Goal: Contribute content: Contribute content

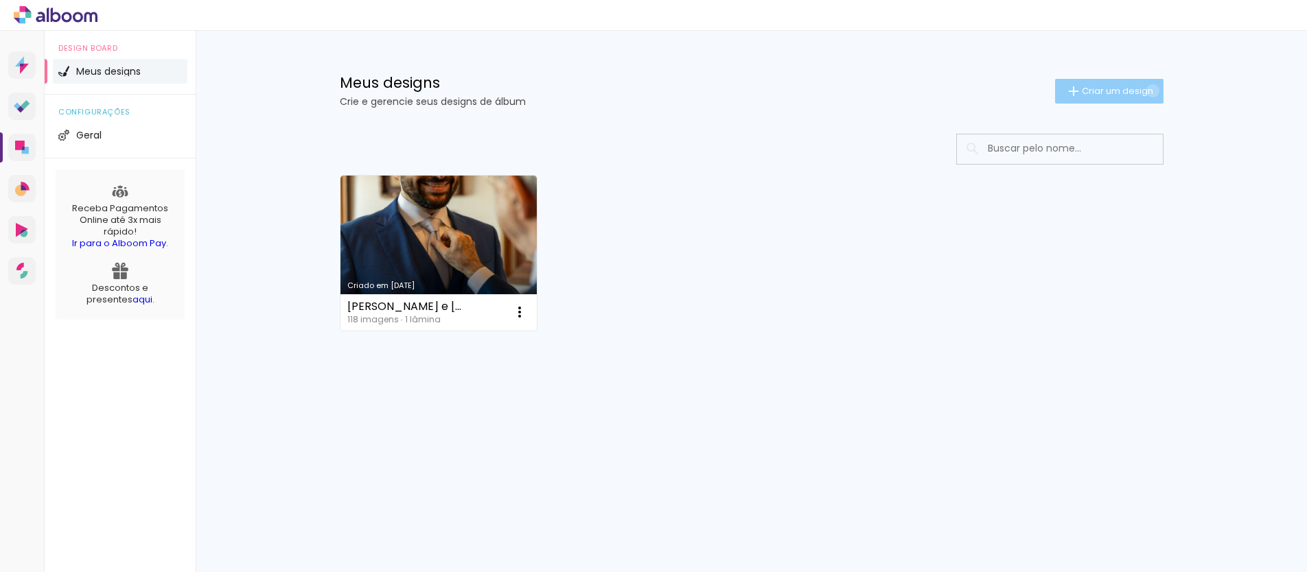
click at [1149, 91] on span "Criar um design" at bounding box center [1117, 90] width 71 height 9
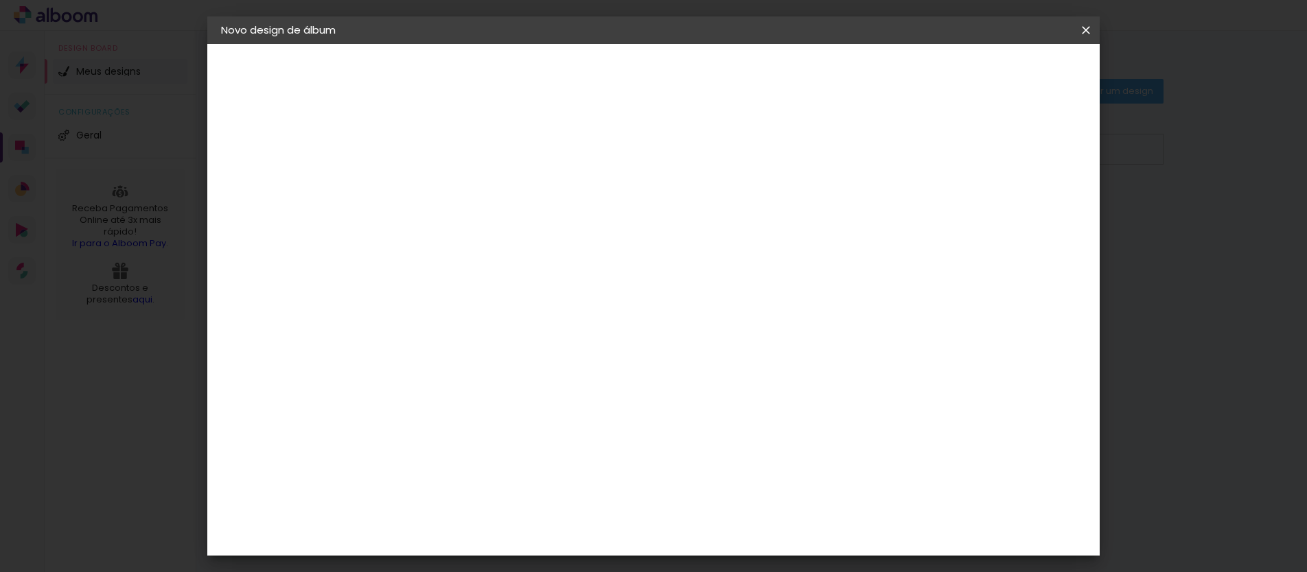
click at [450, 201] on paper-input-container "Título do álbum" at bounding box center [446, 184] width 10 height 35
click at [445, 182] on input at bounding box center [445, 184] width 0 height 21
type input "CASAMENTO [PERSON_NAME] E [PERSON_NAME]"
type paper-input "CASAMENTO [PERSON_NAME] E [PERSON_NAME]"
click at [0, 0] on slot "Avançar" at bounding box center [0, 0] width 0 height 0
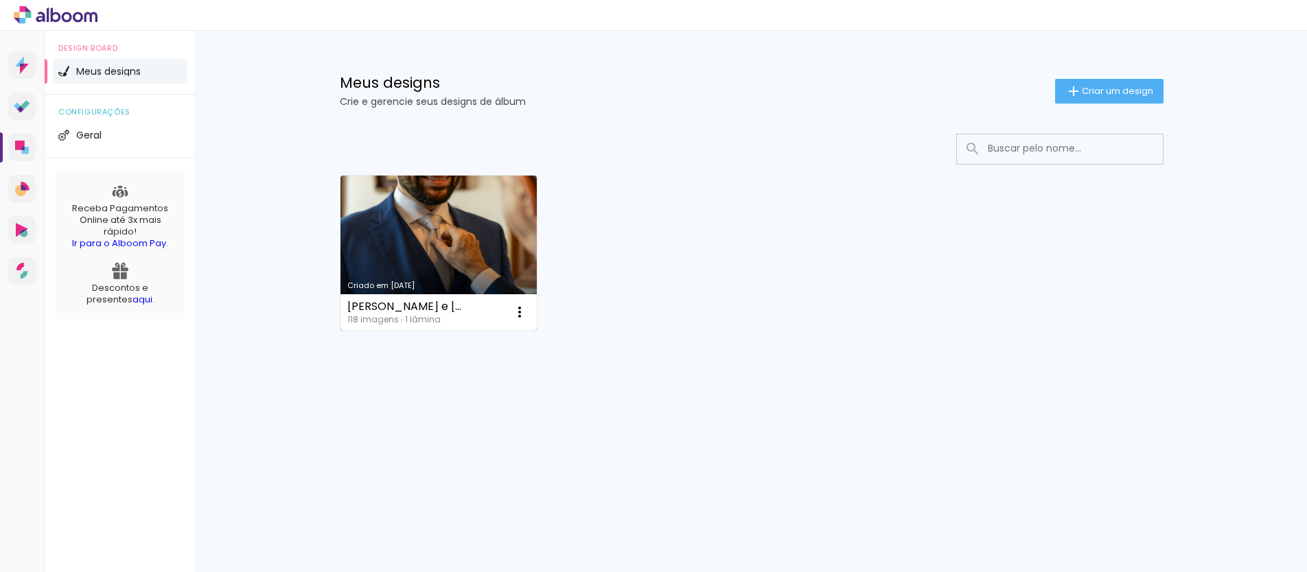
click at [441, 295] on div "Nicoli e Josef 118 imagens ∙ 1 lâmina Abrir Fazer uma cópia Excluir" at bounding box center [438, 312] width 197 height 36
click at [442, 270] on link "Criado em [DATE]" at bounding box center [438, 253] width 197 height 155
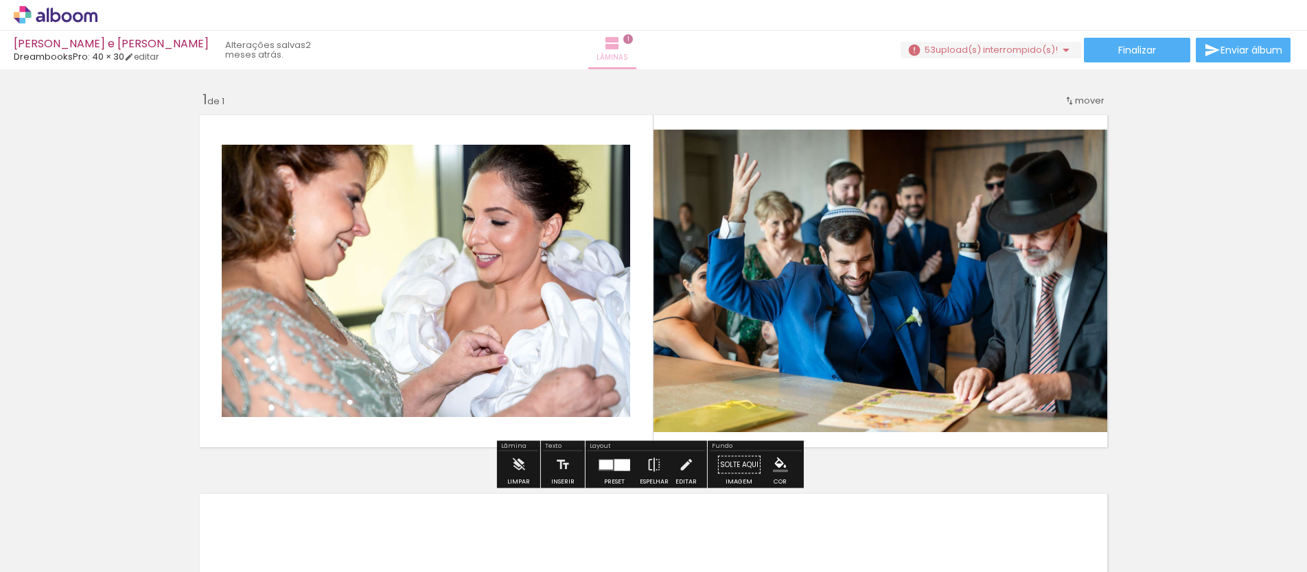
click at [633, 40] on span "1" at bounding box center [628, 39] width 10 height 10
click at [163, 530] on div at bounding box center [138, 526] width 68 height 45
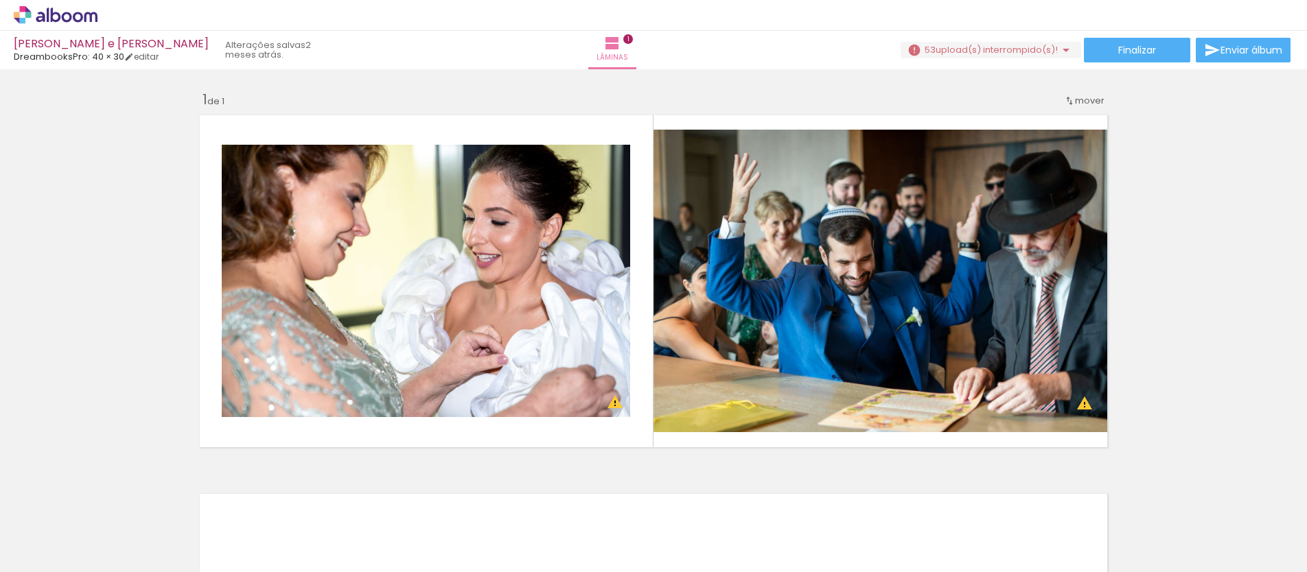
click at [205, 528] on div at bounding box center [214, 526] width 68 height 45
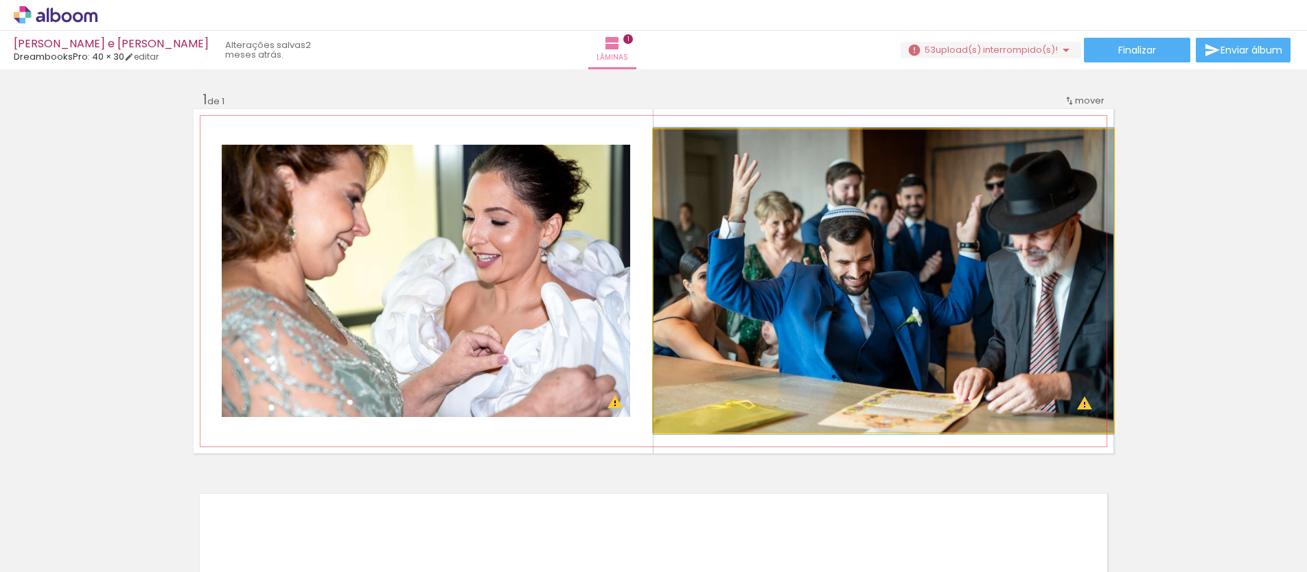
click at [1084, 408] on quentale-photo at bounding box center [883, 281] width 460 height 303
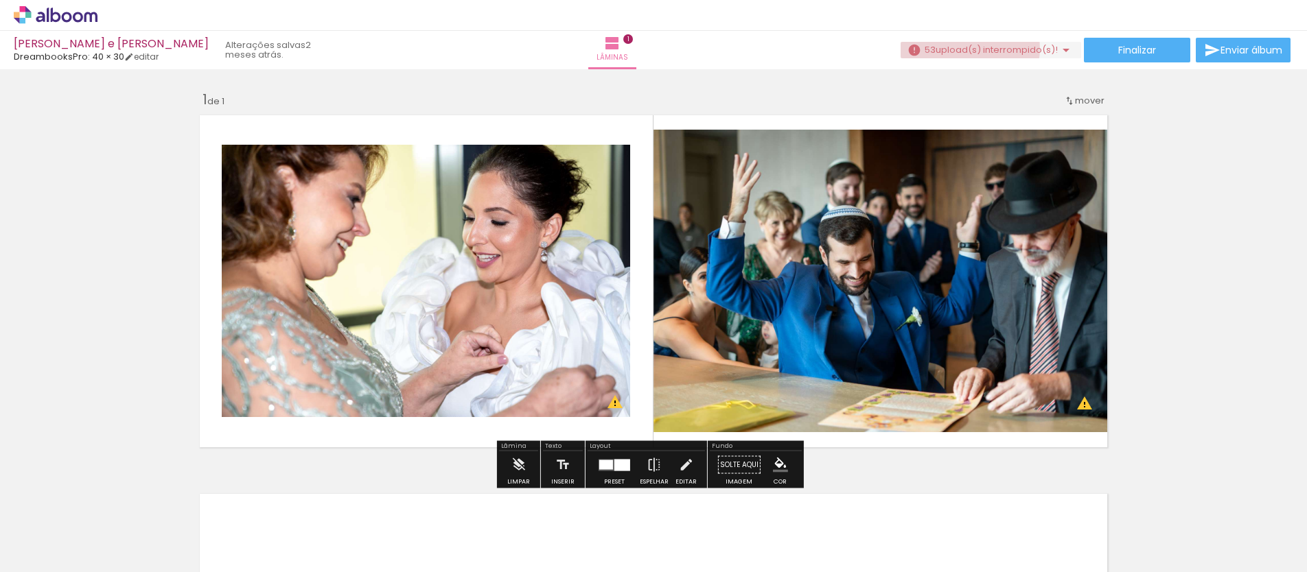
click at [958, 48] on span "upload(s) interrompido(s)!" at bounding box center [996, 49] width 122 height 13
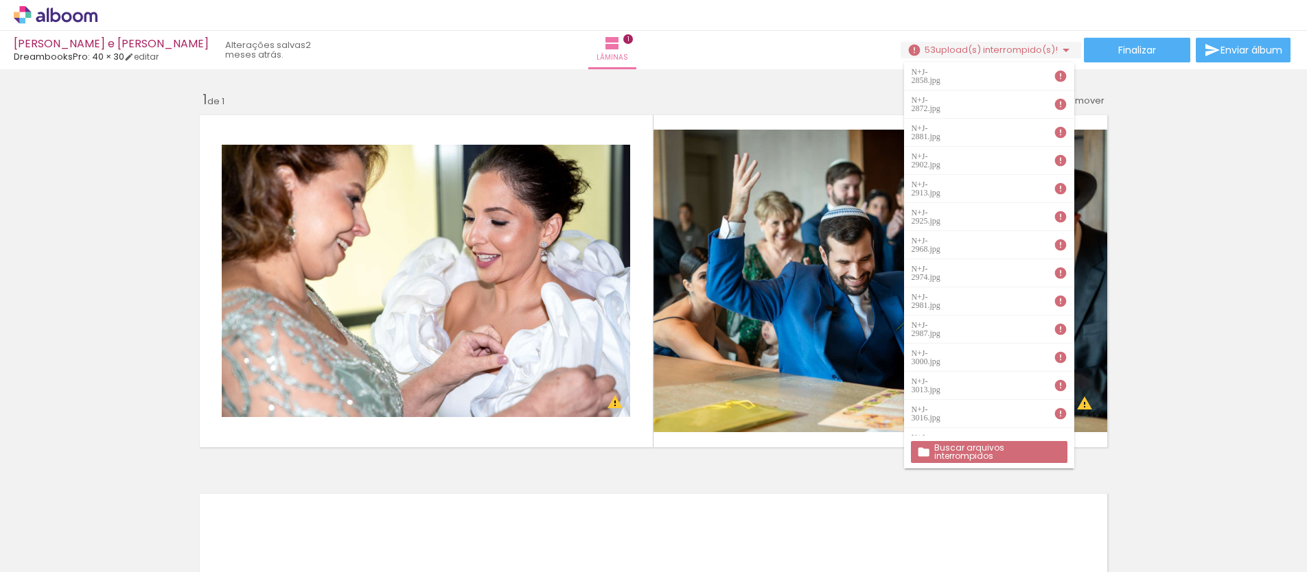
click at [0, 0] on slot "Buscar arquivos interrompidos" at bounding box center [0, 0] width 0 height 0
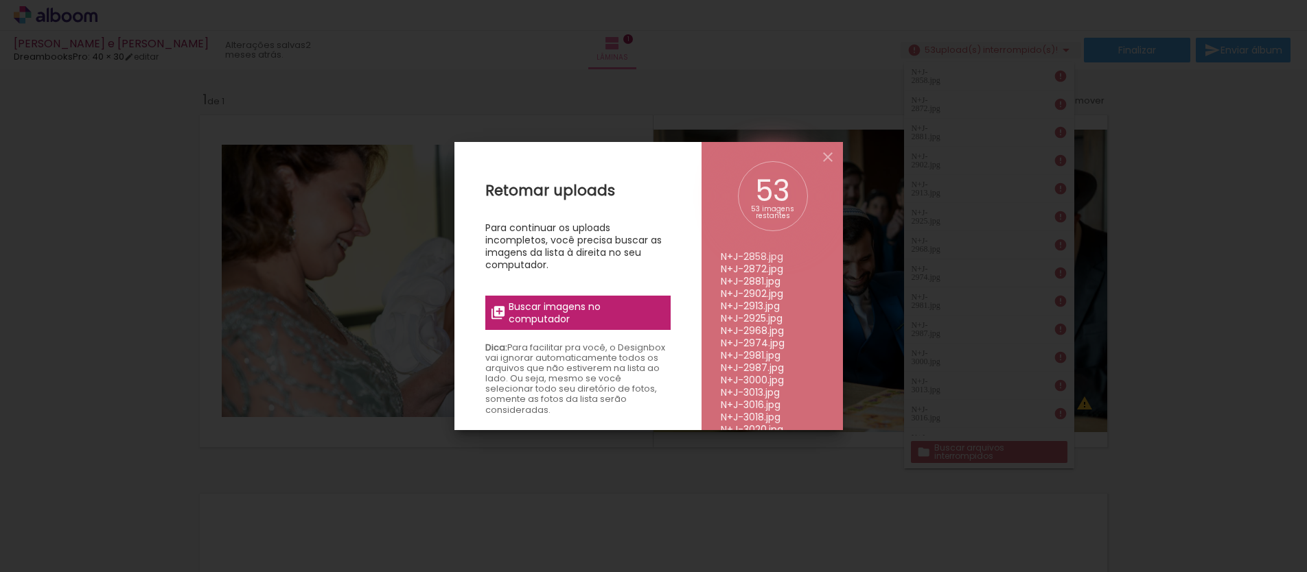
click at [587, 317] on span "Buscar imagens no computador" at bounding box center [584, 313] width 153 height 25
click at [0, 0] on input "file" at bounding box center [0, 0] width 0 height 0
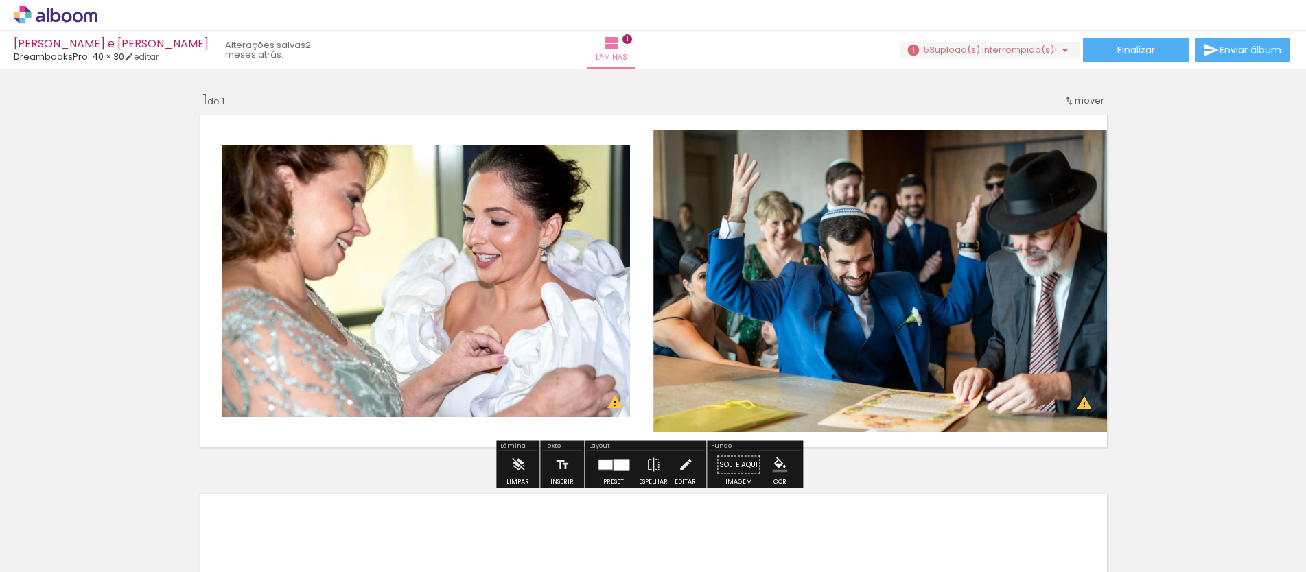
click at [115, 518] on div at bounding box center [116, 526] width 68 height 45
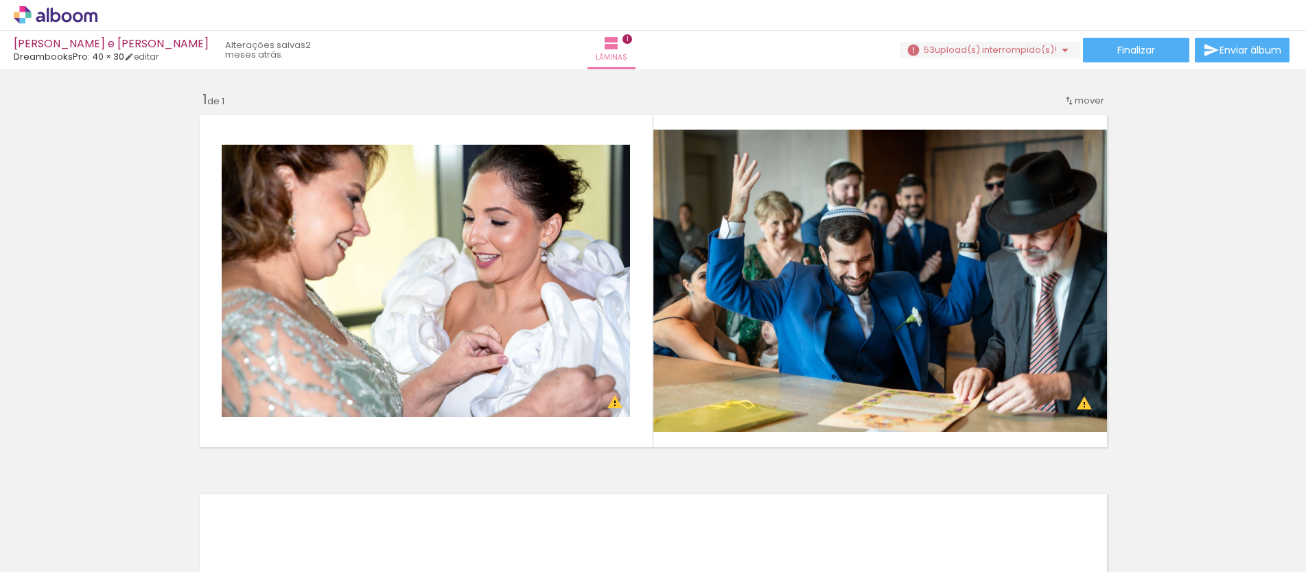
scroll to position [0, 795]
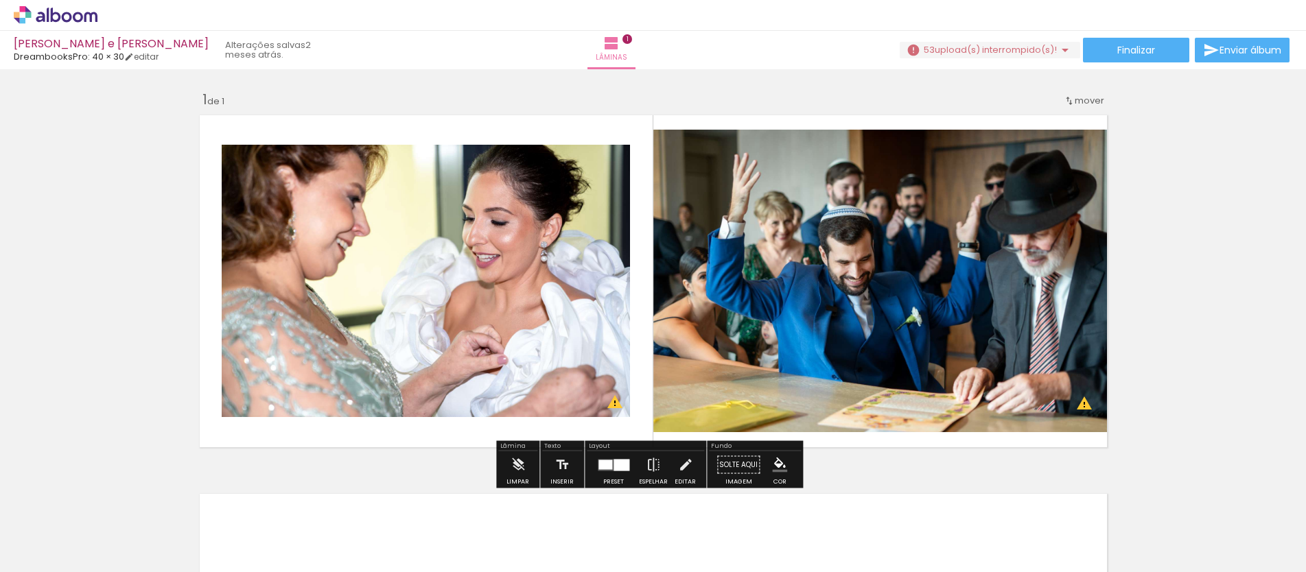
click at [1151, 285] on div "Inserir lâmina 1 de 1 O Designbox precisará aumentar a sua imagem em 168% para …" at bounding box center [653, 453] width 1306 height 758
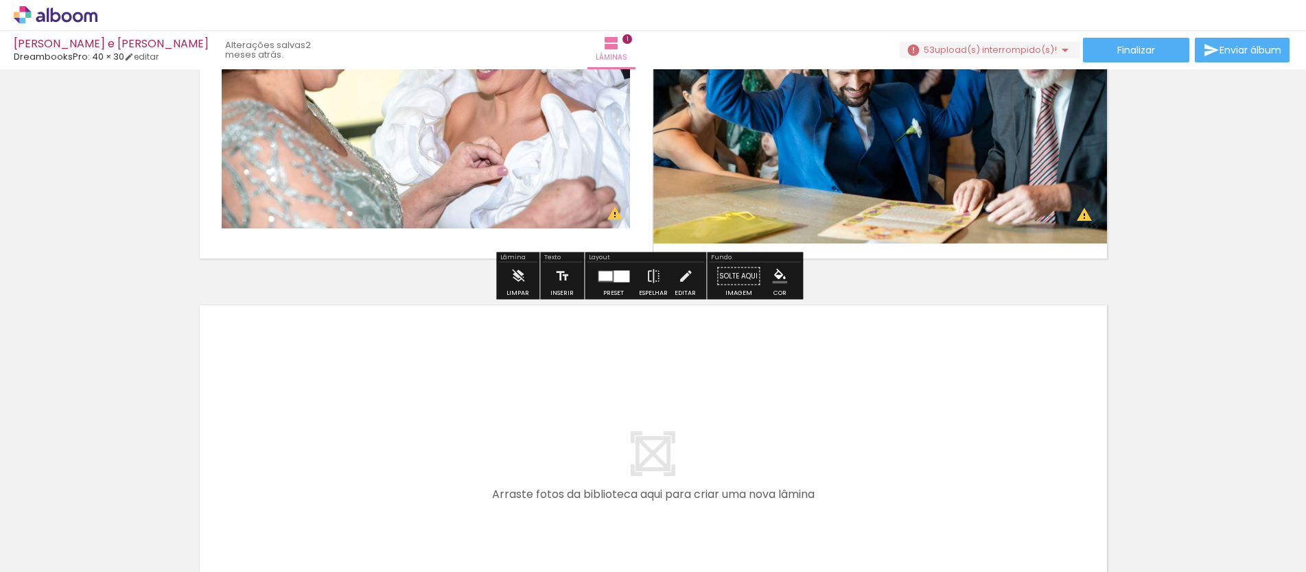
scroll to position [394, 0]
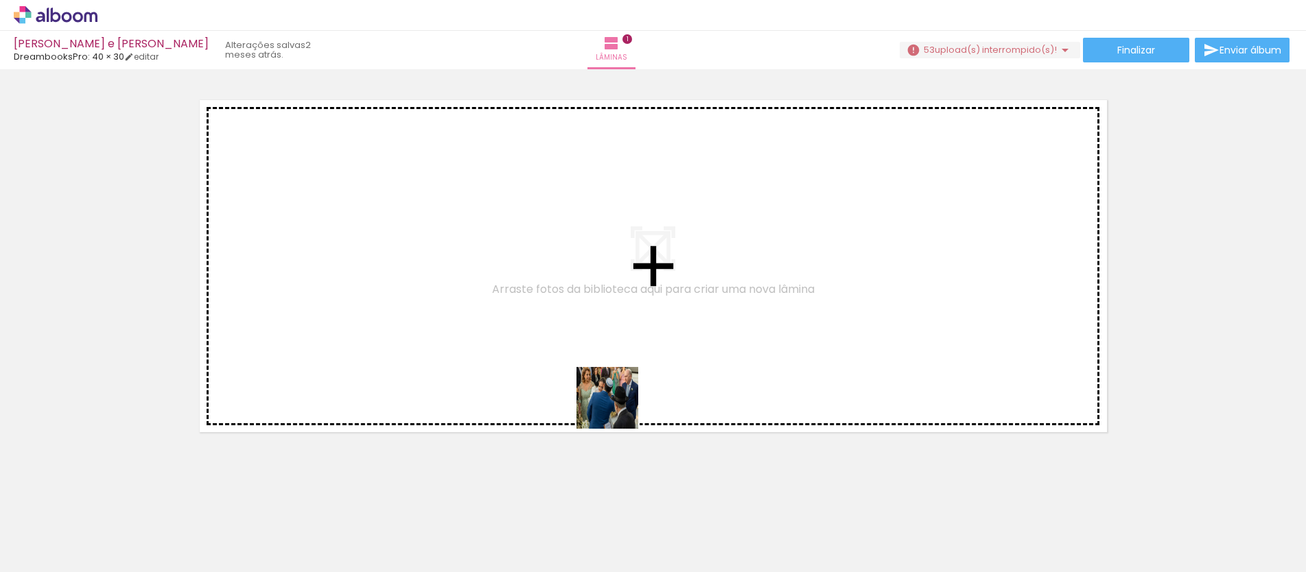
drag, startPoint x: 637, startPoint y: 525, endPoint x: 618, endPoint y: 408, distance: 118.1
click at [618, 408] on quentale-workspace at bounding box center [653, 286] width 1306 height 572
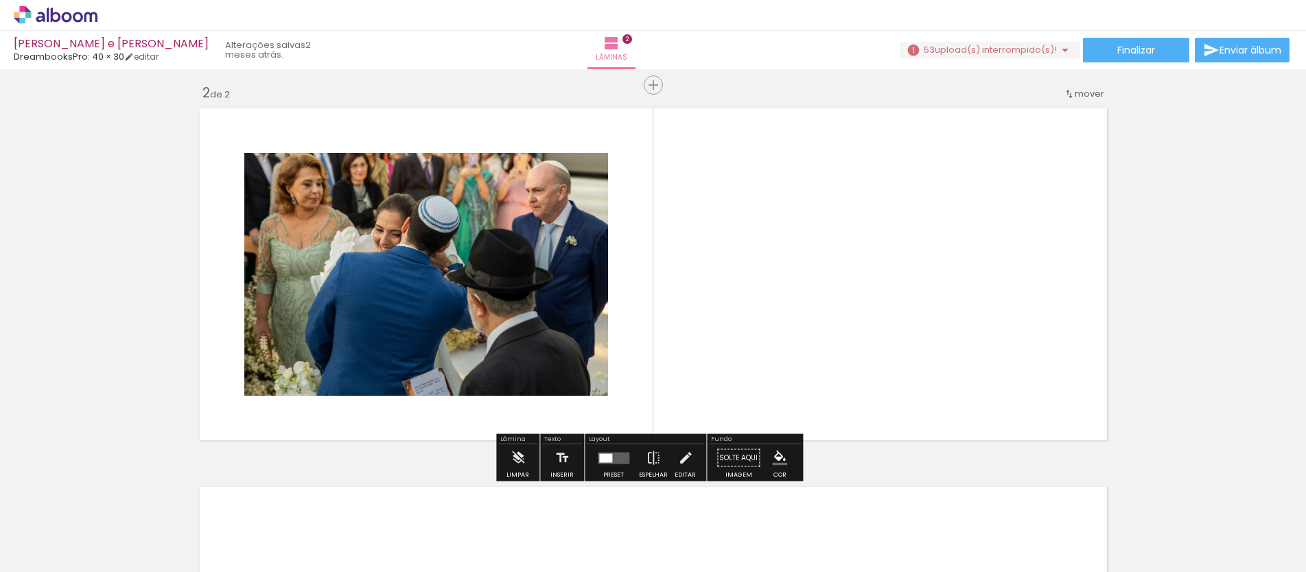
scroll to position [382, 0]
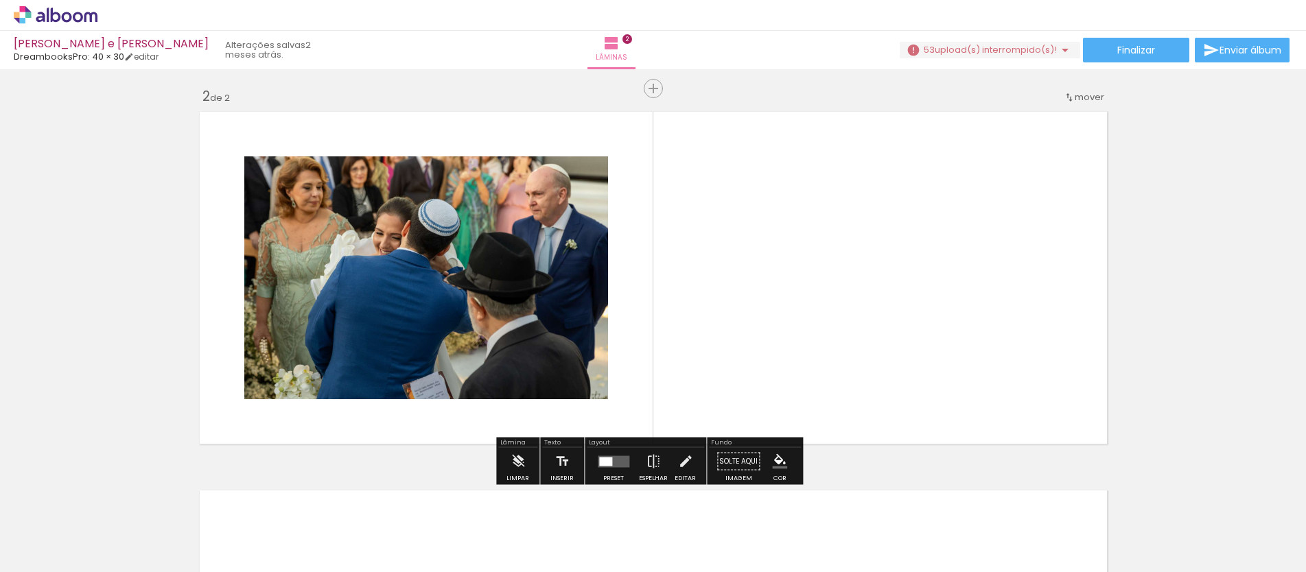
click at [1204, 379] on div "Inserir lâmina 1 de 2 Inserir lâmina 2 de 2 O Designbox precisará aumentar a su…" at bounding box center [653, 260] width 1306 height 1137
click at [35, 15] on icon at bounding box center [56, 15] width 84 height 18
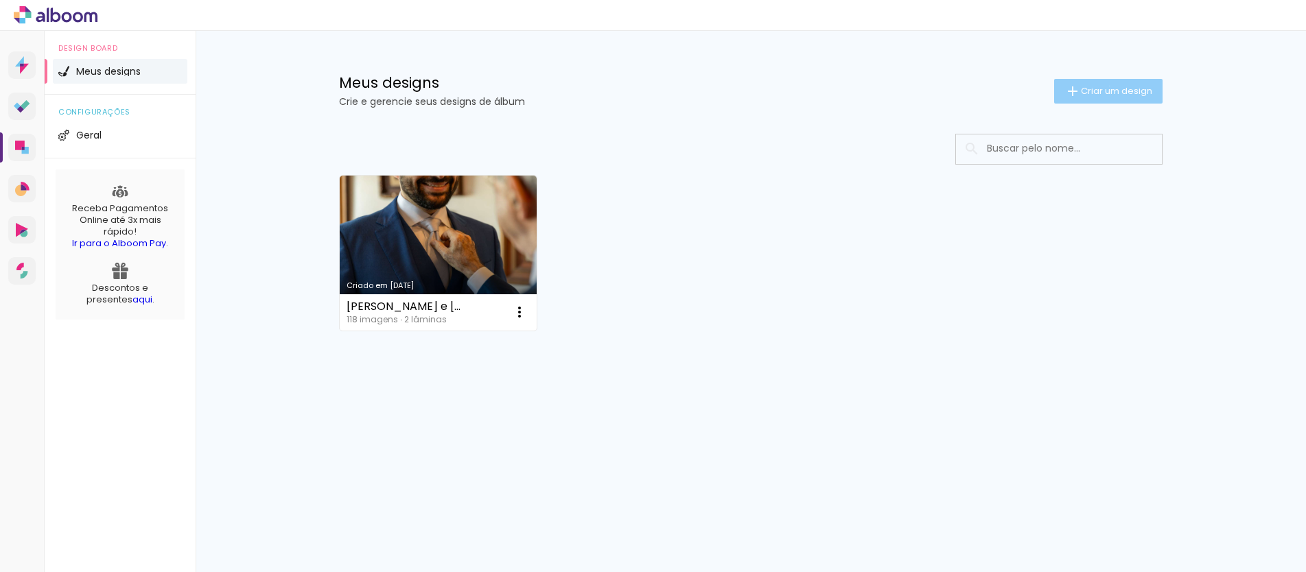
click at [1107, 86] on span "Criar um design" at bounding box center [1116, 90] width 71 height 9
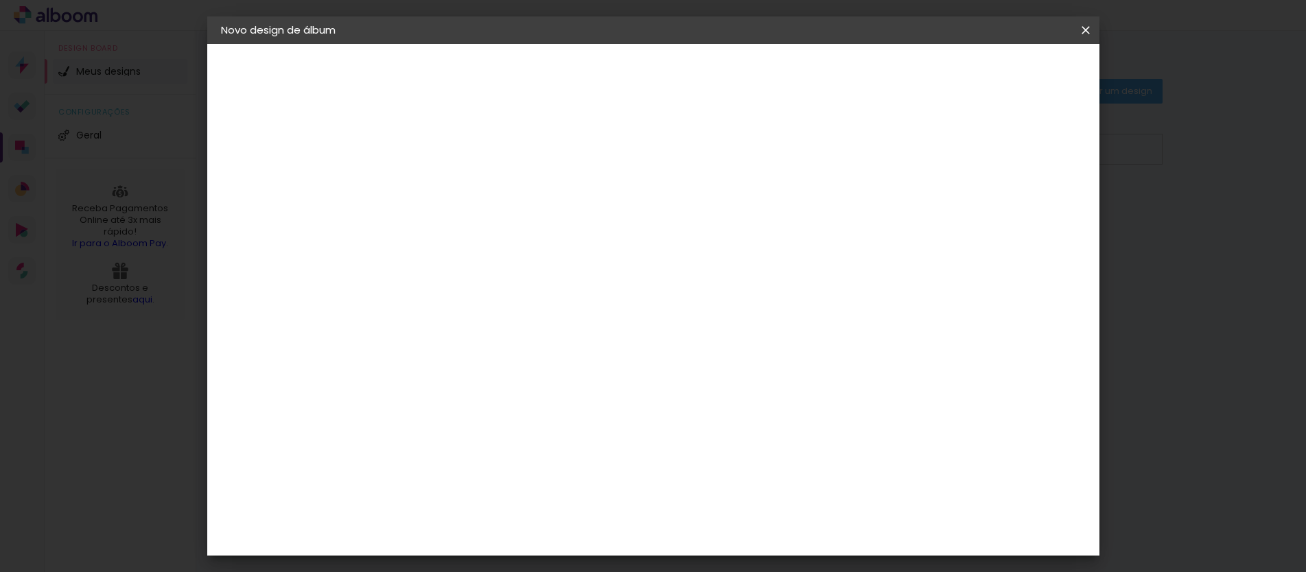
click at [445, 178] on input at bounding box center [445, 184] width 0 height 21
type input "CASAMENTO [PERSON_NAME] E [PERSON_NAME]"
type paper-input "CASAMENTO [PERSON_NAME] E [PERSON_NAME]"
click at [586, 82] on paper-button "Avançar" at bounding box center [552, 72] width 67 height 23
click at [466, 261] on input at bounding box center [480, 261] width 139 height 17
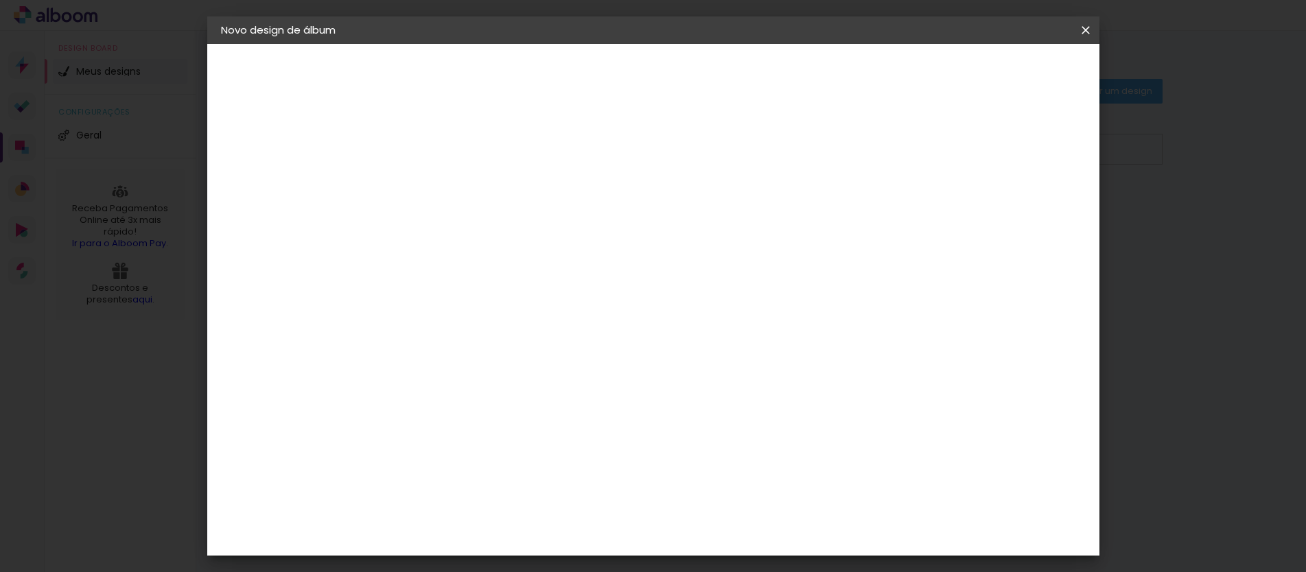
click at [0, 0] on slot "Tamanho Livre" at bounding box center [0, 0] width 0 height 0
click at [550, 259] on input at bounding box center [480, 261] width 139 height 17
click at [1086, 32] on iron-icon at bounding box center [1085, 30] width 16 height 14
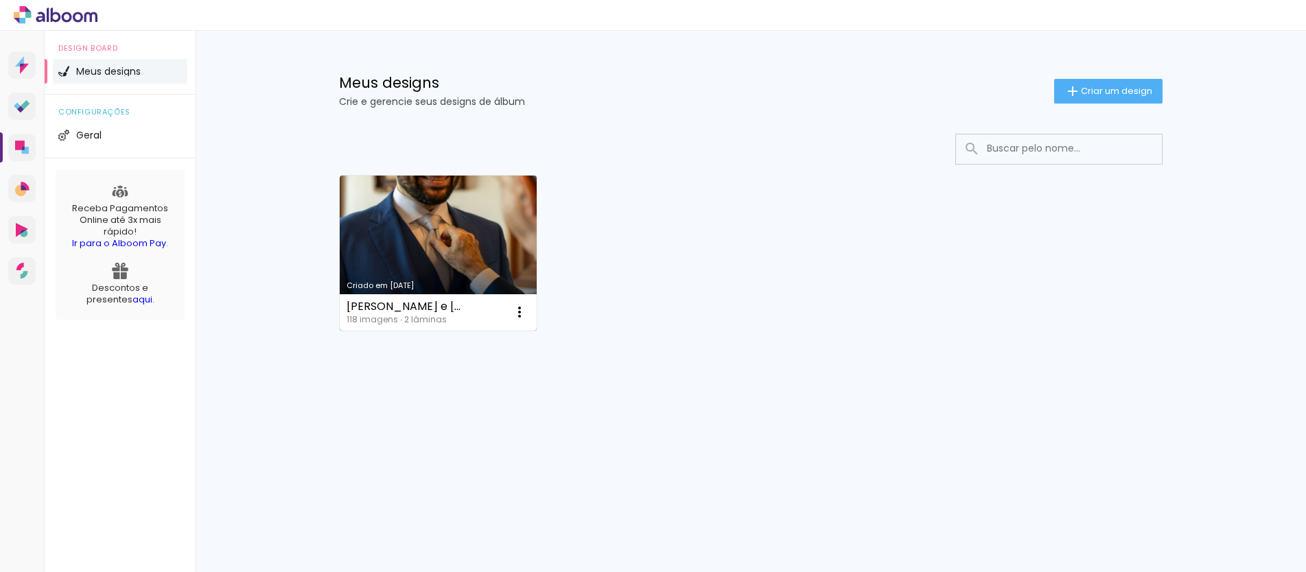
click at [392, 287] on div "Criado em [DATE]" at bounding box center [438, 286] width 183 height 8
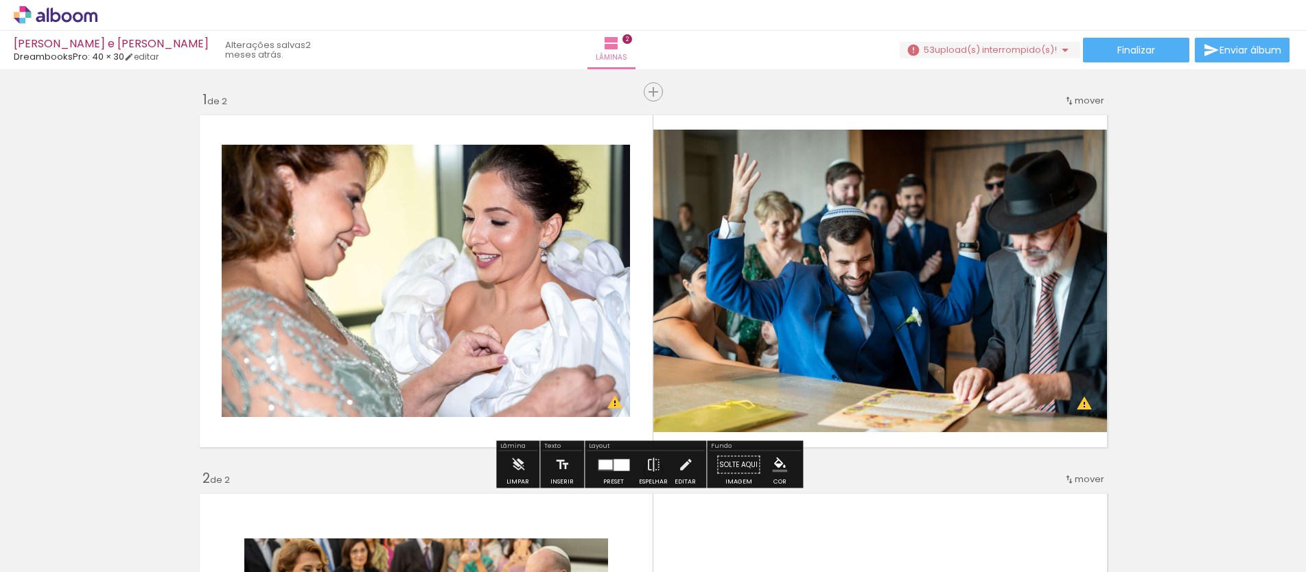
click at [984, 49] on span "upload(s) interrompido(s)!" at bounding box center [996, 49] width 122 height 13
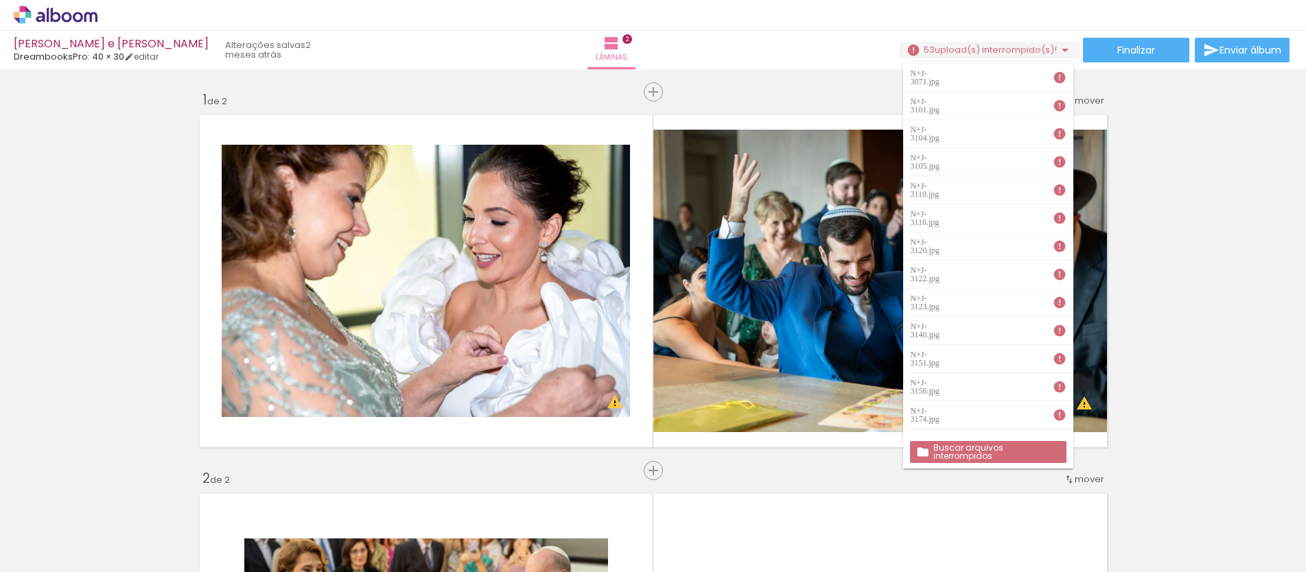
scroll to position [972, 0]
click at [0, 0] on slot "Buscar arquivos interrompidos" at bounding box center [0, 0] width 0 height 0
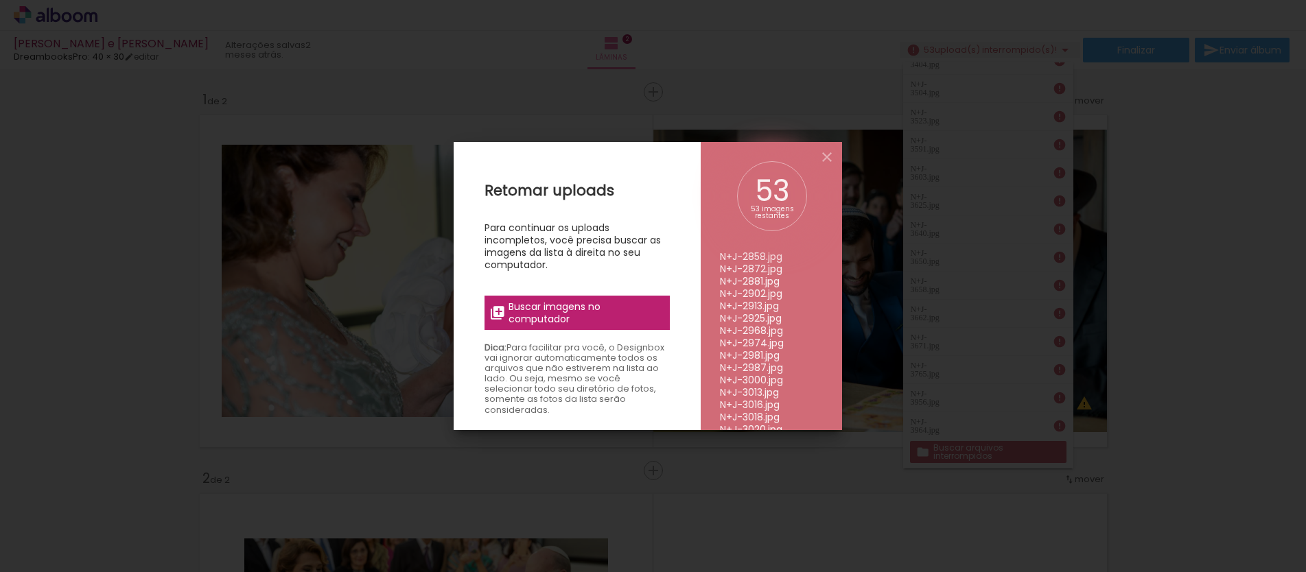
click at [544, 314] on span "Buscar imagens no computador" at bounding box center [584, 313] width 153 height 25
click at [0, 0] on input "file" at bounding box center [0, 0] width 0 height 0
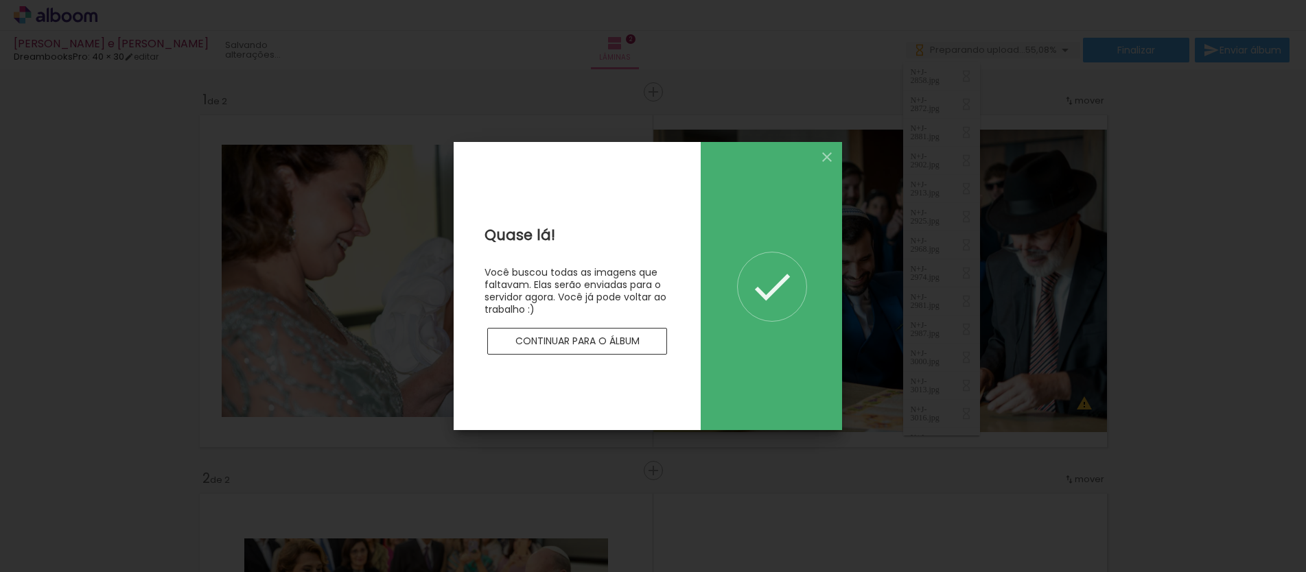
scroll to position [0, 0]
click at [0, 0] on slot "Continuar para o álbum" at bounding box center [0, 0] width 0 height 0
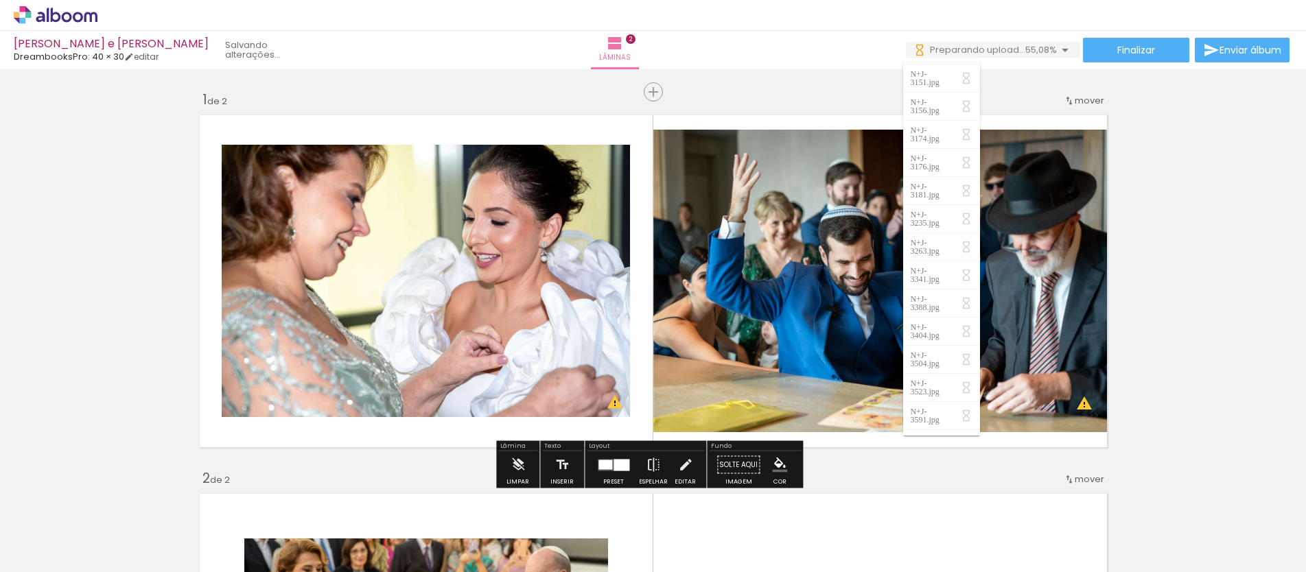
scroll to position [972, 0]
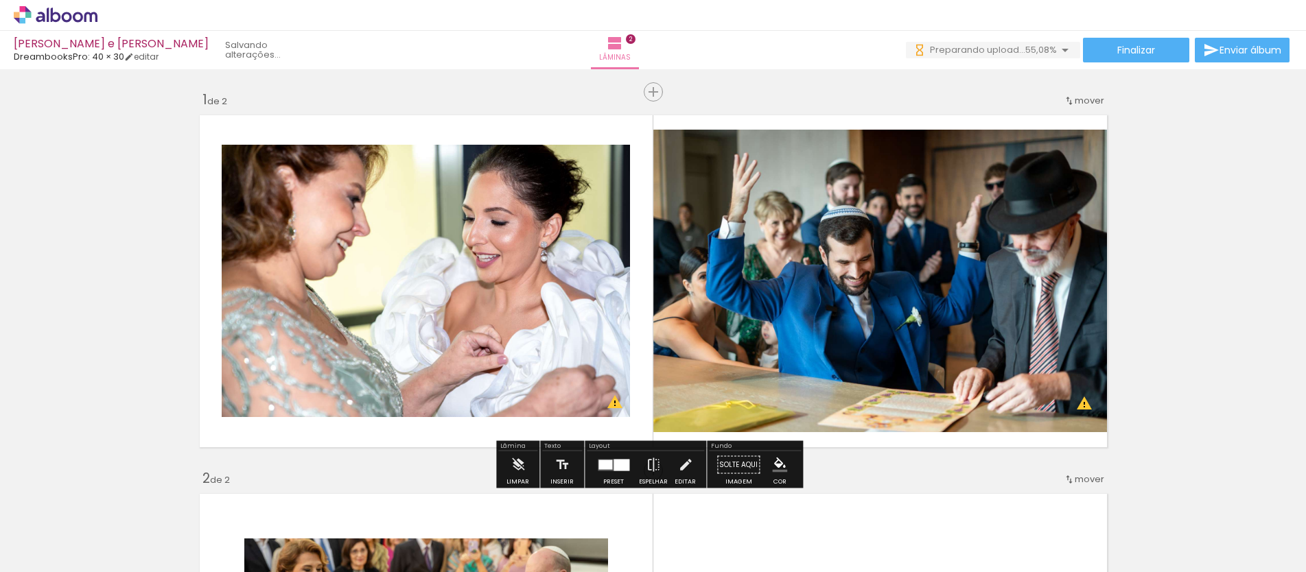
click at [237, 119] on quentale-layouter at bounding box center [654, 281] width 920 height 344
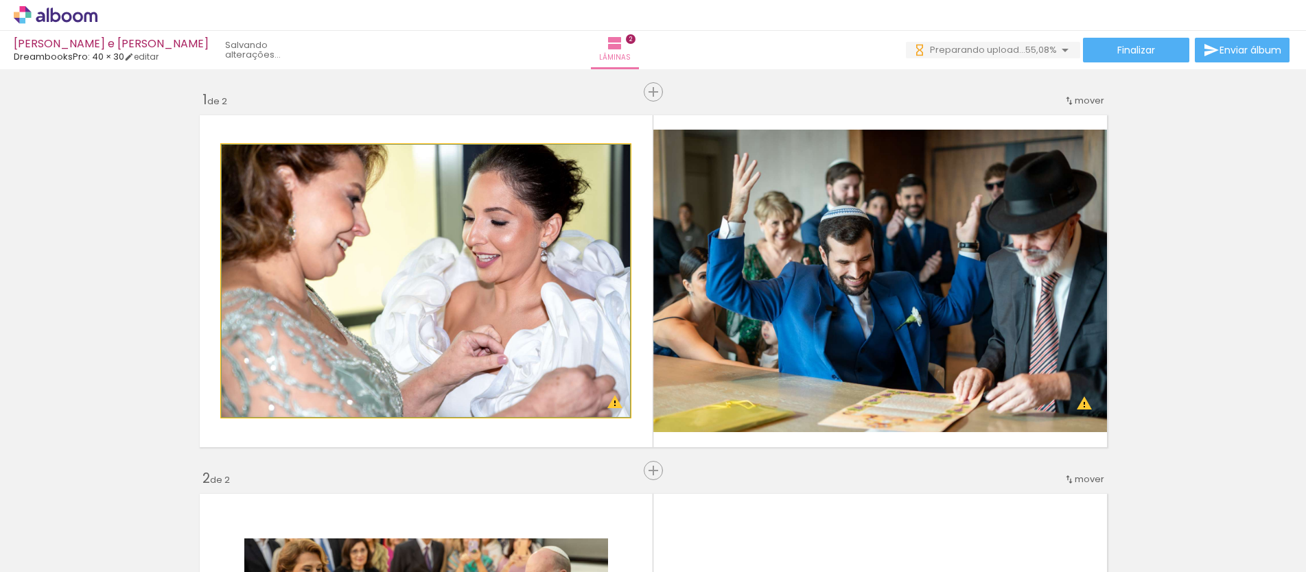
drag, startPoint x: 256, startPoint y: 163, endPoint x: 195, endPoint y: 170, distance: 61.5
type paper-slider "100"
click at [195, 170] on quentale-layouter at bounding box center [654, 281] width 920 height 344
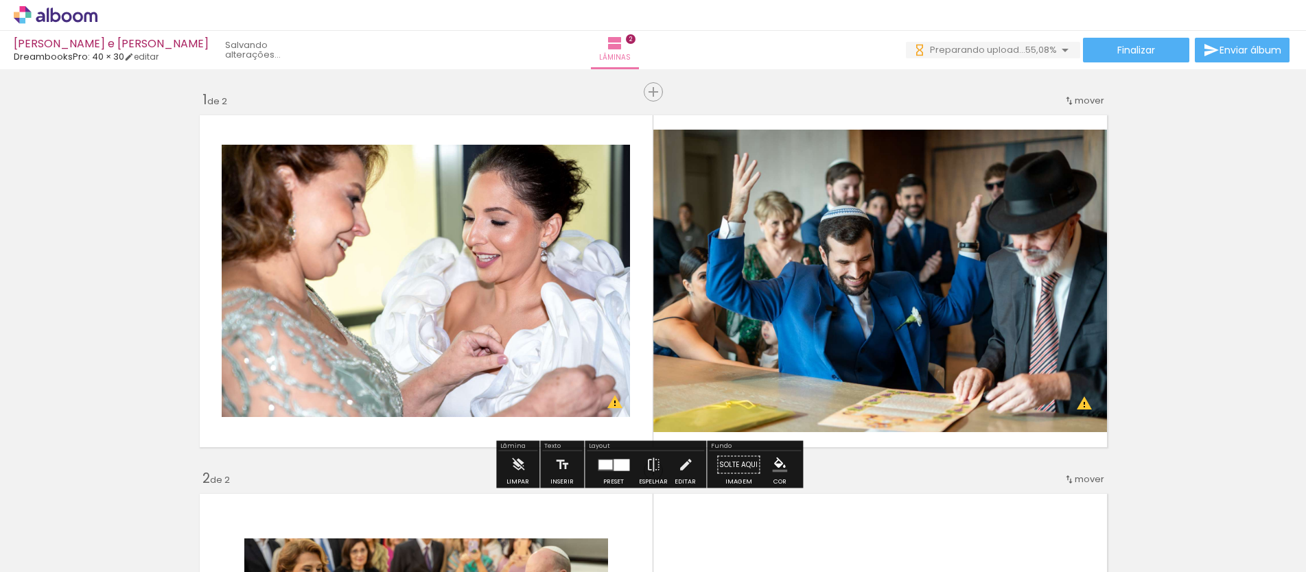
click at [27, 555] on iron-icon at bounding box center [20, 554] width 16 height 16
click at [0, 0] on input "file" at bounding box center [0, 0] width 0 height 0
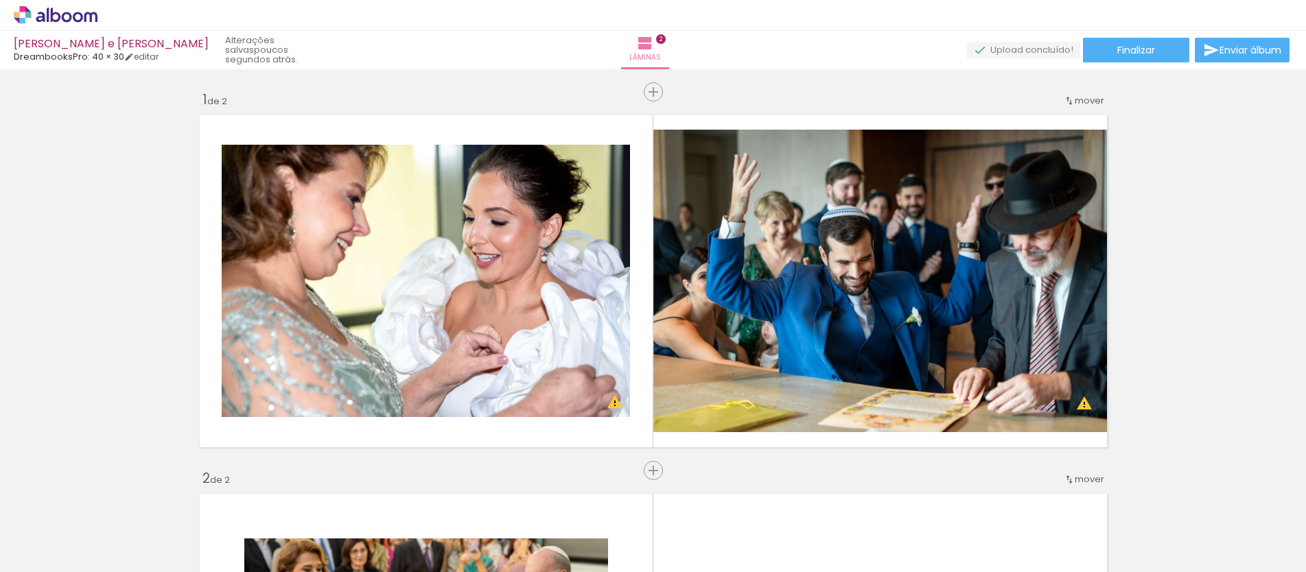
click at [93, 57] on span "DreambooksPro: 40 × 30" at bounding box center [69, 56] width 110 height 13
click at [148, 57] on link "editar" at bounding box center [141, 57] width 34 height 12
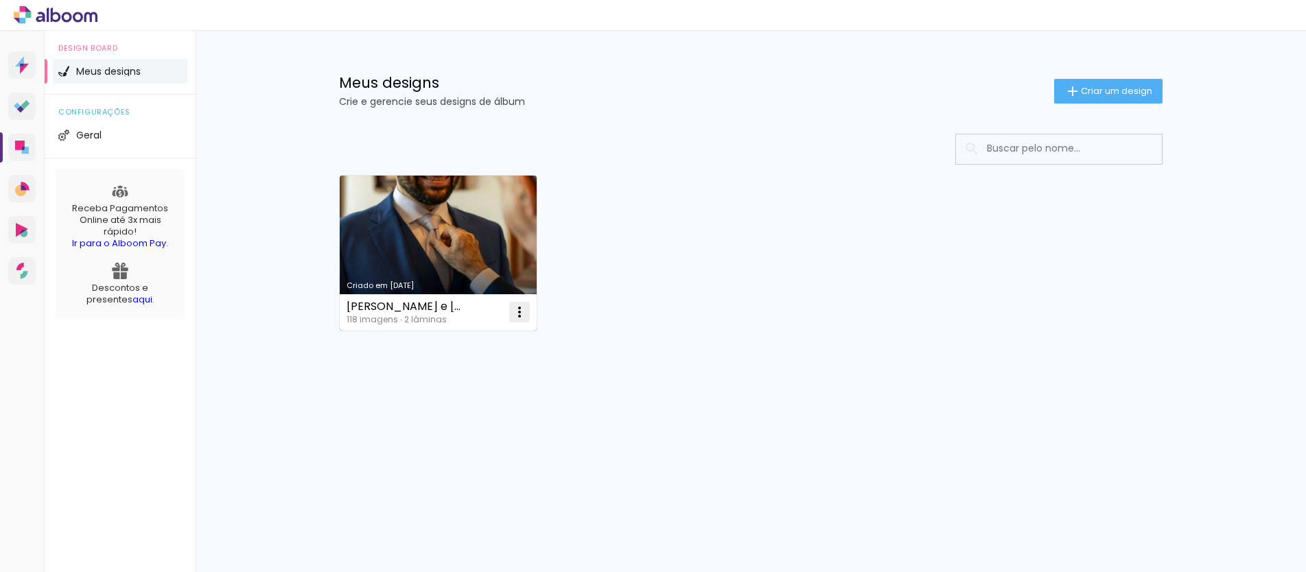
click at [517, 312] on iron-icon at bounding box center [519, 312] width 16 height 16
click at [487, 373] on span "Fazer uma cópia" at bounding box center [468, 371] width 80 height 10
type input "Cópia de Nicoli e Josef"
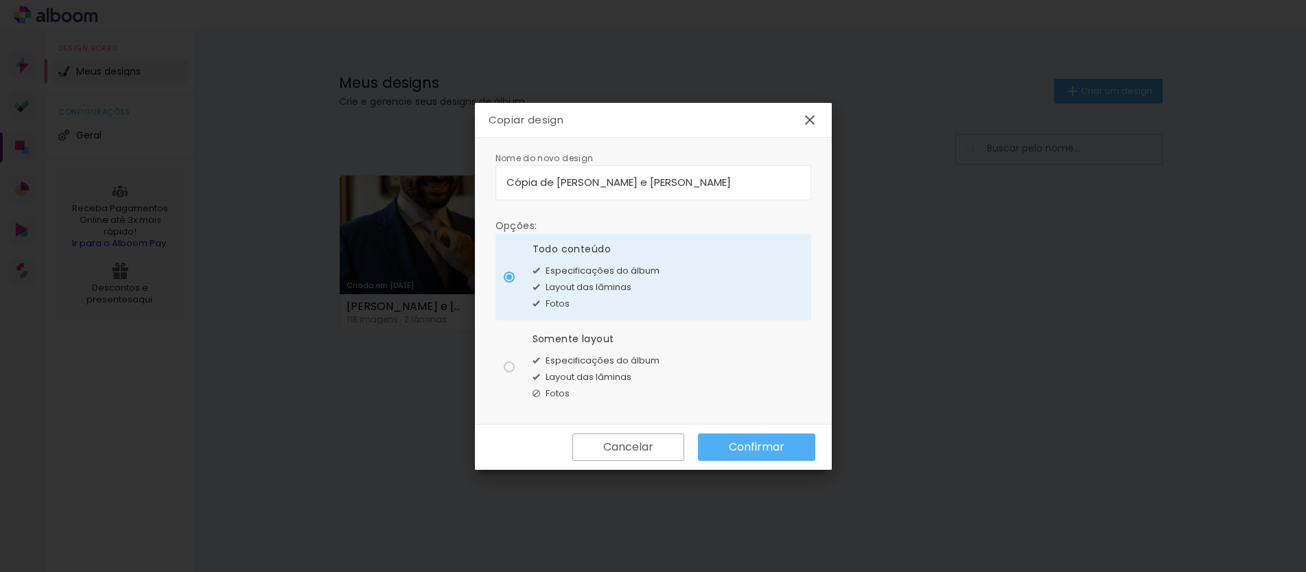
click at [650, 461] on div "Cancelar Confirmar" at bounding box center [653, 447] width 357 height 45
click at [0, 0] on slot "Cancelar" at bounding box center [0, 0] width 0 height 0
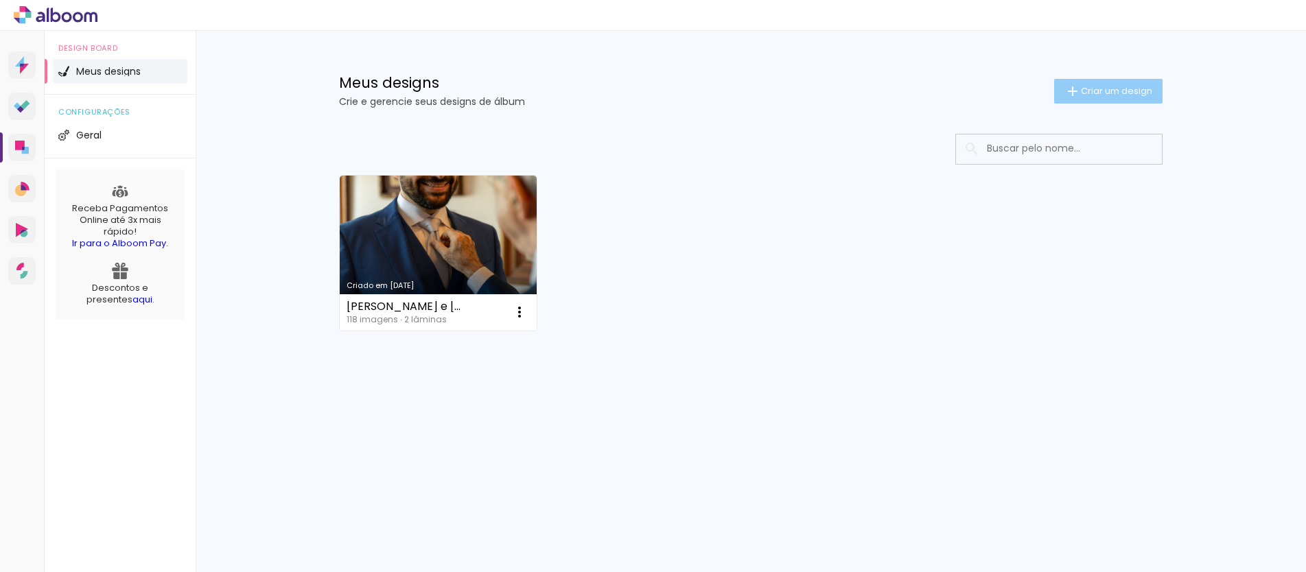
click at [1102, 90] on span "Criar um design" at bounding box center [1116, 90] width 71 height 9
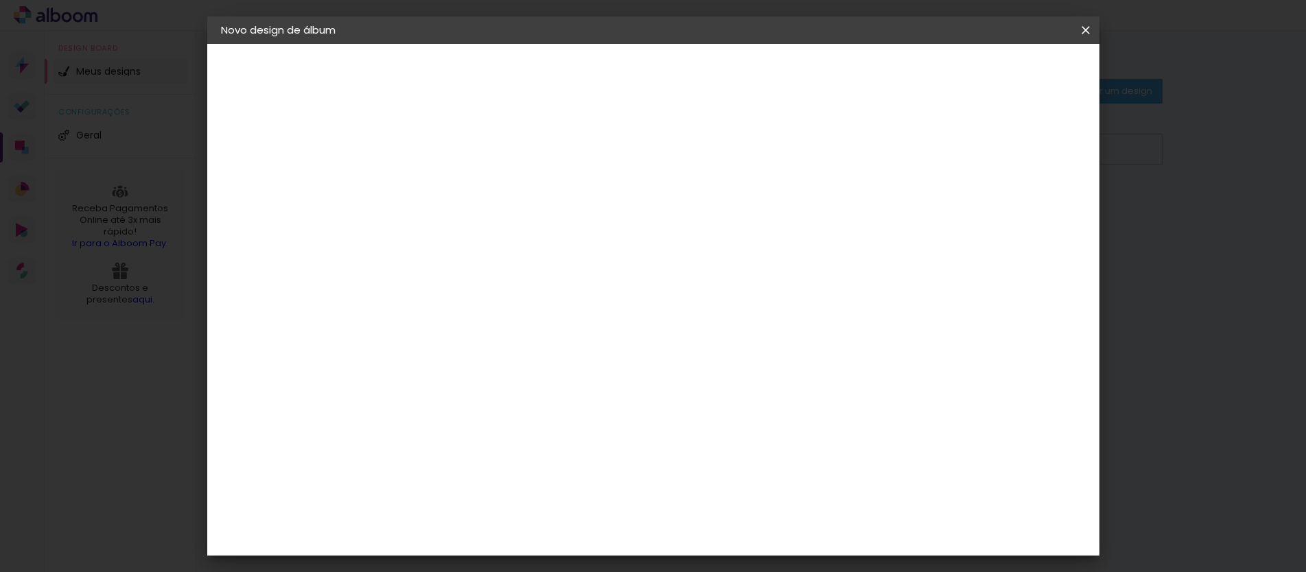
click at [445, 183] on input at bounding box center [445, 184] width 0 height 21
type input "CASAMENTO [PERSON_NAME] E [PERSON_NAME]"
type paper-input "CASAMENTO [PERSON_NAME] E [PERSON_NAME]"
click at [0, 0] on slot "Avançar" at bounding box center [0, 0] width 0 height 0
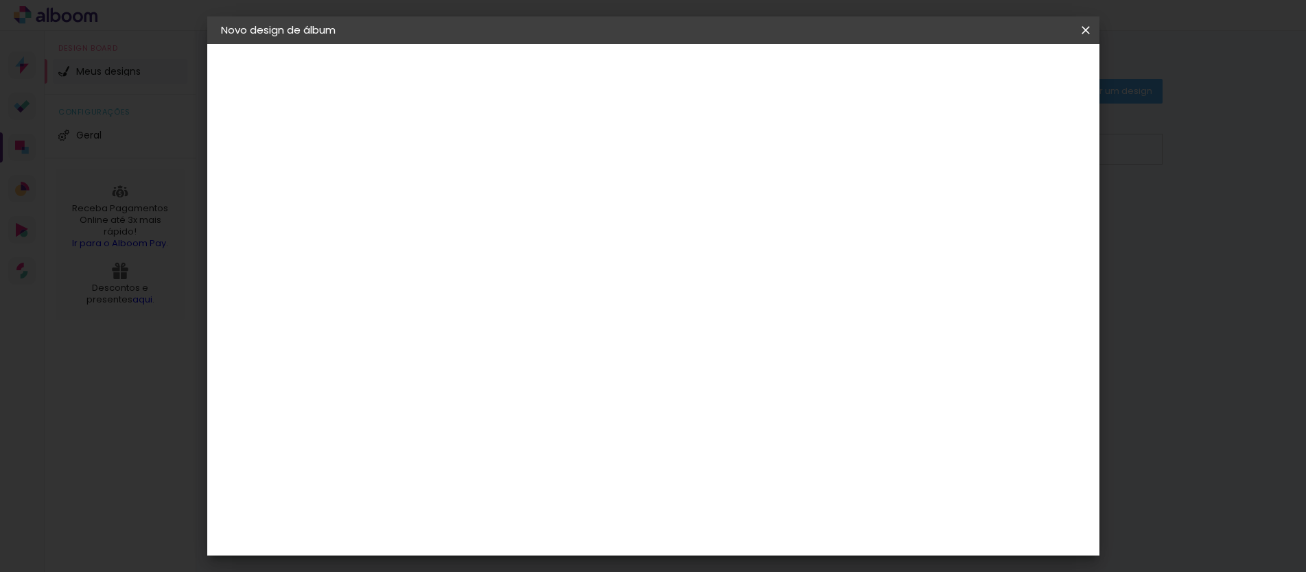
click at [554, 357] on paper-item "DreambooksPro" at bounding box center [480, 372] width 148 height 30
click at [537, 357] on paper-item "DreambooksPro" at bounding box center [480, 372] width 148 height 30
click at [525, 366] on div "DreambooksPro" at bounding box center [480, 371] width 89 height 11
click at [702, 82] on paper-button "Avançar" at bounding box center [668, 72] width 67 height 23
click at [499, 233] on input "text" at bounding box center [472, 239] width 54 height 21
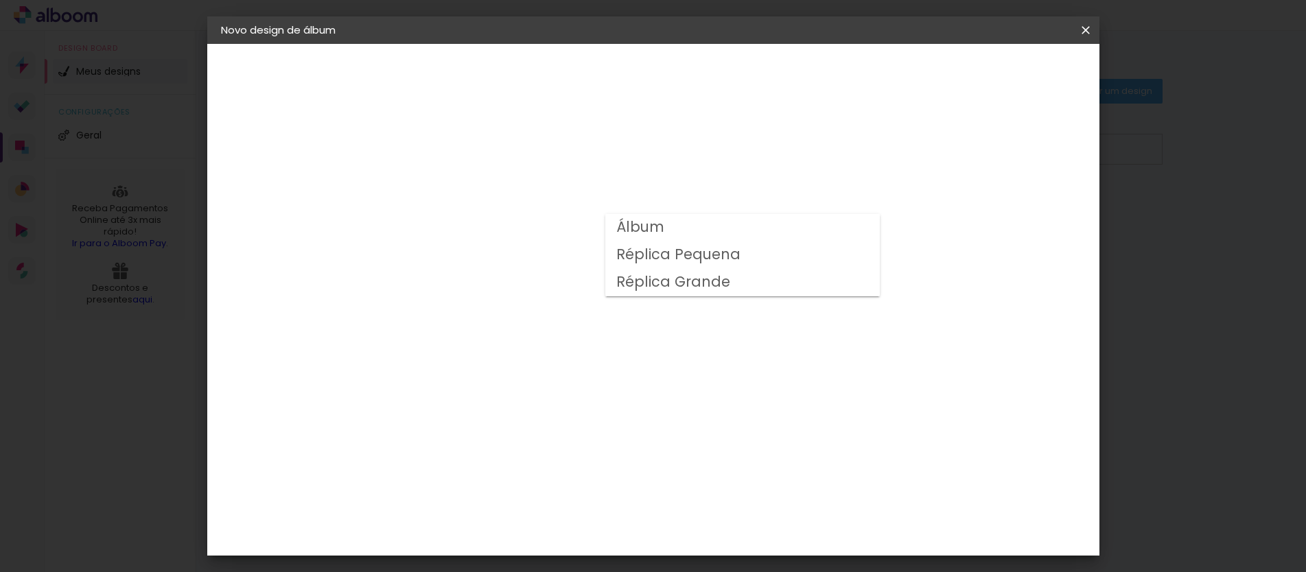
click at [745, 285] on paper-item "Réplica Grande" at bounding box center [742, 282] width 274 height 27
click at [613, 224] on input "Réplica Grande" at bounding box center [529, 225] width 168 height 21
click at [0, 0] on slot "Réplica Pequena" at bounding box center [0, 0] width 0 height 0
click at [613, 229] on input "Réplica Pequena" at bounding box center [529, 225] width 168 height 21
click at [666, 228] on paper-item "Álbum" at bounding box center [737, 227] width 274 height 27
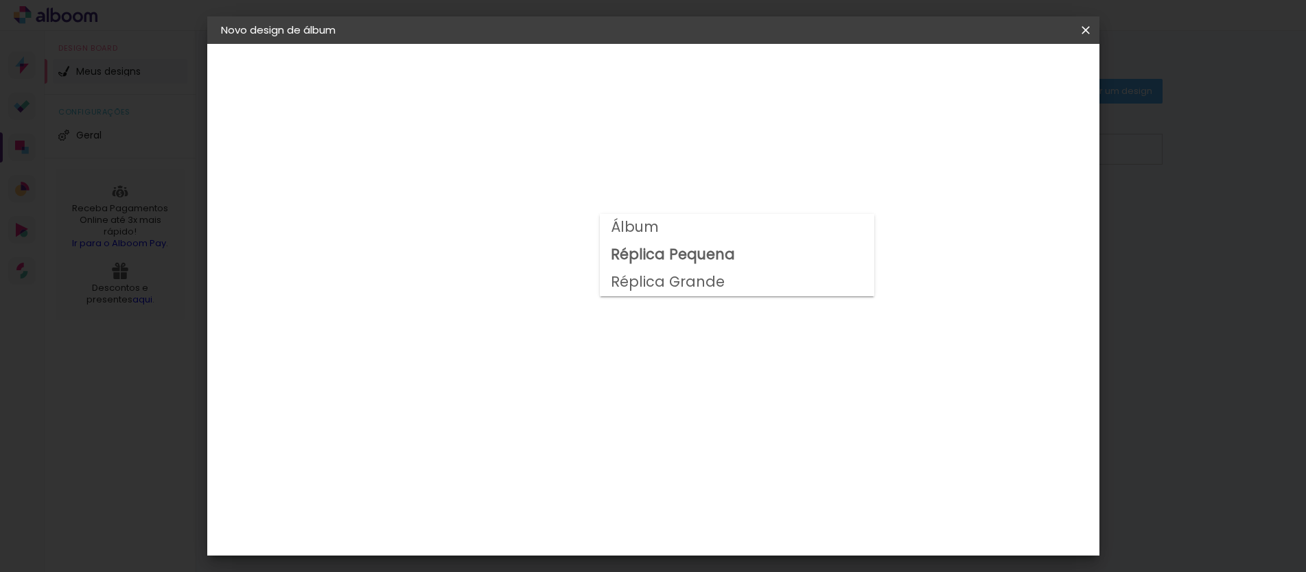
type input "Álbum"
click at [538, 338] on span "40 × 30" at bounding box center [506, 352] width 64 height 28
click at [0, 0] on slot "Avançar" at bounding box center [0, 0] width 0 height 0
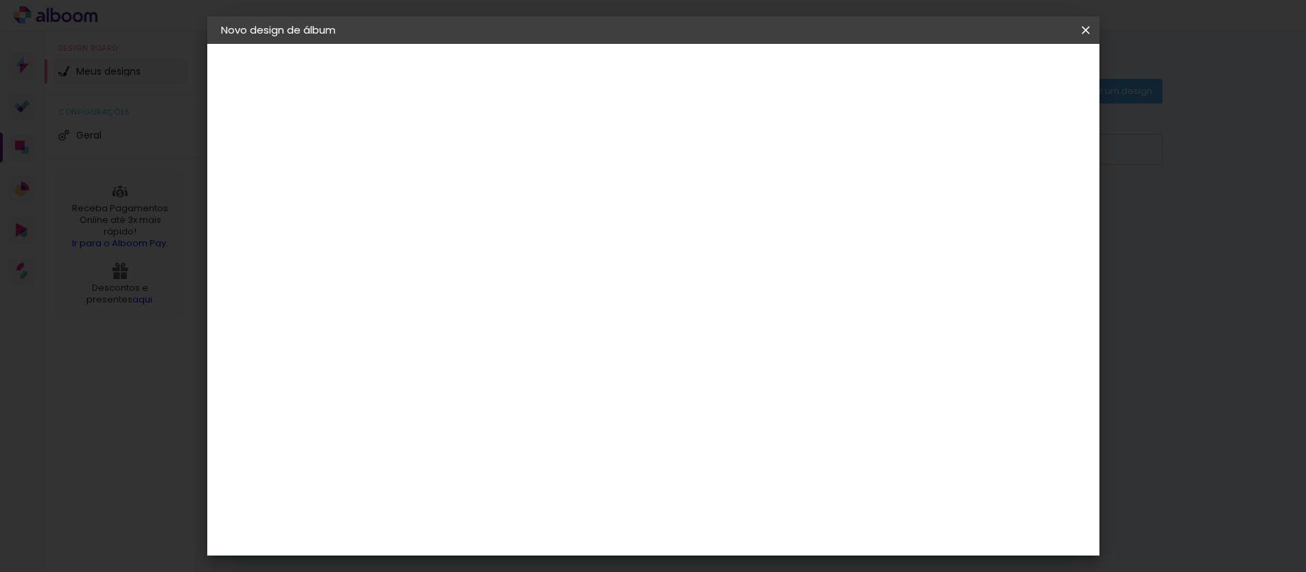
scroll to position [24, 0]
click at [1000, 75] on span "Iniciar design" at bounding box center [968, 73] width 62 height 10
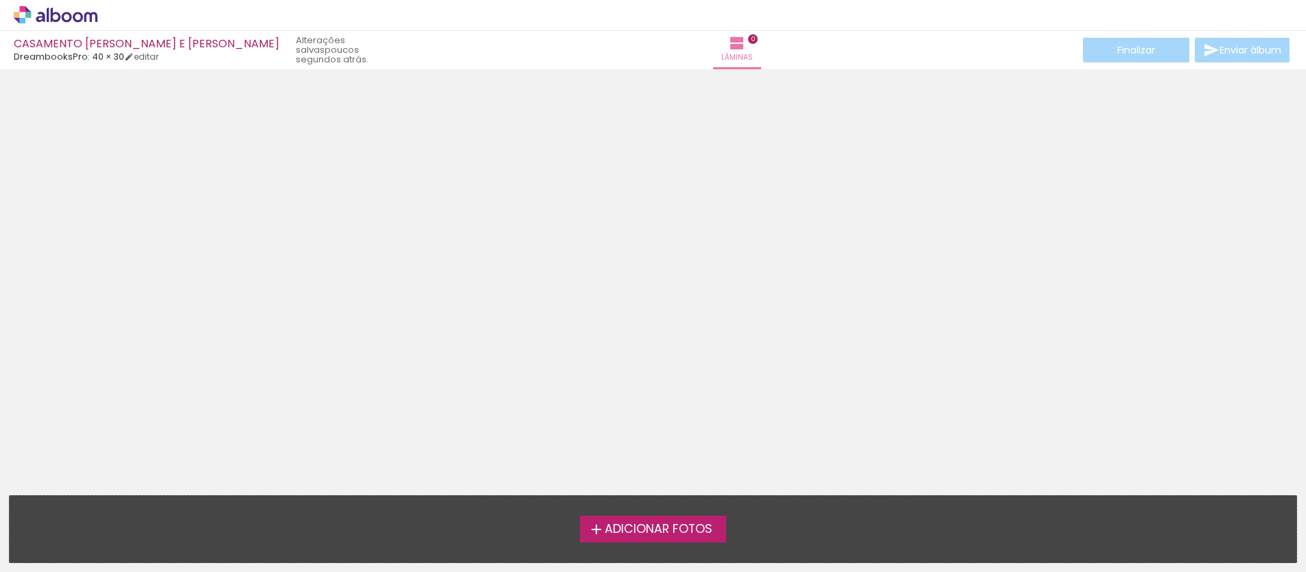
click at [677, 528] on span "Adicionar Fotos" at bounding box center [659, 530] width 108 height 12
click at [0, 0] on input "file" at bounding box center [0, 0] width 0 height 0
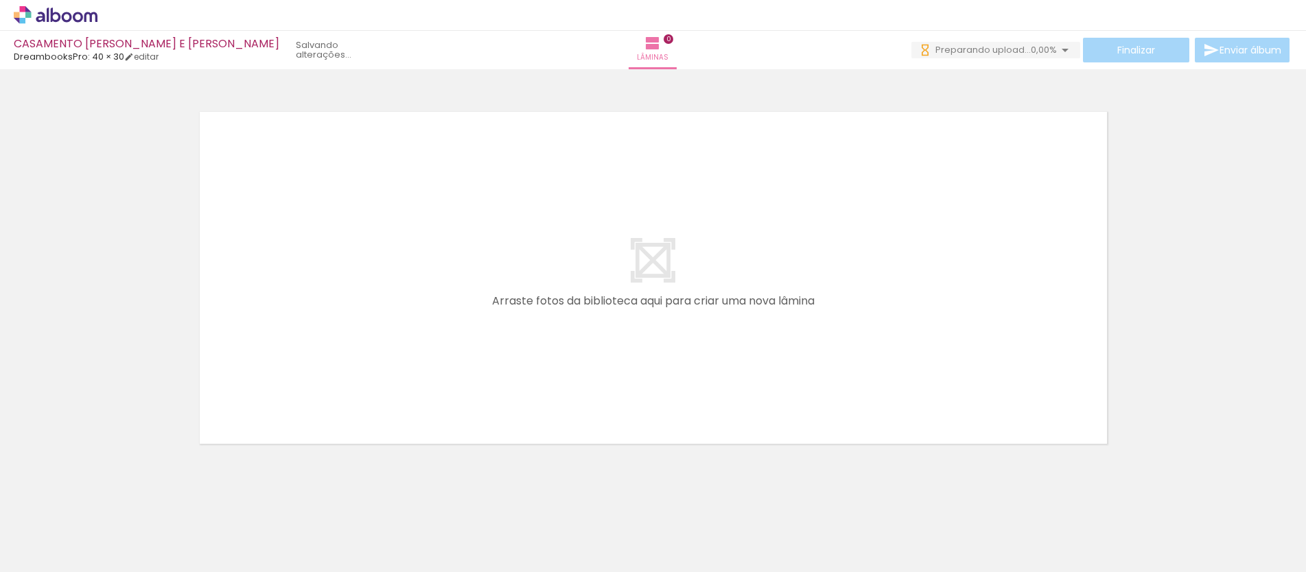
scroll to position [15, 0]
click at [154, 529] on div at bounding box center [138, 526] width 68 height 45
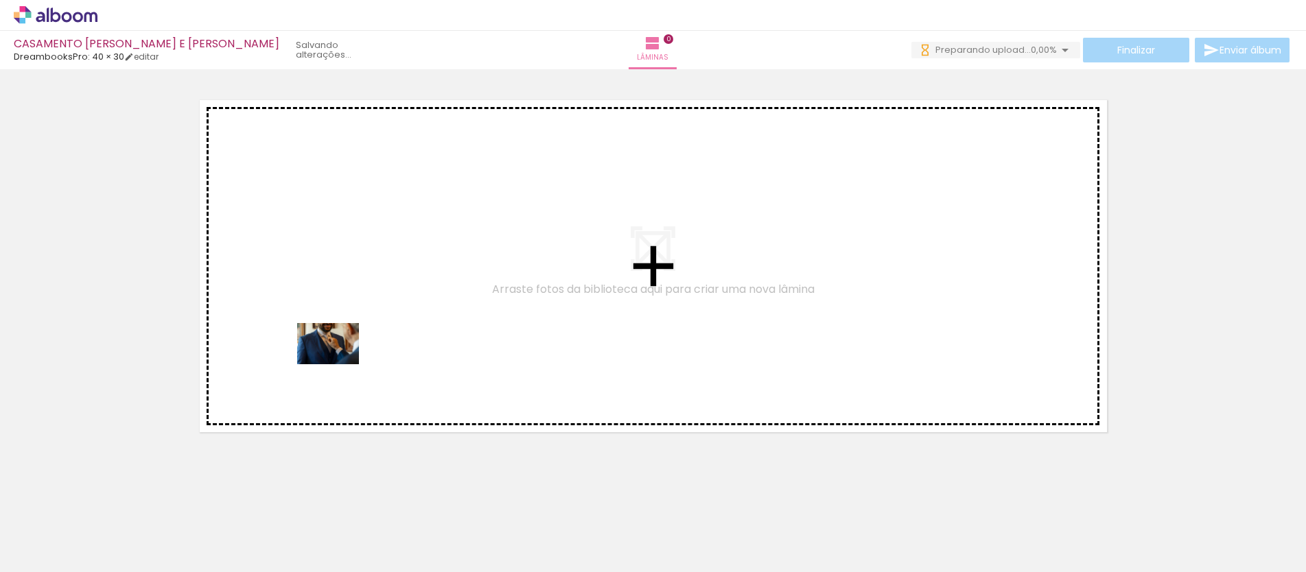
drag, startPoint x: 145, startPoint y: 533, endPoint x: 338, endPoint y: 364, distance: 255.8
click at [338, 364] on quentale-workspace at bounding box center [653, 286] width 1306 height 572
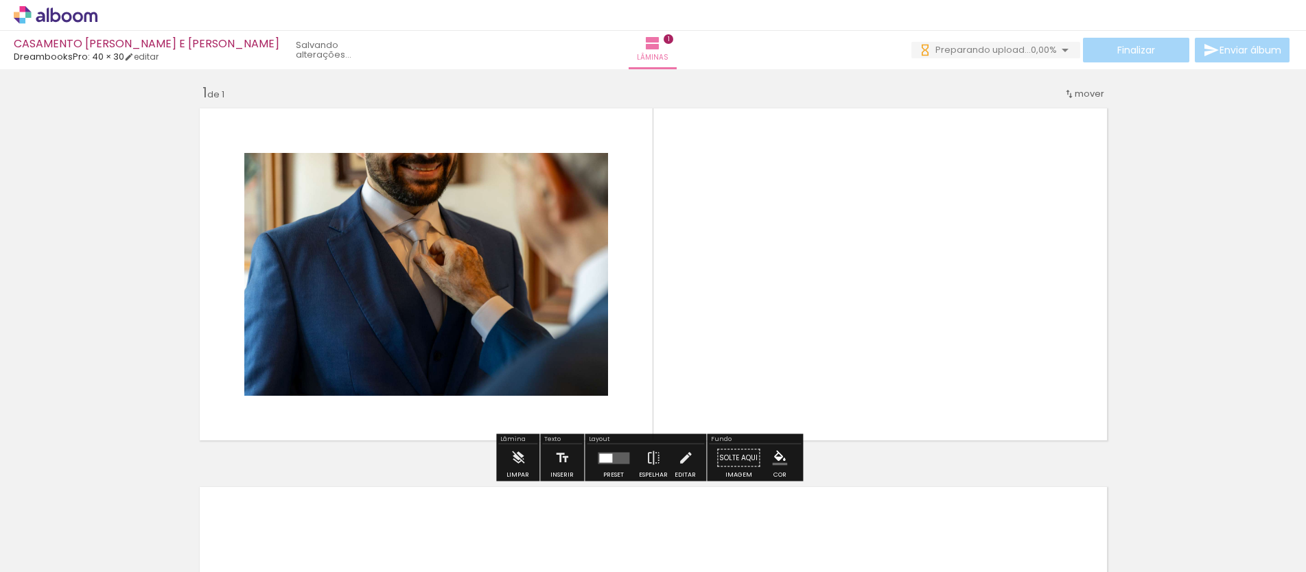
scroll to position [3, 0]
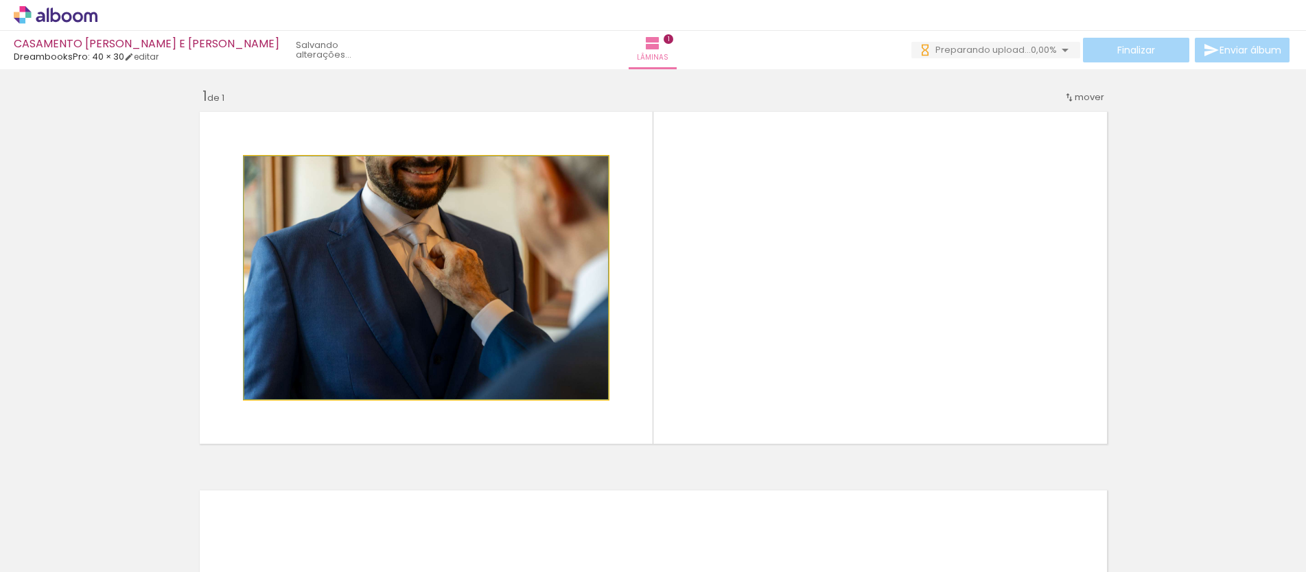
click at [480, 326] on quentale-photo at bounding box center [426, 277] width 364 height 243
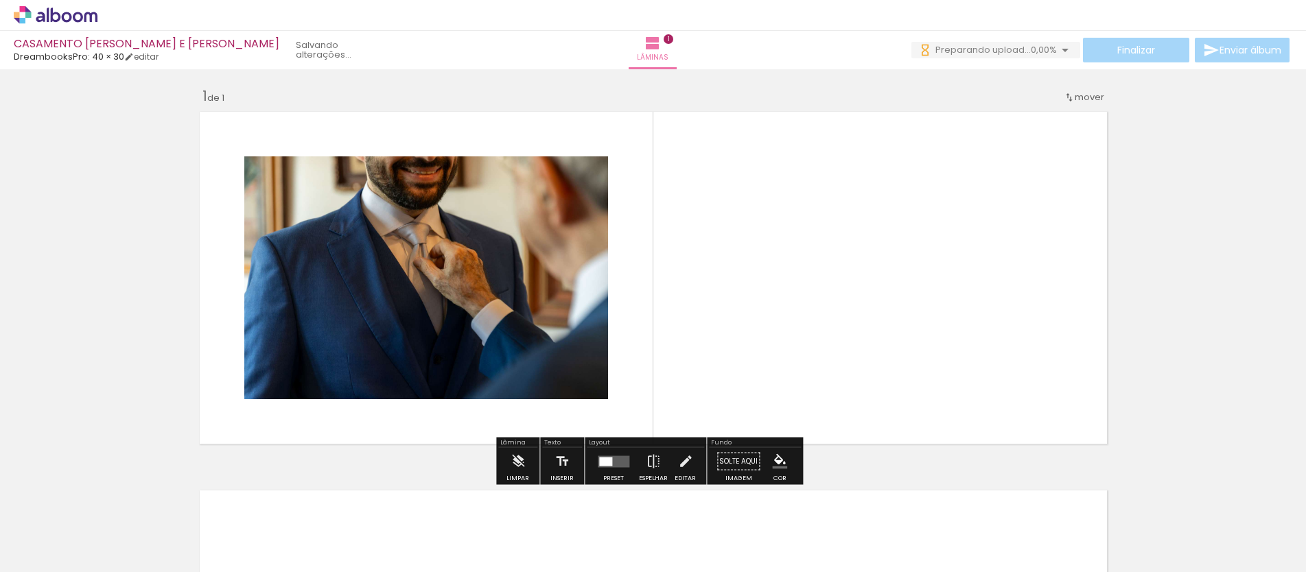
click at [603, 394] on quentale-layouter at bounding box center [654, 278] width 920 height 344
click at [600, 395] on quentale-photo at bounding box center [426, 277] width 364 height 243
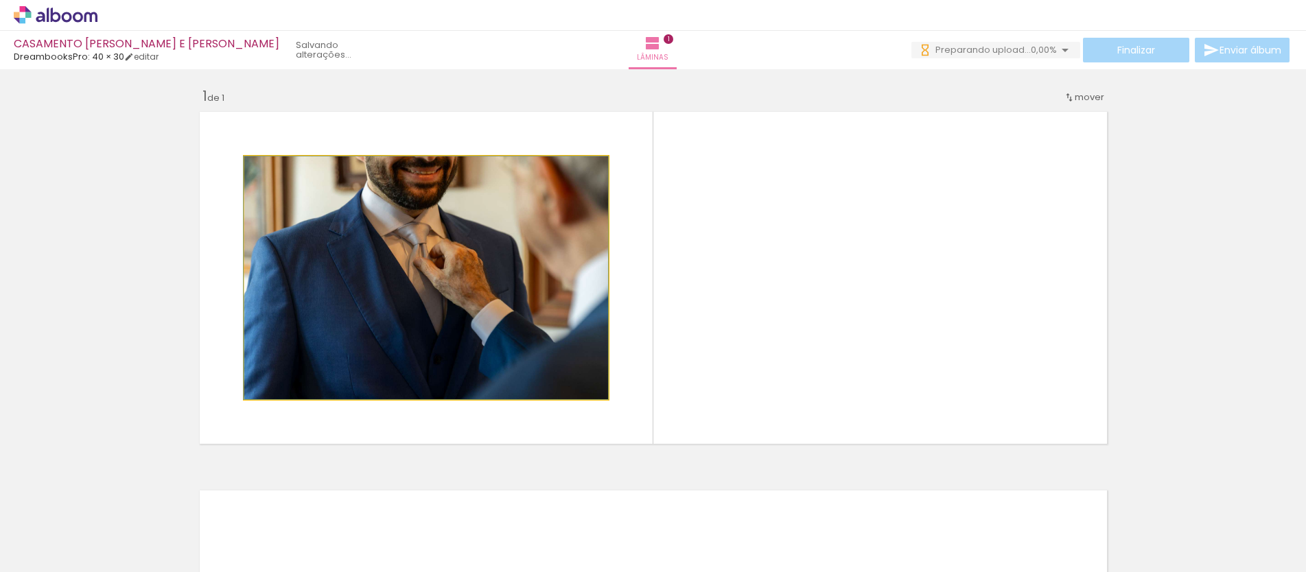
click at [602, 398] on quentale-photo at bounding box center [426, 277] width 364 height 243
drag, startPoint x: 601, startPoint y: 397, endPoint x: 528, endPoint y: 343, distance: 91.3
click at [545, 222] on quentale-photo at bounding box center [426, 277] width 364 height 243
click at [504, 280] on quentale-photo at bounding box center [426, 277] width 364 height 243
drag, startPoint x: 478, startPoint y: 305, endPoint x: 519, endPoint y: 310, distance: 42.2
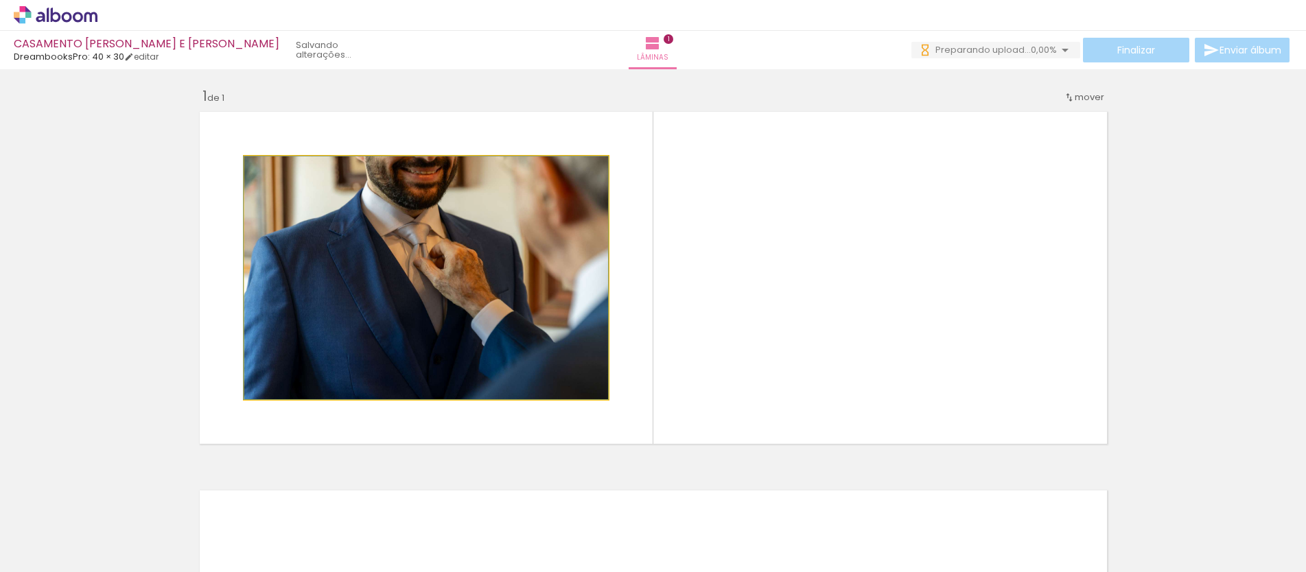
drag, startPoint x: 487, startPoint y: 300, endPoint x: 474, endPoint y: 246, distance: 55.3
drag, startPoint x: 266, startPoint y: 171, endPoint x: 131, endPoint y: 174, distance: 135.2
type paper-slider "100"
click at [131, 174] on div "Inserir lâmina 1 de 1" at bounding box center [653, 450] width 1306 height 758
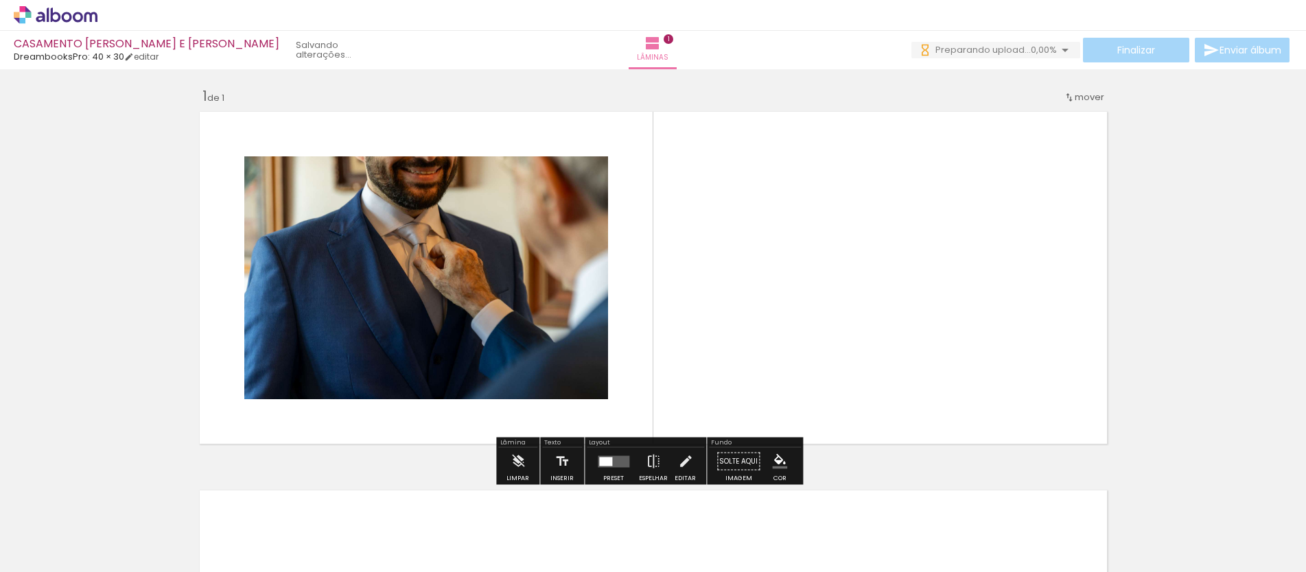
click at [389, 315] on quentale-photo at bounding box center [426, 277] width 364 height 243
click at [377, 341] on quentale-photo at bounding box center [426, 277] width 364 height 243
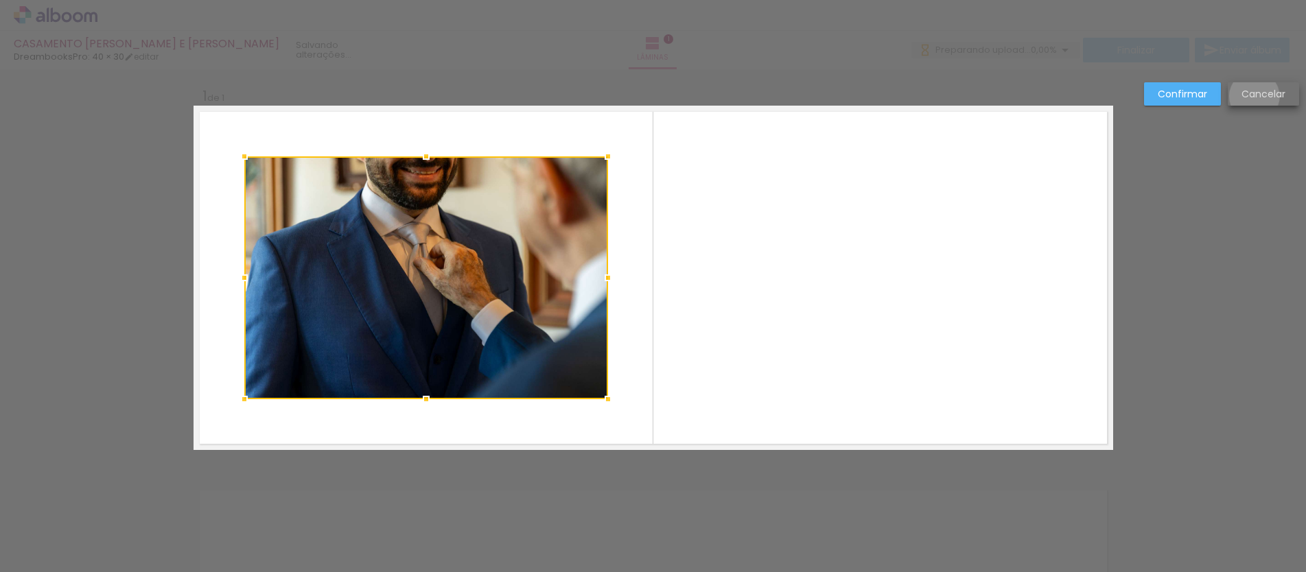
click at [0, 0] on slot "Cancelar" at bounding box center [0, 0] width 0 height 0
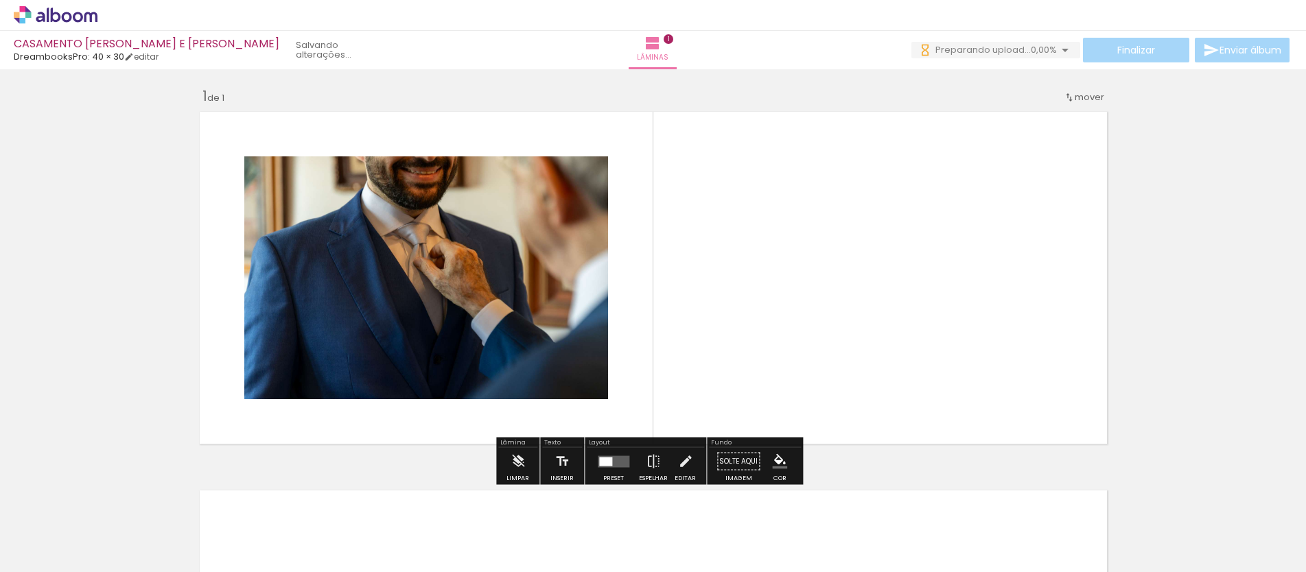
click at [1229, 198] on div "Inserir lâmina 1 de 1" at bounding box center [653, 450] width 1306 height 758
click at [217, 526] on div at bounding box center [214, 526] width 68 height 45
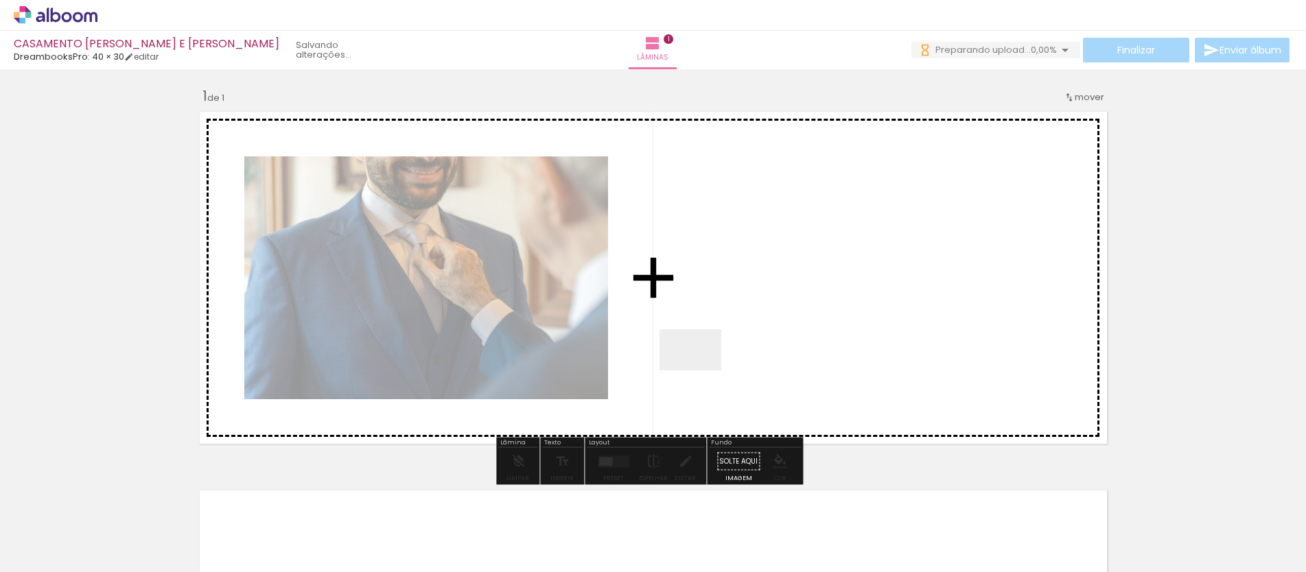
drag, startPoint x: 229, startPoint y: 530, endPoint x: 701, endPoint y: 371, distance: 497.8
click at [701, 371] on quentale-workspace at bounding box center [653, 286] width 1306 height 572
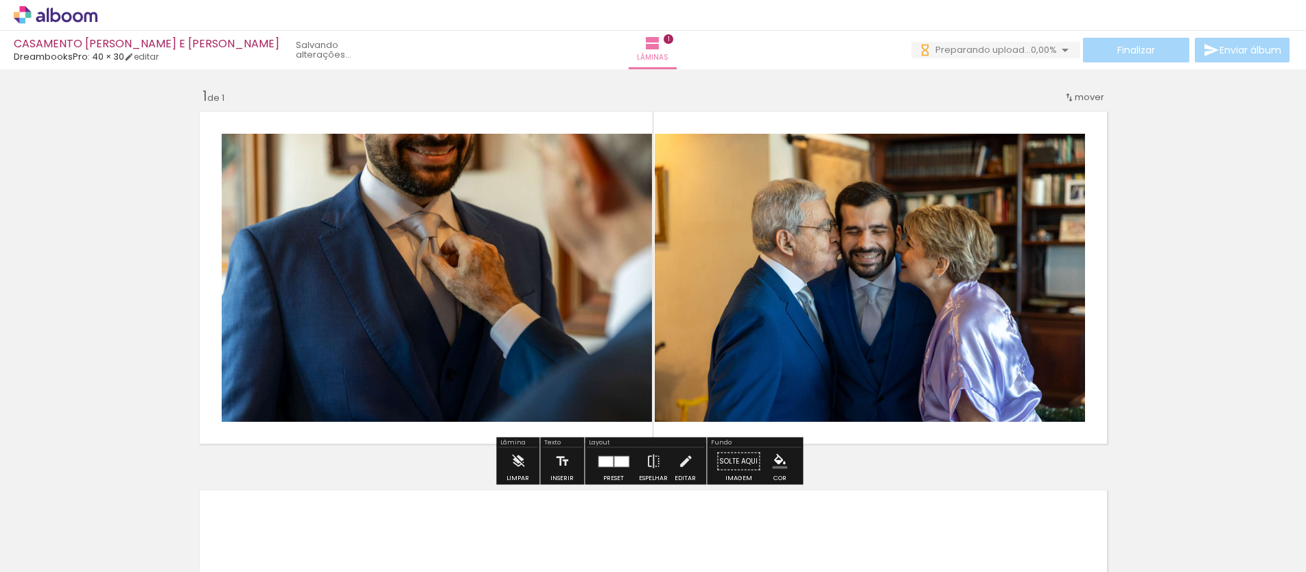
click at [708, 355] on quentale-photo at bounding box center [870, 278] width 430 height 288
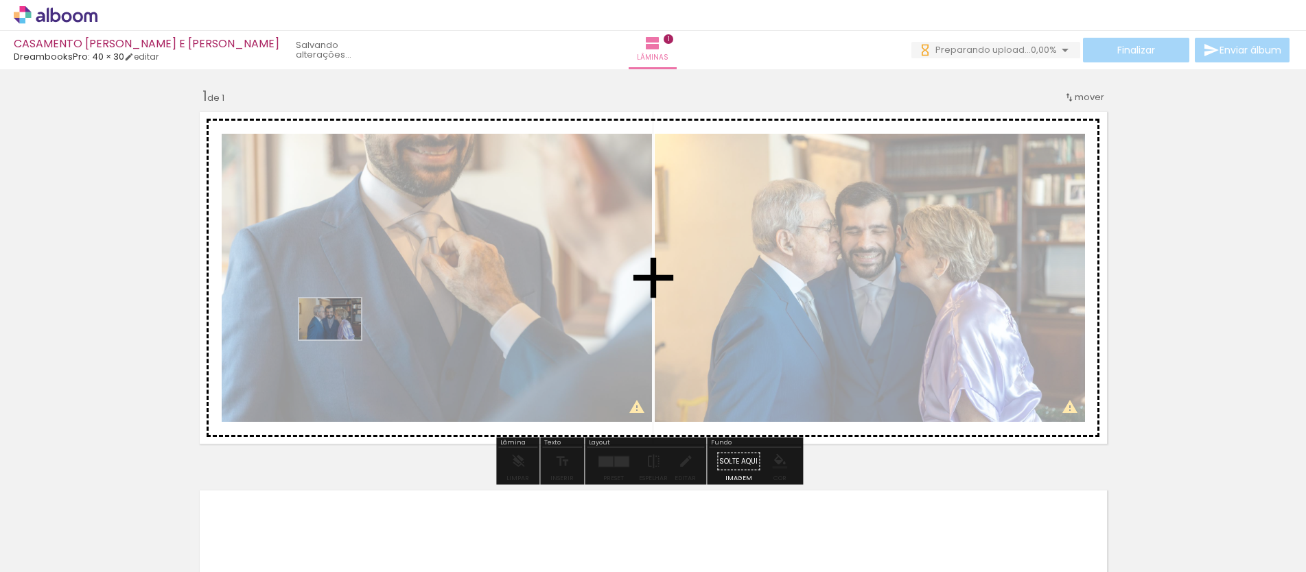
drag, startPoint x: 233, startPoint y: 498, endPoint x: 340, endPoint y: 340, distance: 191.1
click at [340, 340] on quentale-workspace at bounding box center [653, 286] width 1306 height 572
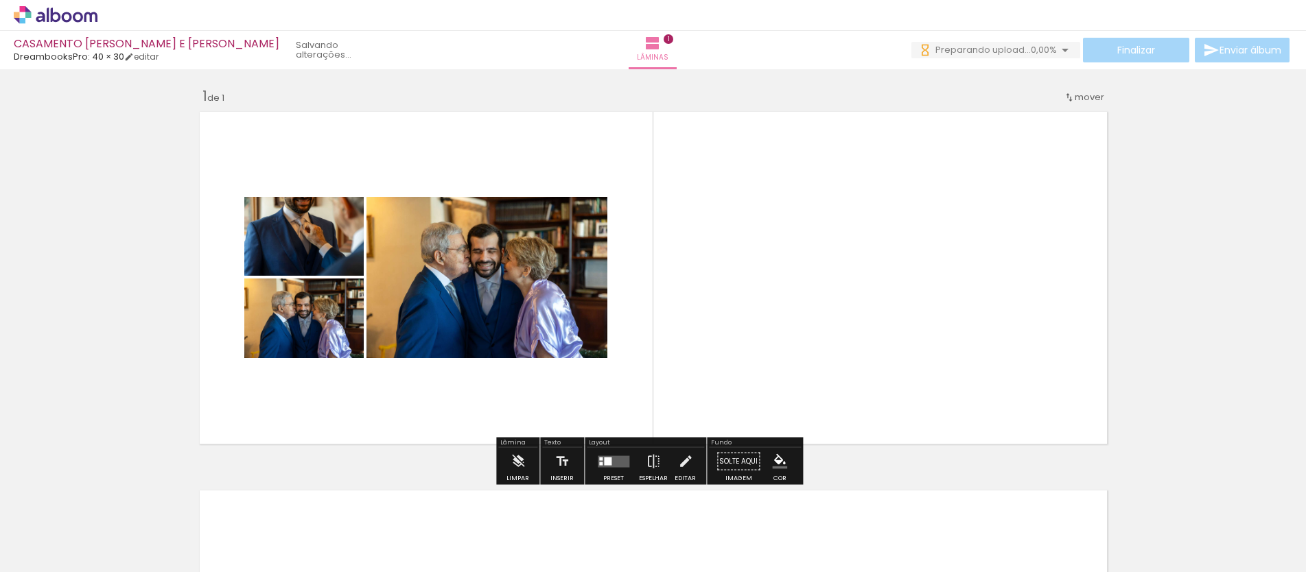
click at [347, 384] on quentale-layouter at bounding box center [654, 278] width 920 height 344
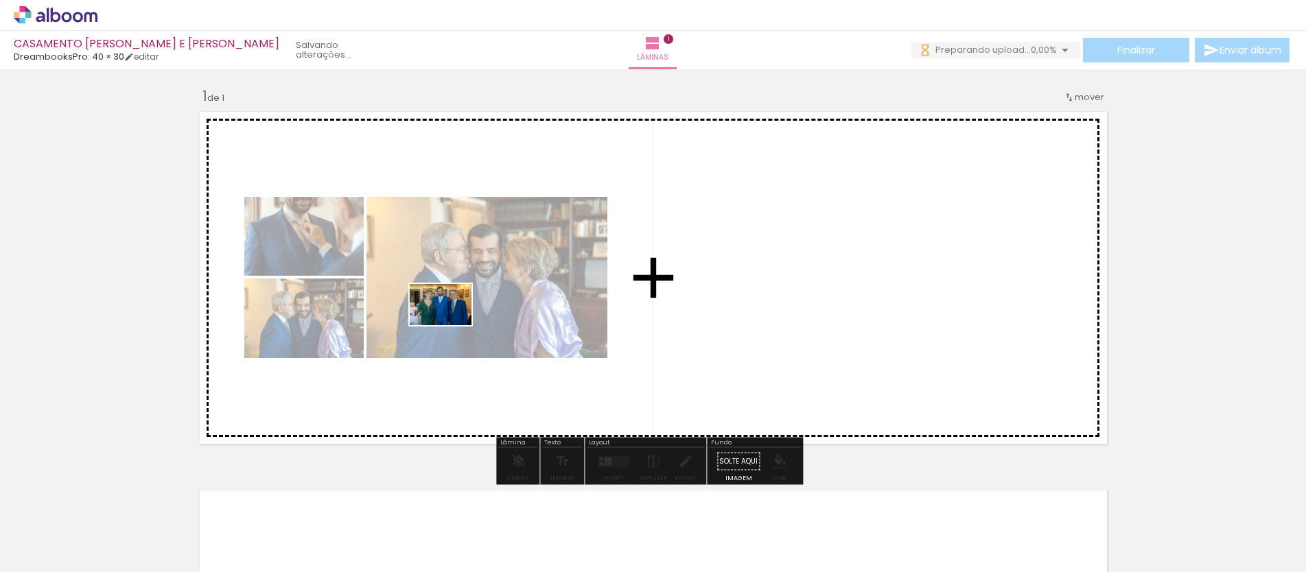
drag, startPoint x: 292, startPoint y: 526, endPoint x: 452, endPoint y: 325, distance: 256.9
click at [452, 325] on quentale-workspace at bounding box center [653, 286] width 1306 height 572
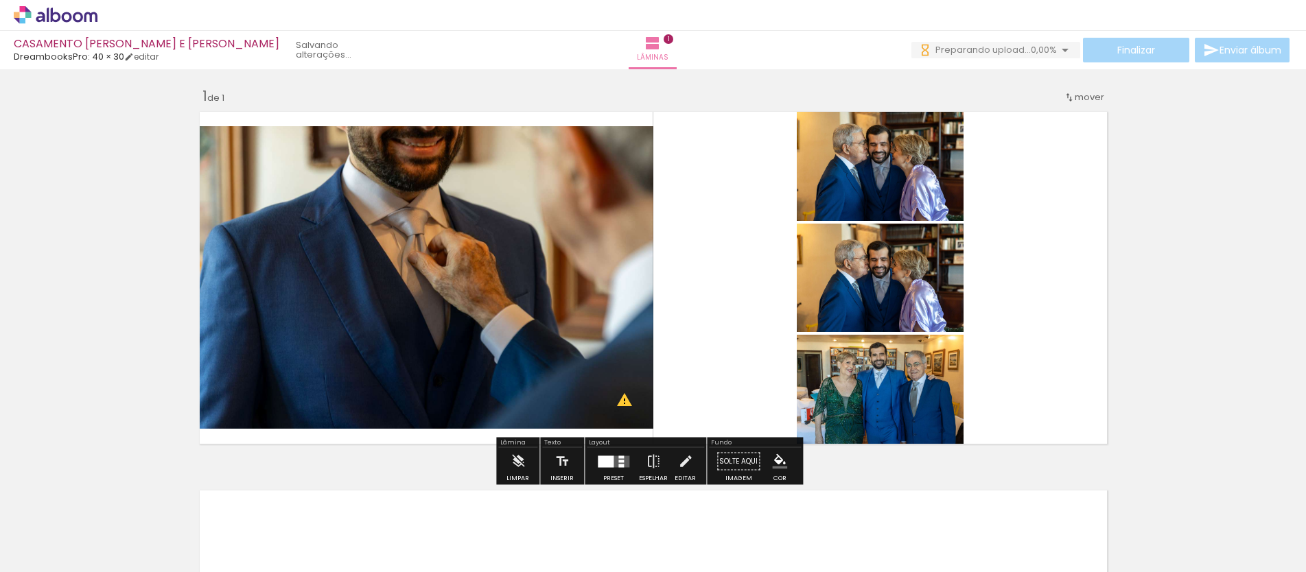
click at [160, 329] on div "Inserir lâmina 1 de 1 O Designbox precisará aumentar a sua imagem em 189% para …" at bounding box center [653, 450] width 1306 height 758
click at [158, 522] on div at bounding box center [138, 526] width 68 height 45
click at [220, 532] on div at bounding box center [214, 526] width 68 height 45
click at [301, 531] on div at bounding box center [291, 526] width 68 height 45
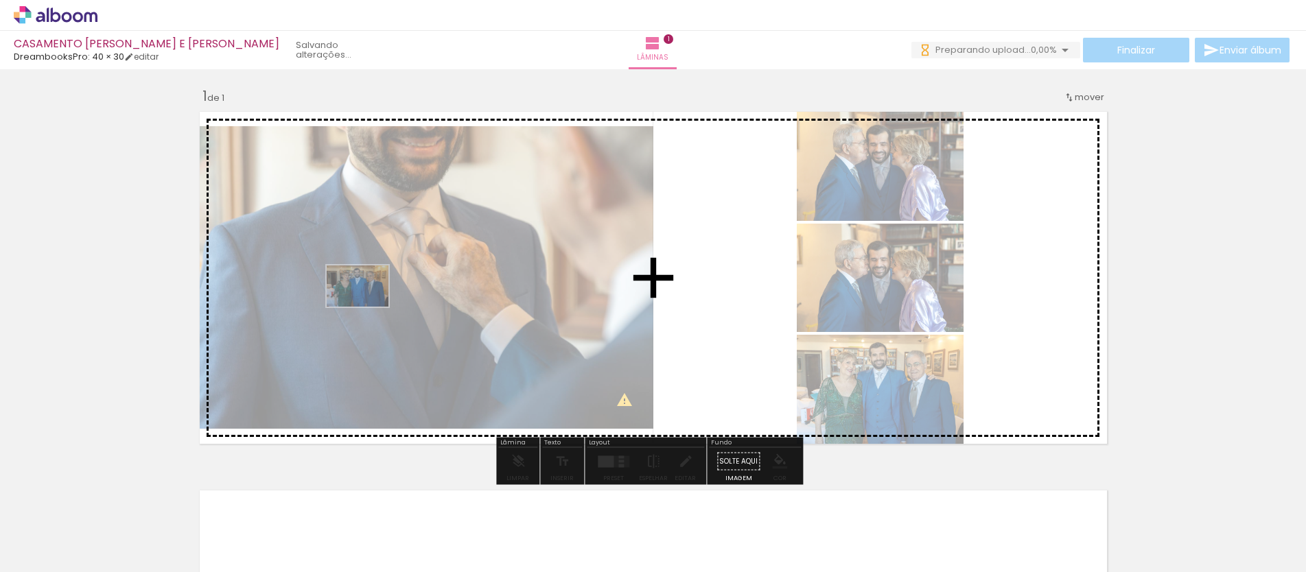
drag, startPoint x: 301, startPoint y: 535, endPoint x: 368, endPoint y: 307, distance: 237.4
click at [368, 307] on quentale-workspace at bounding box center [653, 286] width 1306 height 572
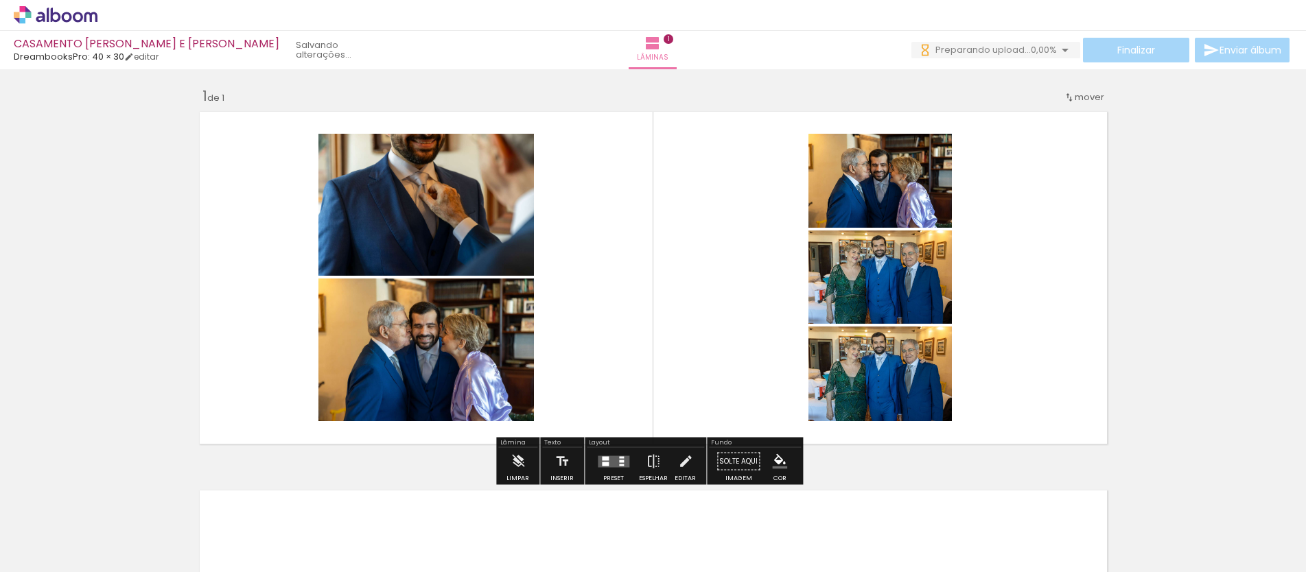
click at [249, 314] on quentale-layouter at bounding box center [654, 278] width 920 height 344
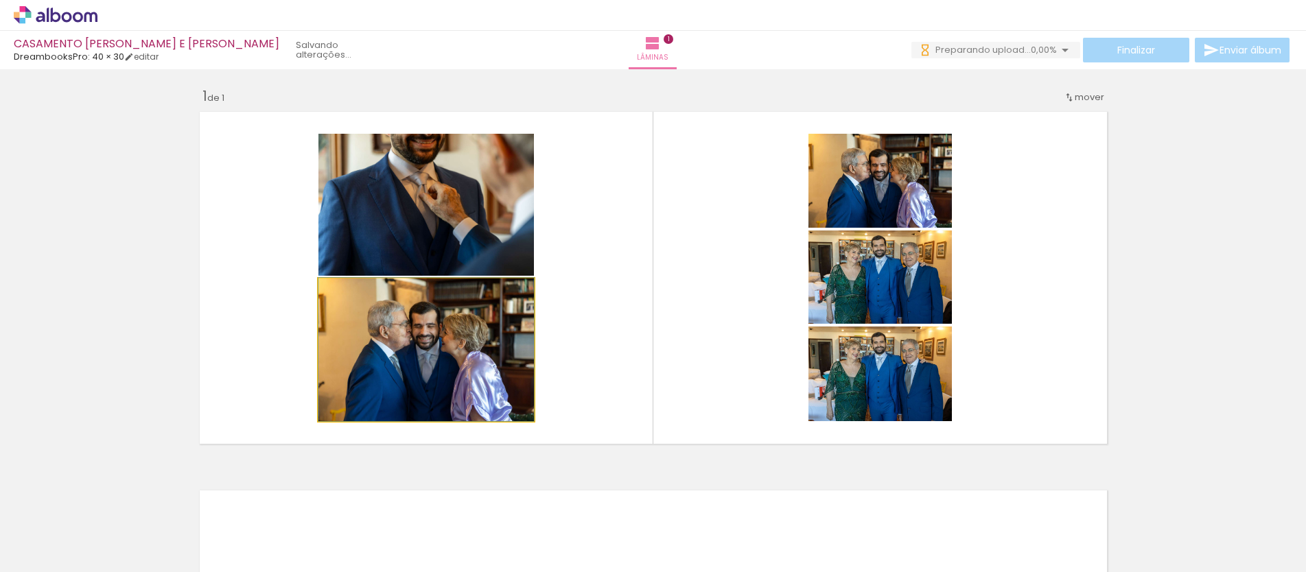
click at [367, 361] on quentale-photo at bounding box center [425, 350] width 215 height 143
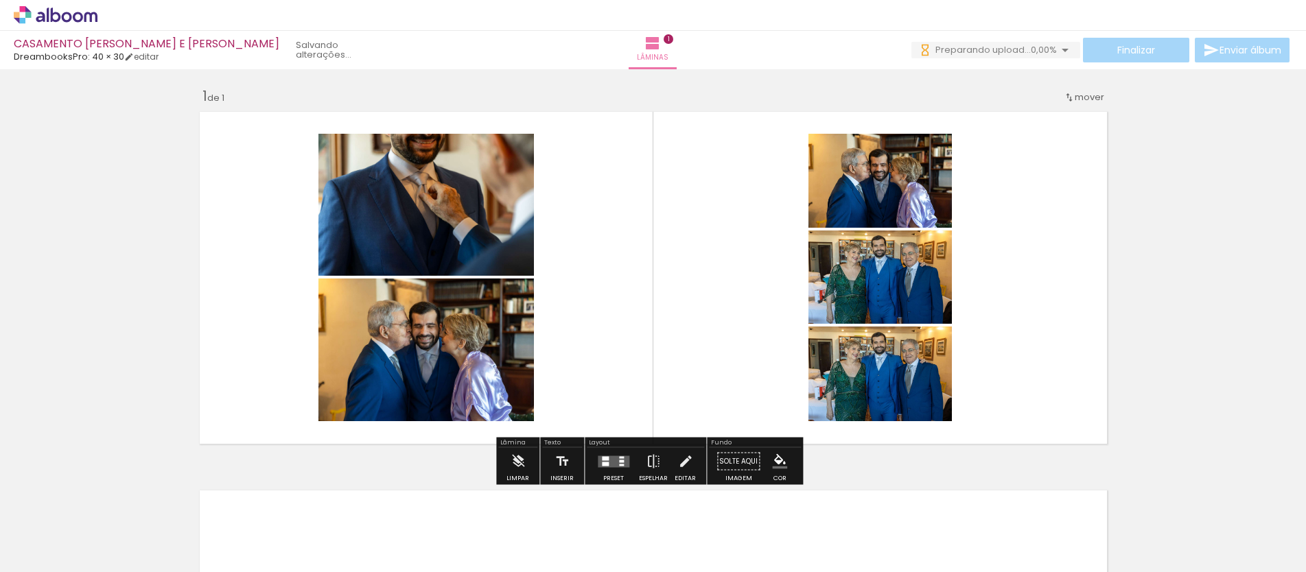
click at [406, 361] on quentale-photo at bounding box center [425, 350] width 215 height 143
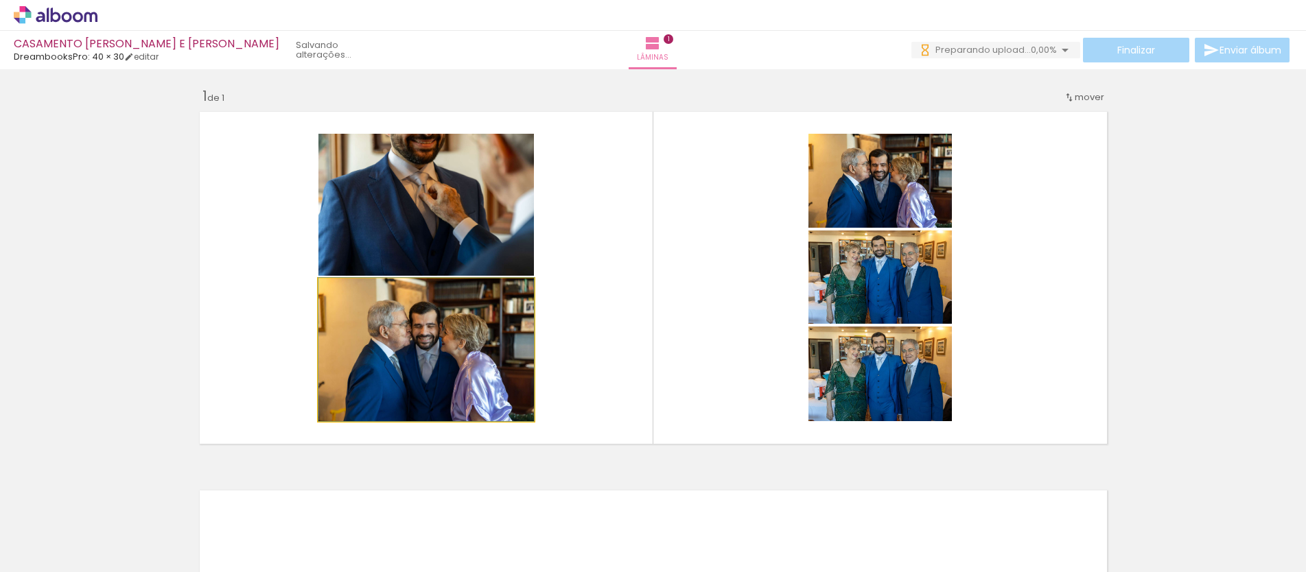
click at [460, 333] on quentale-photo at bounding box center [425, 350] width 215 height 143
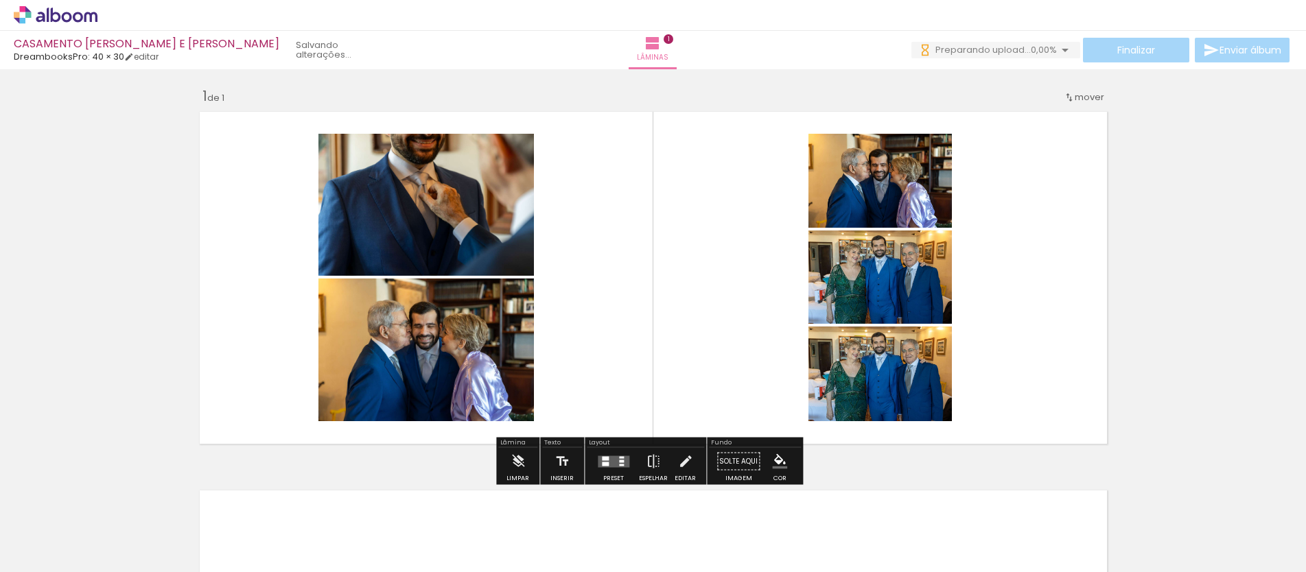
click at [455, 365] on quentale-photo at bounding box center [425, 350] width 215 height 143
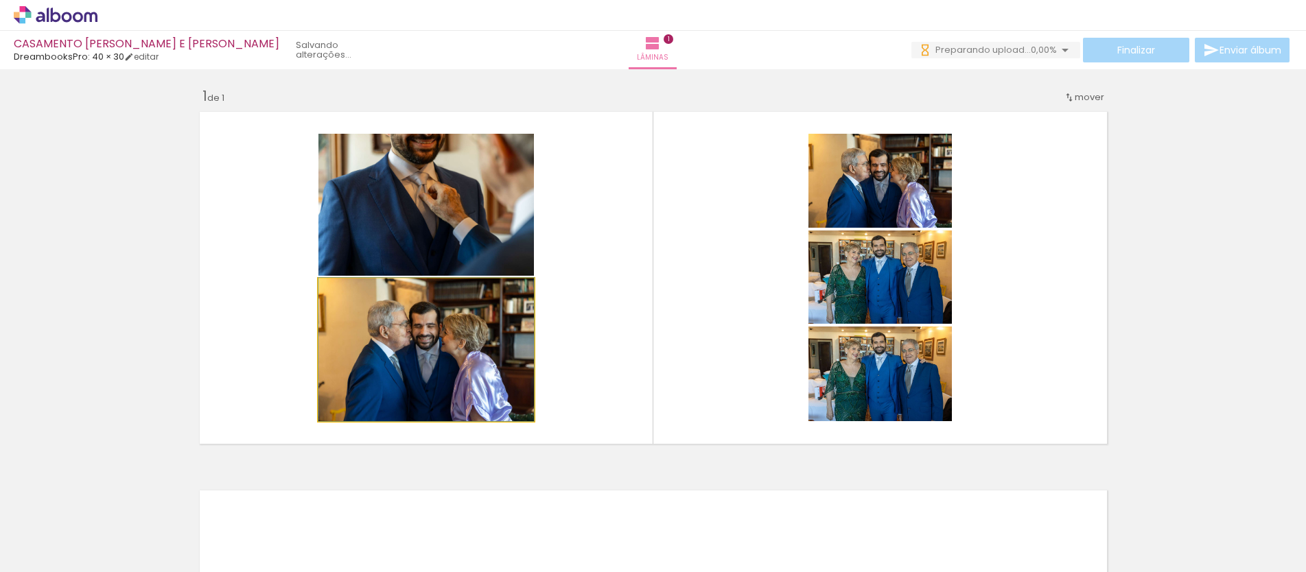
click at [455, 365] on quentale-photo at bounding box center [425, 350] width 215 height 143
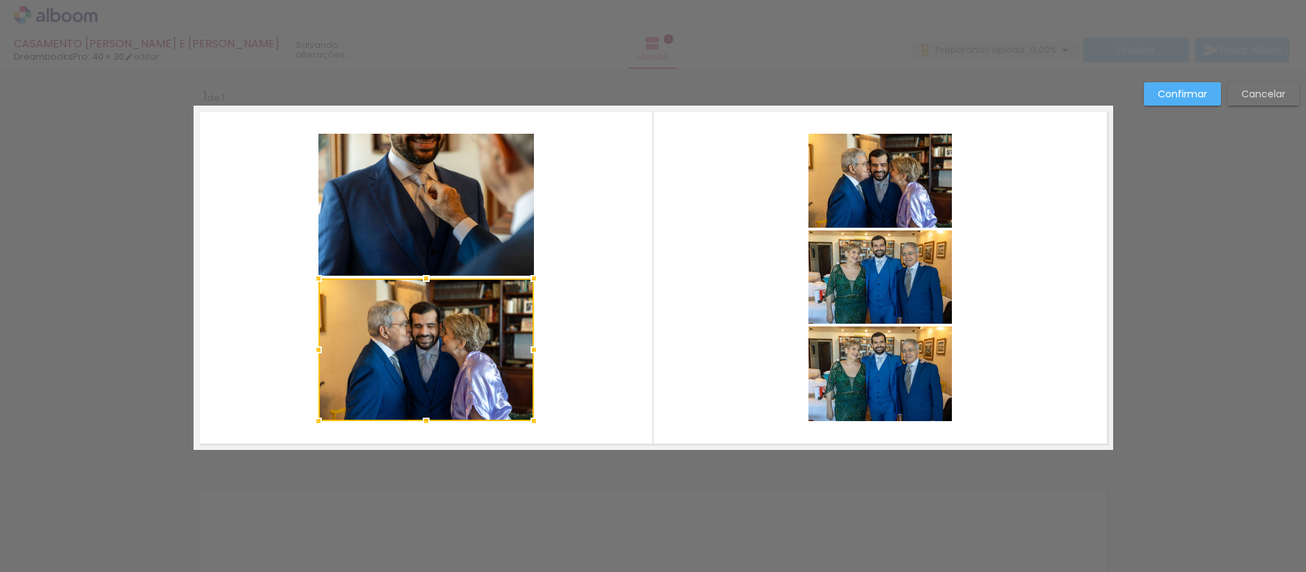
click at [455, 365] on div at bounding box center [425, 350] width 215 height 143
click at [460, 323] on div at bounding box center [425, 350] width 215 height 143
drag, startPoint x: 460, startPoint y: 323, endPoint x: 417, endPoint y: 362, distance: 57.8
click at [417, 362] on div at bounding box center [425, 350] width 215 height 143
click at [0, 0] on slot "Cancelar" at bounding box center [0, 0] width 0 height 0
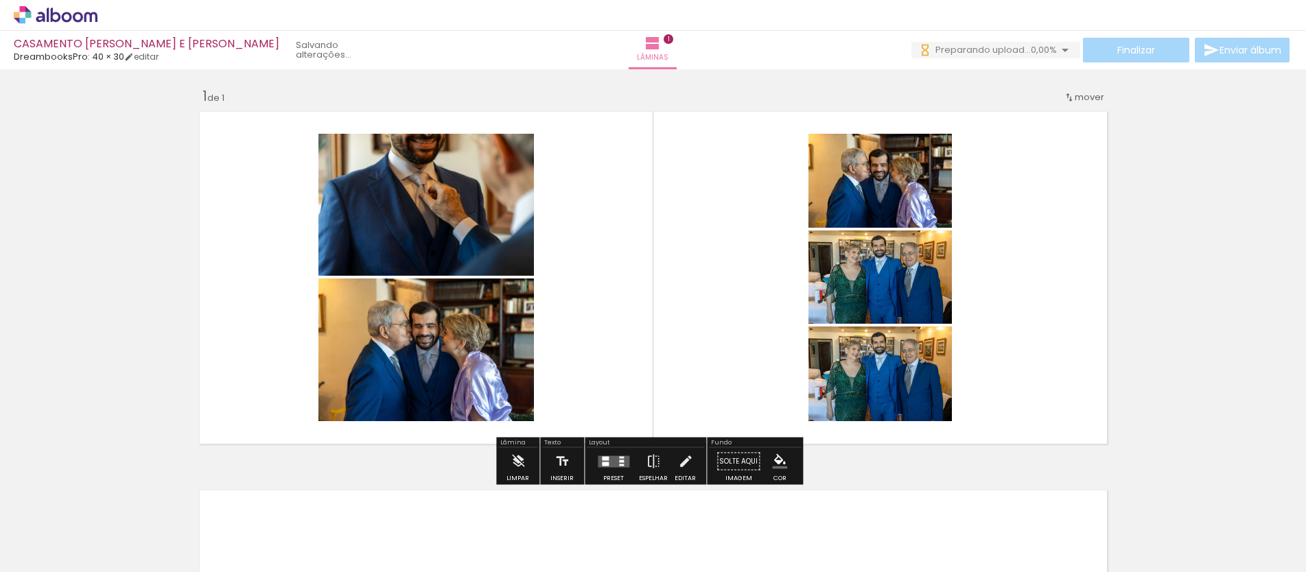
click at [863, 177] on quentale-photo at bounding box center [879, 181] width 143 height 94
click at [822, 240] on paper-item at bounding box center [824, 240] width 25 height 10
click at [719, 260] on quentale-layouter at bounding box center [654, 278] width 920 height 344
click at [856, 181] on quentale-photo at bounding box center [879, 181] width 143 height 94
click at [830, 172] on div "Largura Cor" at bounding box center [824, 169] width 25 height 21
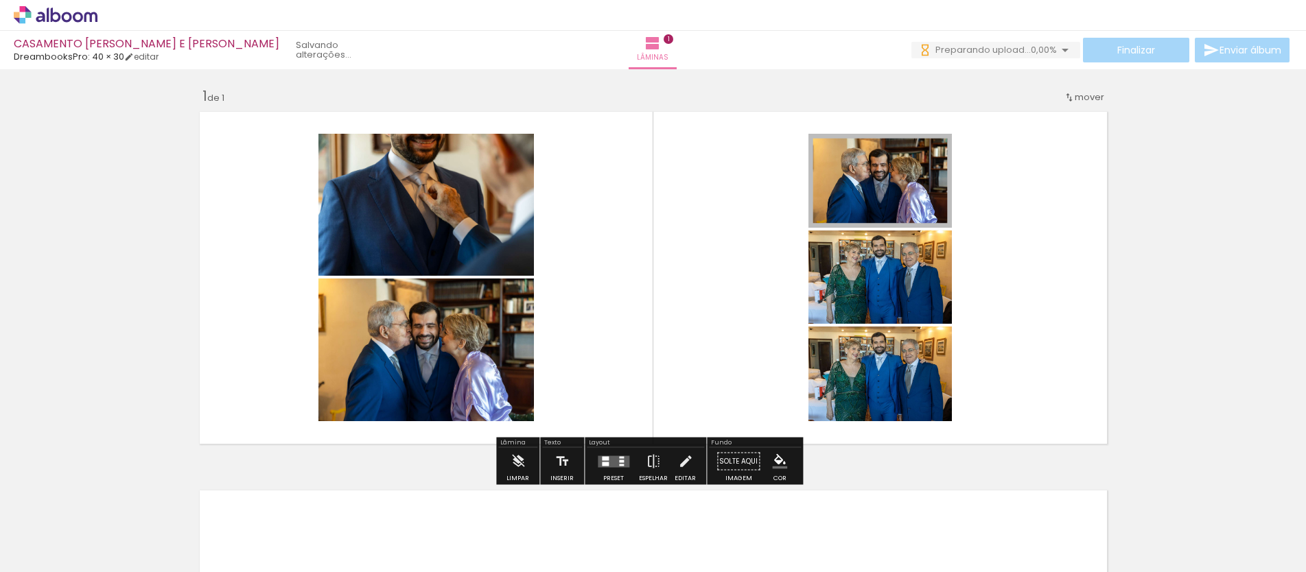
click at [825, 191] on span at bounding box center [825, 192] width 14 height 3
click at [1035, 211] on quentale-layouter at bounding box center [654, 278] width 920 height 344
click at [690, 463] on paper-button "Editar" at bounding box center [685, 465] width 28 height 35
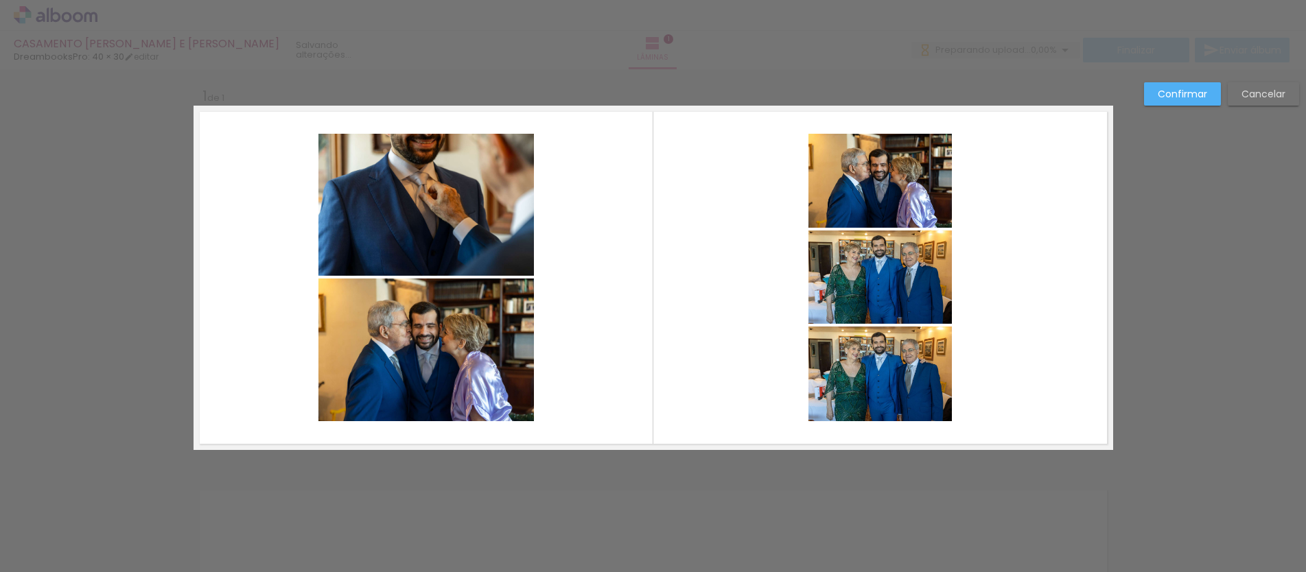
click at [476, 358] on quentale-photo at bounding box center [425, 350] width 215 height 143
click at [0, 0] on slot "Cancelar" at bounding box center [0, 0] width 0 height 0
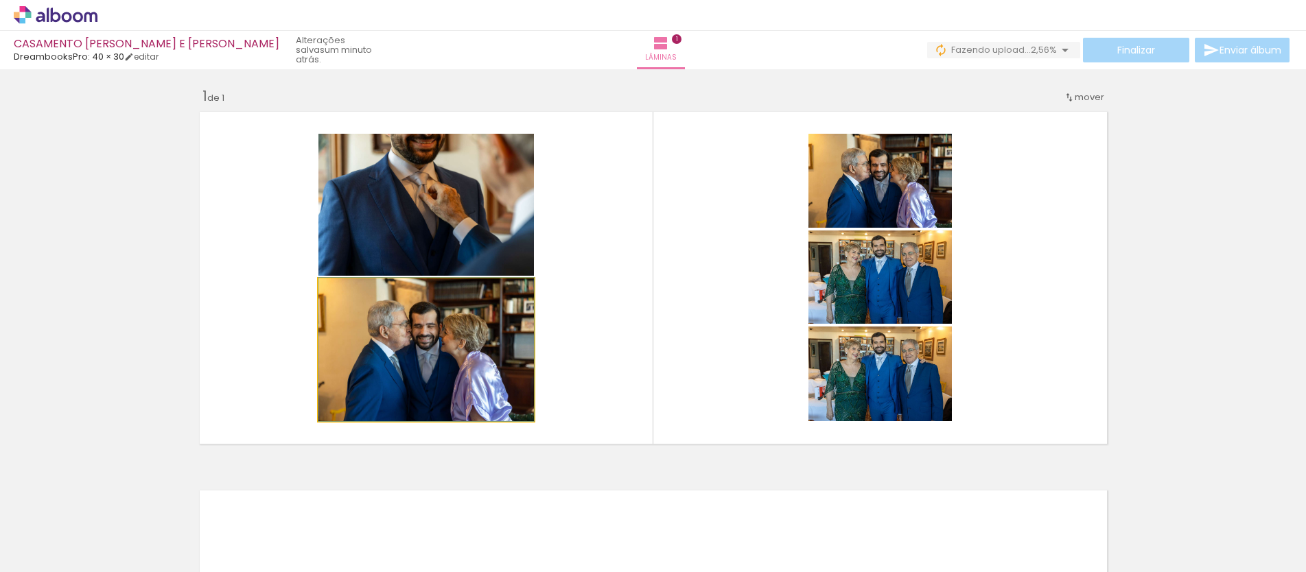
click at [395, 342] on quentale-photo at bounding box center [425, 350] width 215 height 143
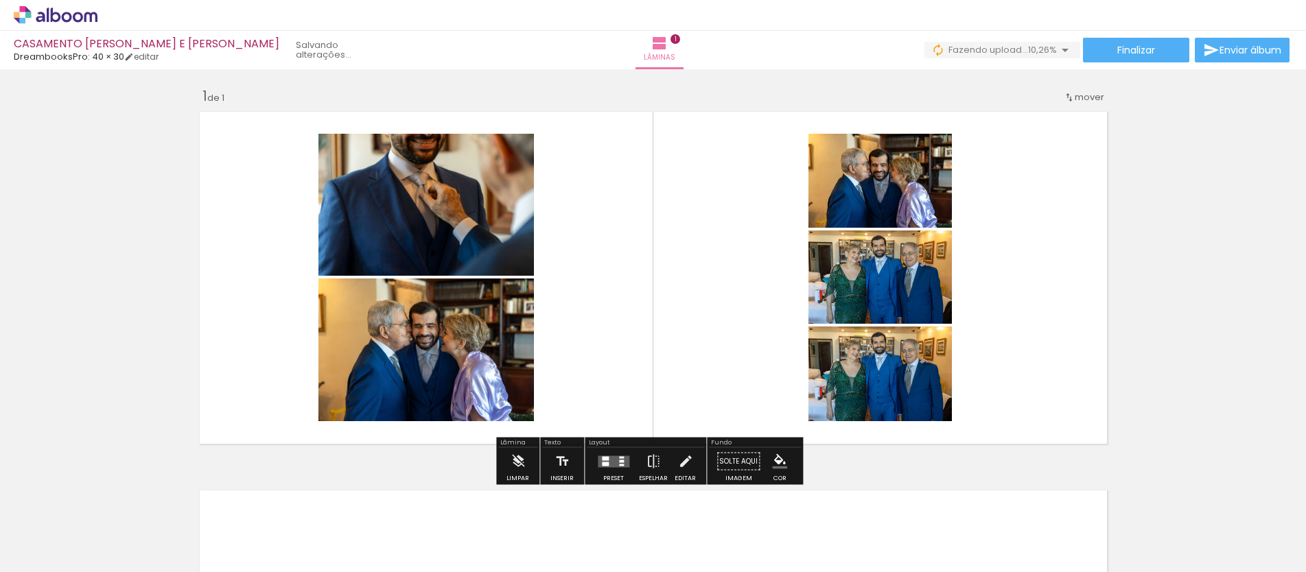
click at [296, 529] on div "2 Esta imagem aparece 2 vezes no seu álbum" at bounding box center [291, 526] width 10 height 10
click at [296, 526] on div "2 Esta imagem aparece 2 vezes no seu álbum" at bounding box center [291, 526] width 10 height 10
click at [261, 501] on iron-icon at bounding box center [261, 498] width 14 height 14
click at [439, 243] on quentale-photo at bounding box center [425, 205] width 215 height 142
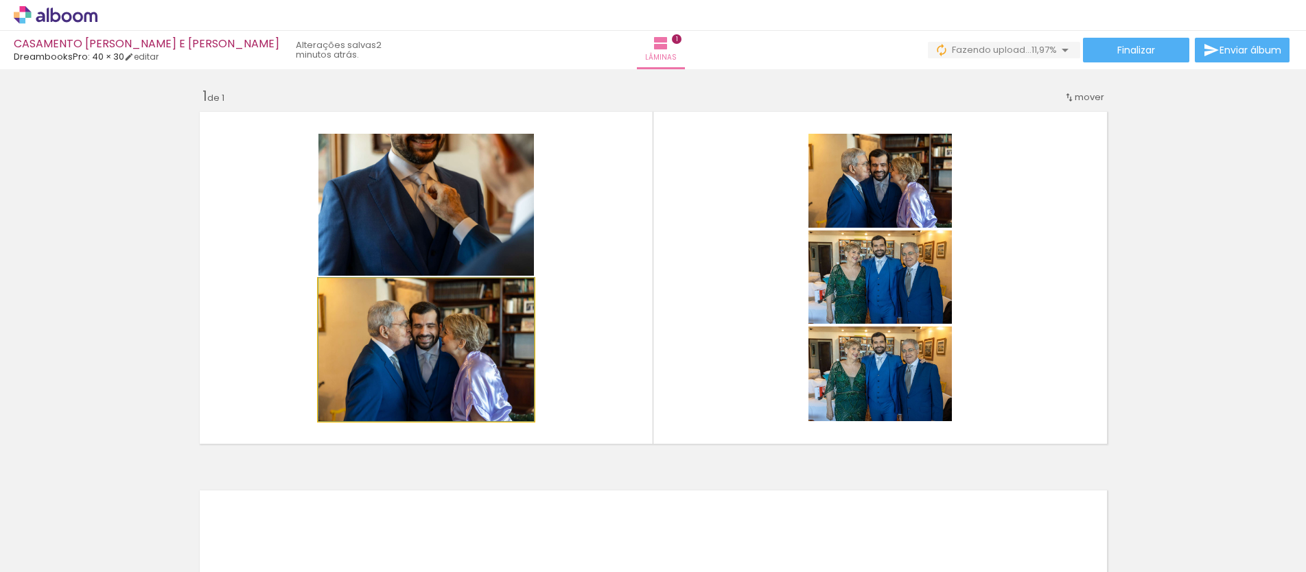
click at [425, 322] on quentale-photo at bounding box center [425, 350] width 215 height 143
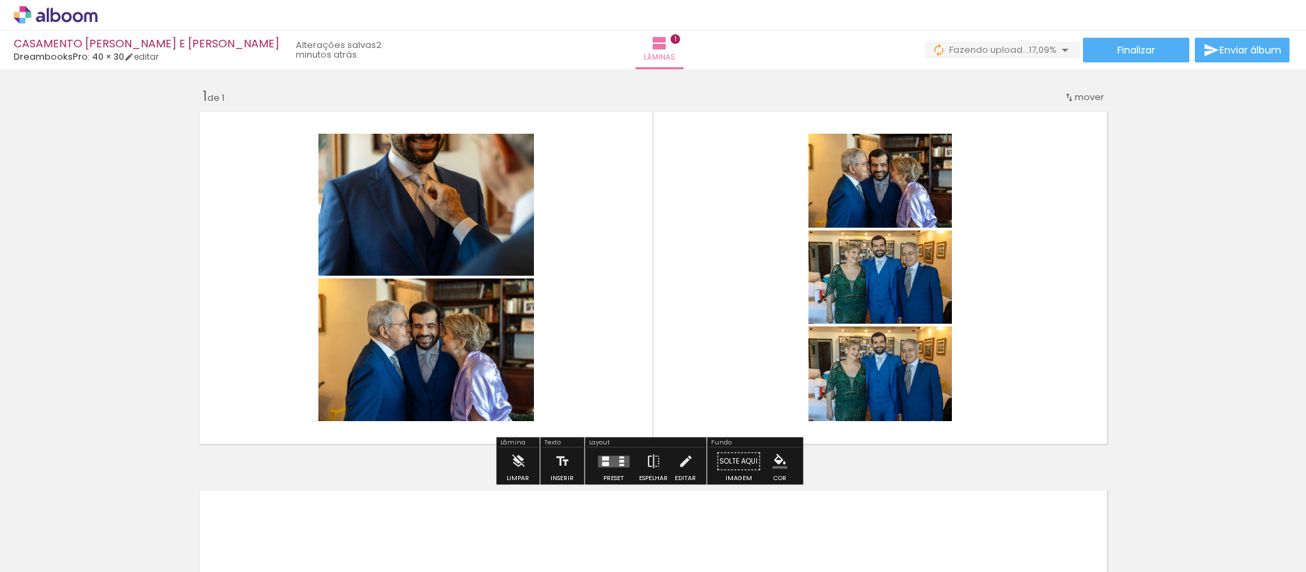
click at [419, 351] on quentale-photo at bounding box center [425, 350] width 215 height 143
click at [515, 471] on iron-icon at bounding box center [518, 461] width 15 height 27
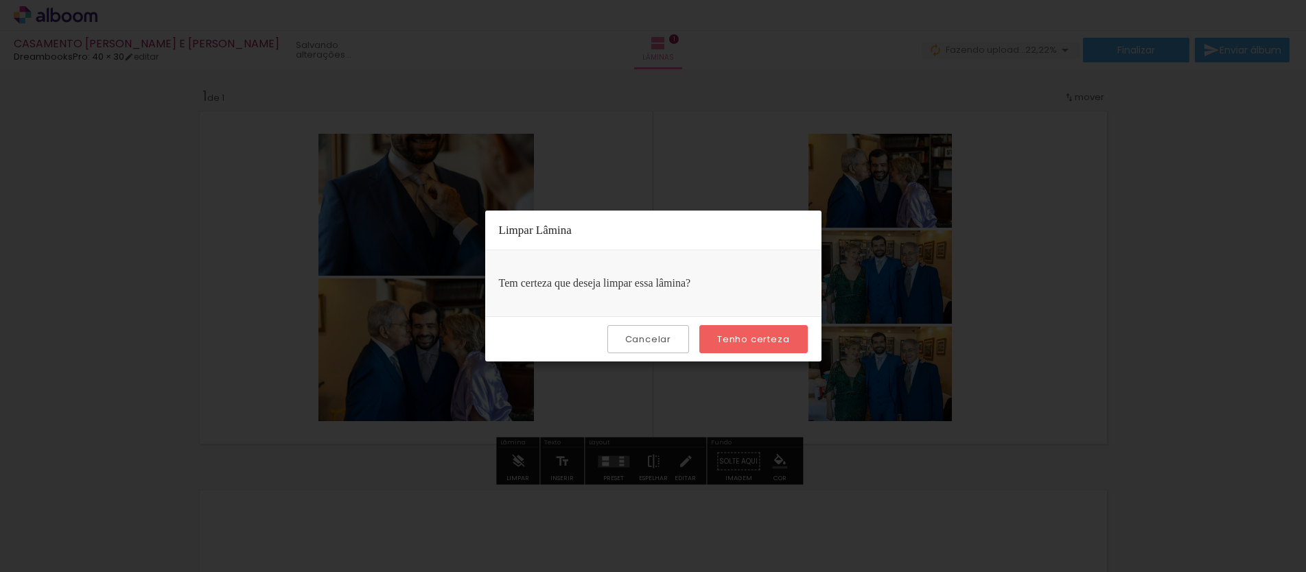
click at [0, 0] on slot "Tenho certeza" at bounding box center [0, 0] width 0 height 0
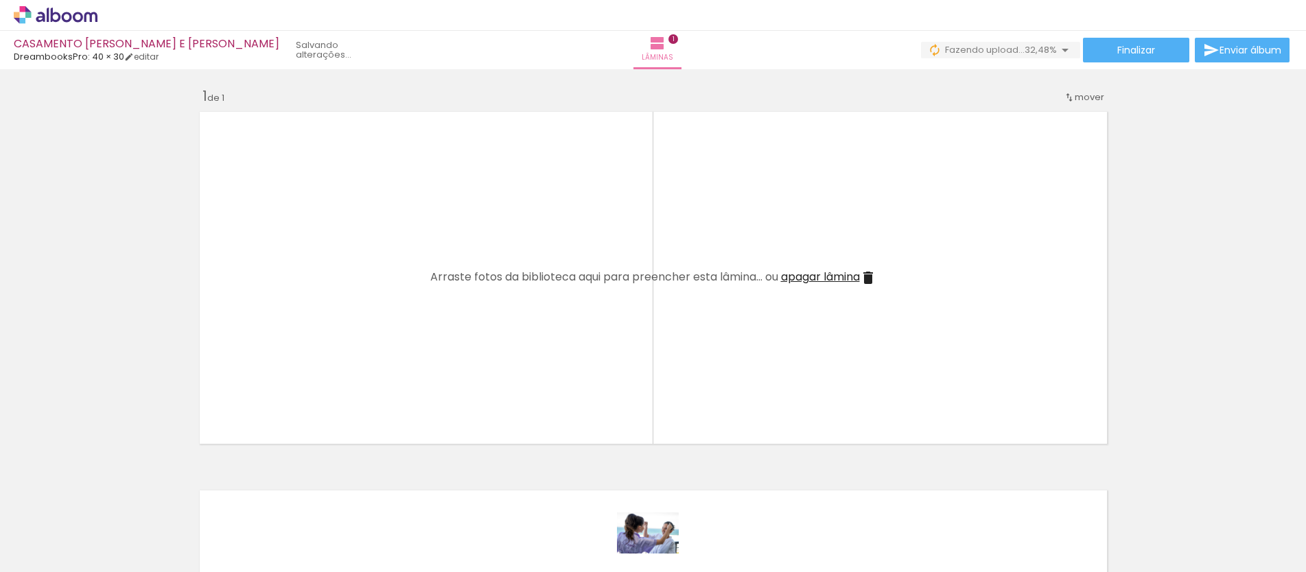
drag, startPoint x: 366, startPoint y: 525, endPoint x: 658, endPoint y: 554, distance: 293.8
click at [0, 0] on slot at bounding box center [0, 0] width 0 height 0
drag, startPoint x: 374, startPoint y: 532, endPoint x: 485, endPoint y: 553, distance: 113.2
click at [0, 0] on slot at bounding box center [0, 0] width 0 height 0
click at [393, 382] on quentale-layouter at bounding box center [654, 278] width 920 height 344
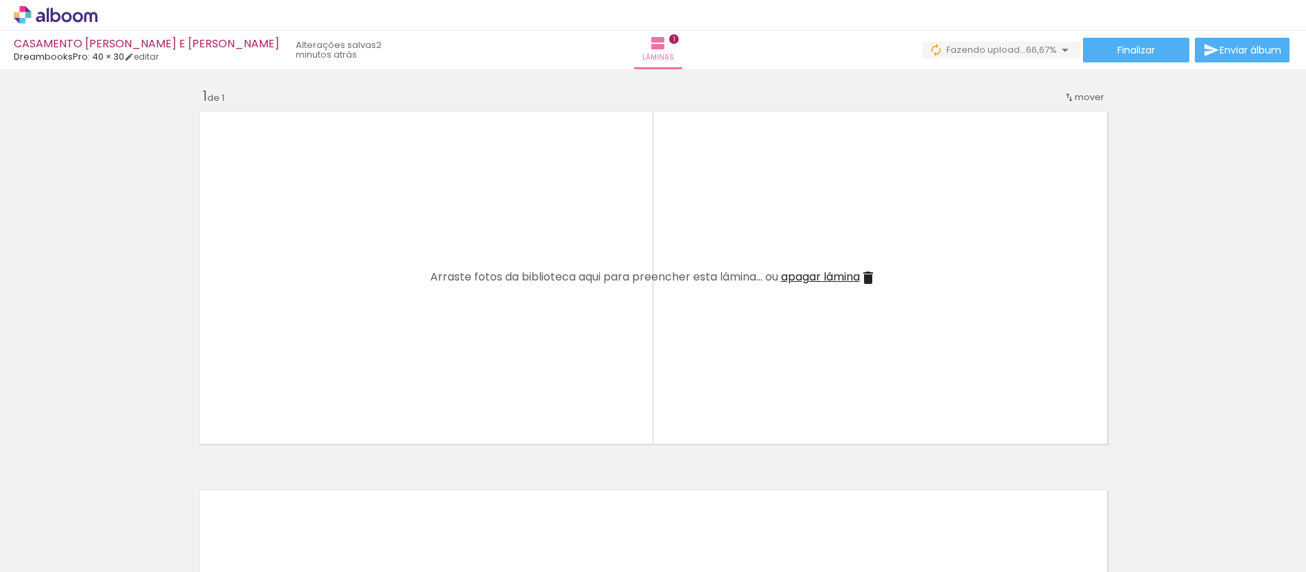
click at [156, 526] on div at bounding box center [138, 526] width 68 height 45
click at [149, 527] on div at bounding box center [138, 526] width 68 height 45
click at [212, 533] on div at bounding box center [214, 526] width 68 height 45
click at [292, 532] on div at bounding box center [291, 526] width 68 height 45
click at [141, 528] on div at bounding box center [138, 526] width 68 height 45
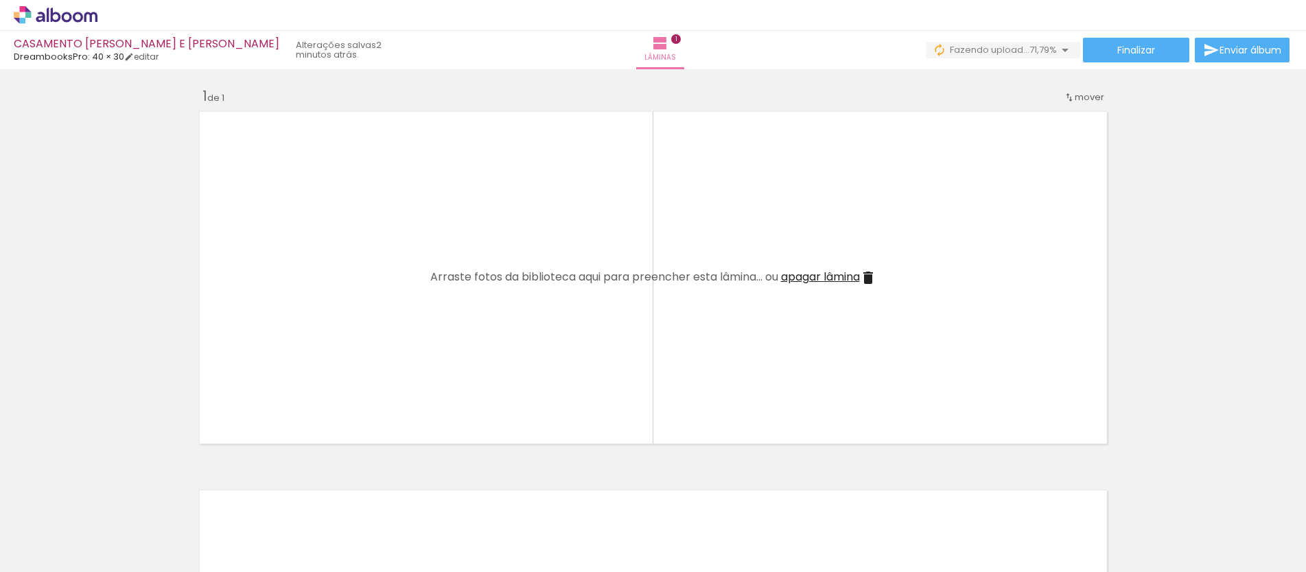
click at [217, 526] on div at bounding box center [214, 526] width 68 height 45
click at [295, 524] on div at bounding box center [291, 526] width 68 height 45
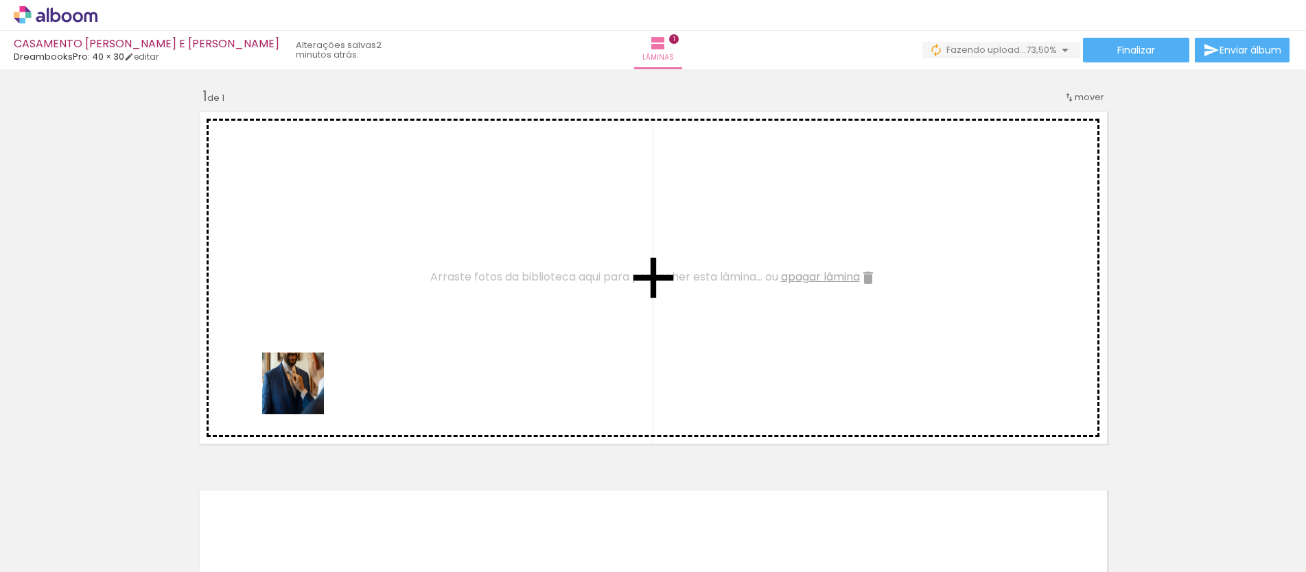
drag, startPoint x: 151, startPoint y: 527, endPoint x: 301, endPoint y: 404, distance: 194.5
click at [349, 350] on quentale-workspace at bounding box center [653, 286] width 1306 height 572
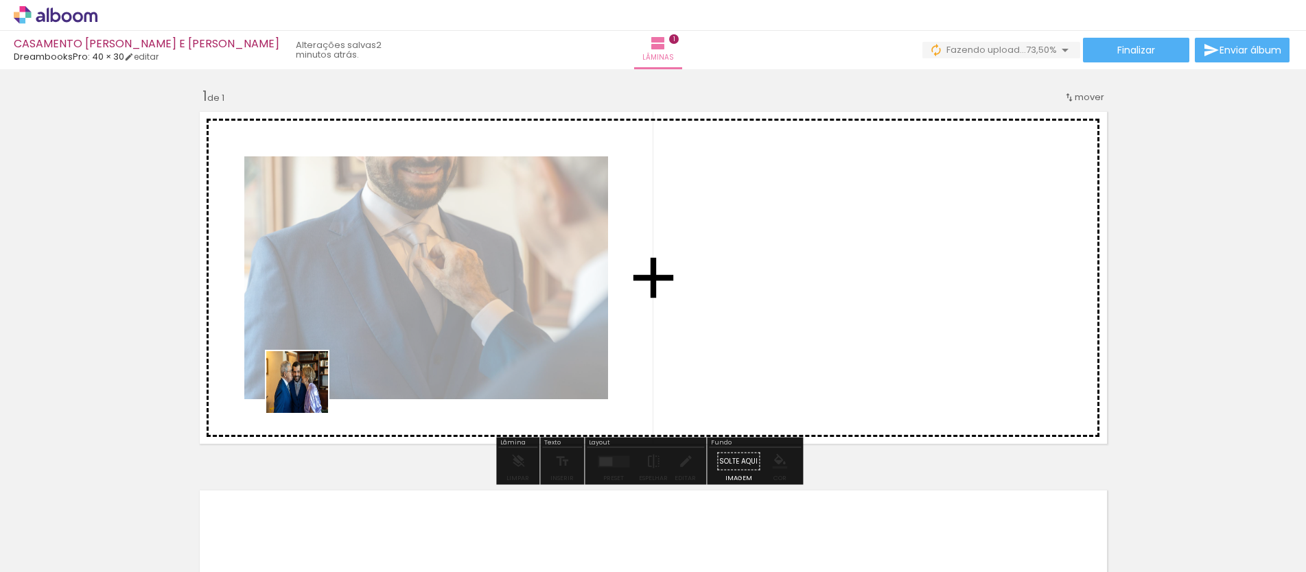
drag, startPoint x: 242, startPoint y: 507, endPoint x: 323, endPoint y: 366, distance: 162.3
click at [323, 366] on quentale-workspace at bounding box center [653, 286] width 1306 height 572
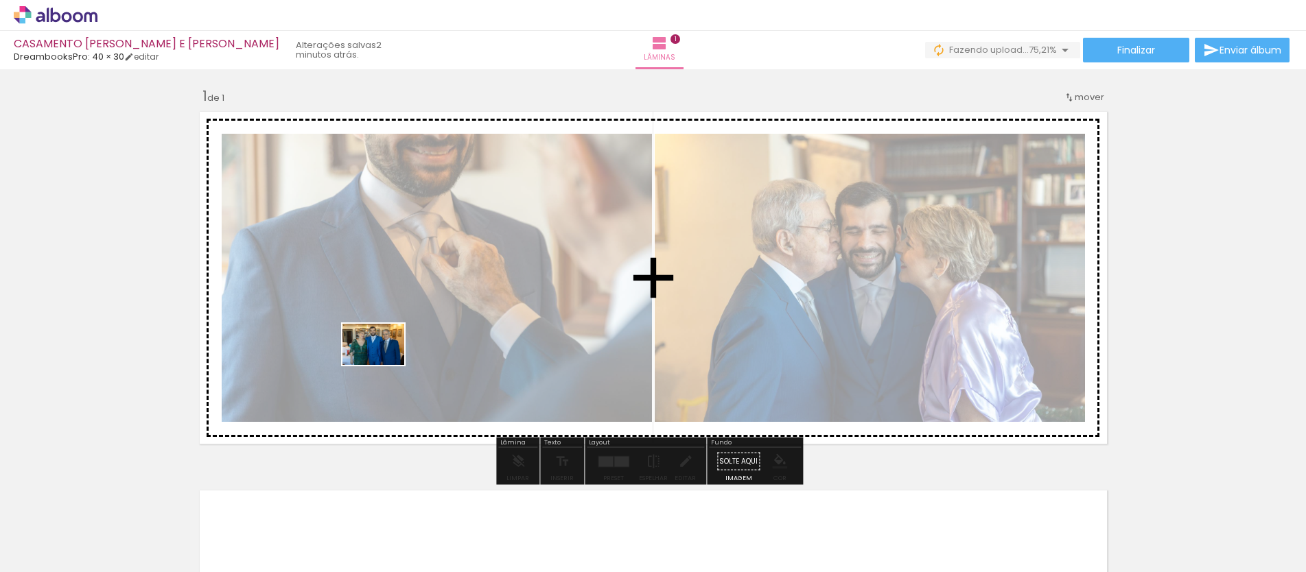
drag, startPoint x: 320, startPoint y: 525, endPoint x: 384, endPoint y: 365, distance: 171.9
click at [384, 365] on quentale-workspace at bounding box center [653, 286] width 1306 height 572
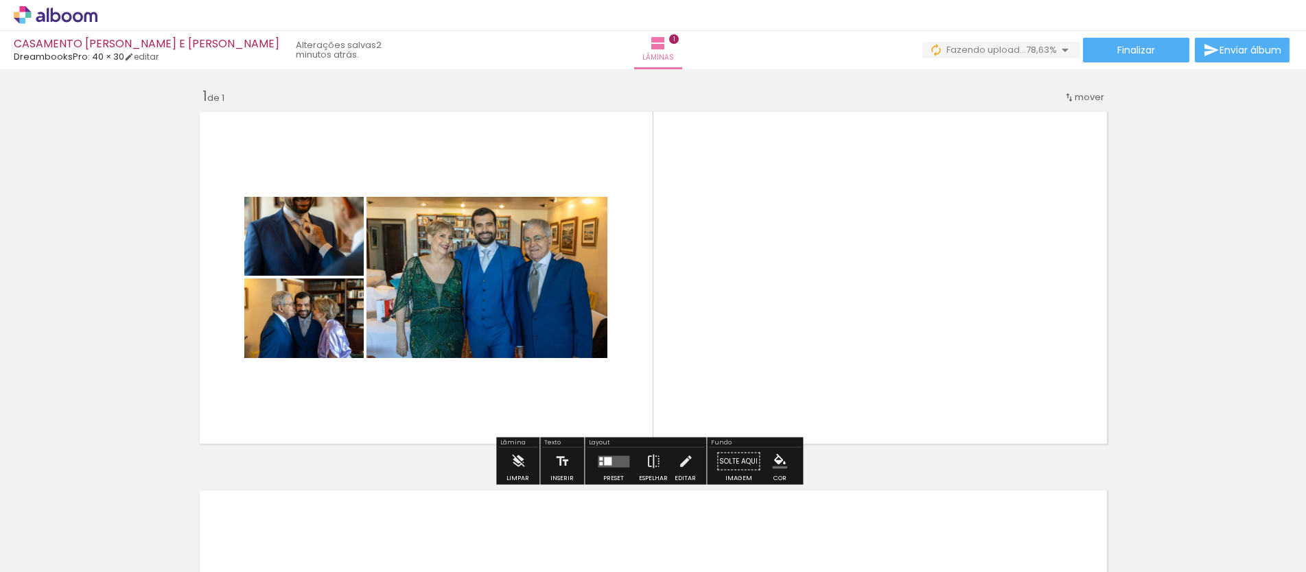
click at [368, 409] on quentale-layouter at bounding box center [654, 278] width 920 height 344
click at [261, 240] on paper-button "P&B" at bounding box center [261, 232] width 21 height 21
click at [0, 0] on slot "P&B" at bounding box center [0, 0] width 0 height 0
click at [389, 437] on quentale-layouter at bounding box center [654, 278] width 920 height 344
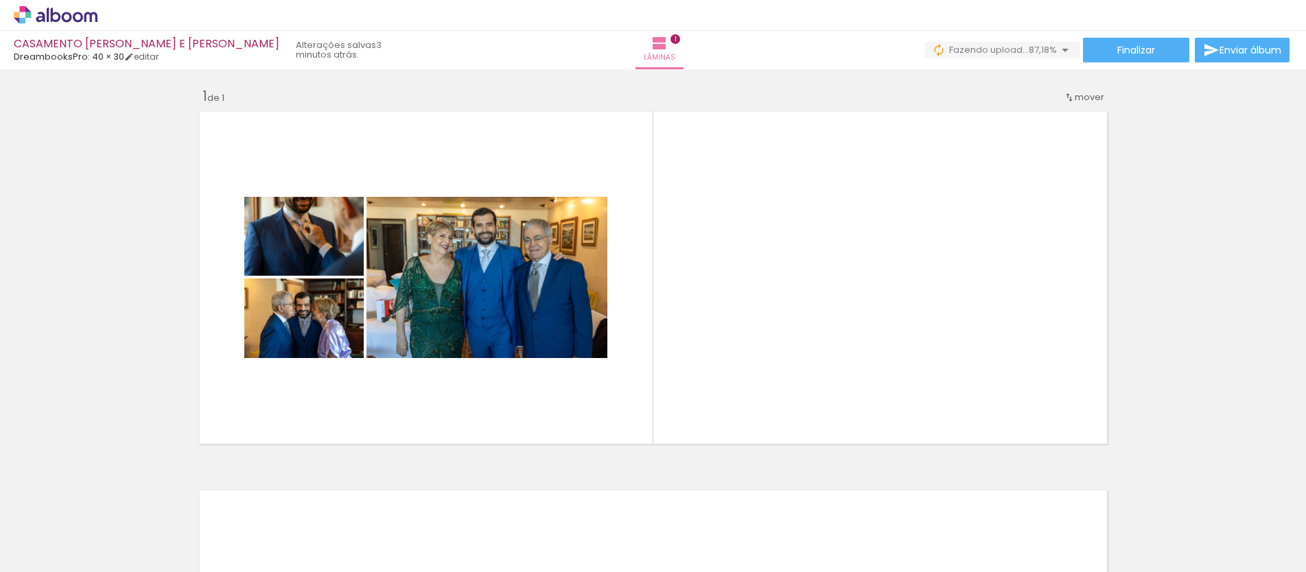
scroll to position [0, 228]
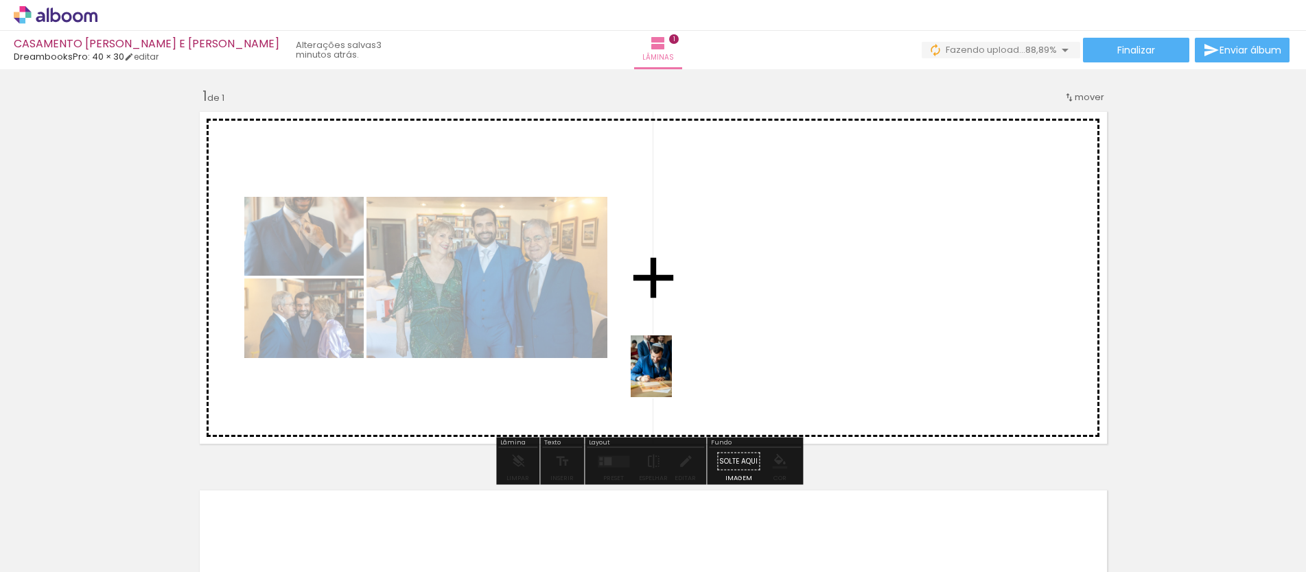
drag, startPoint x: 218, startPoint y: 524, endPoint x: 734, endPoint y: 366, distance: 539.4
click at [734, 366] on quentale-workspace at bounding box center [653, 286] width 1306 height 572
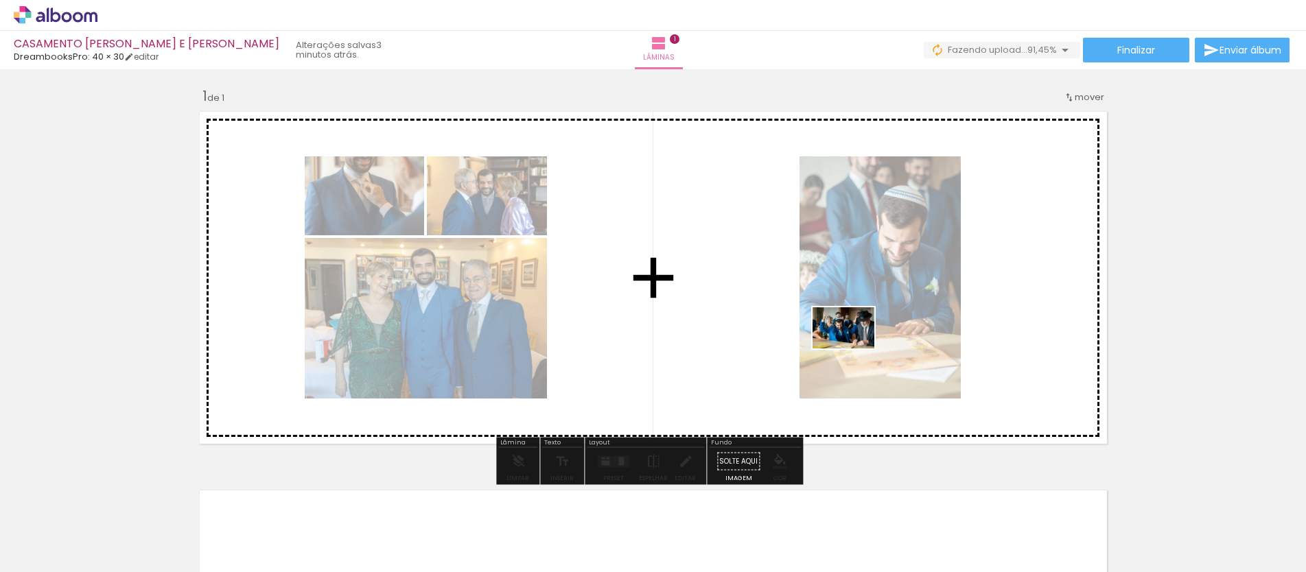
drag, startPoint x: 317, startPoint y: 531, endPoint x: 854, endPoint y: 349, distance: 566.8
click at [854, 349] on quentale-workspace at bounding box center [653, 286] width 1306 height 572
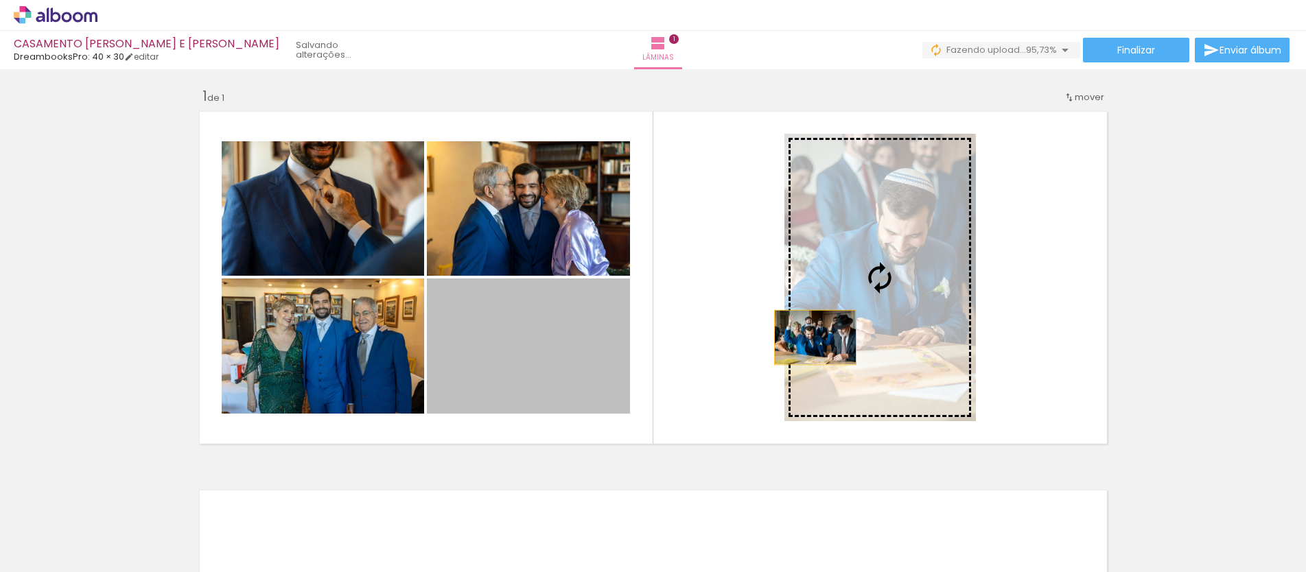
drag, startPoint x: 552, startPoint y: 373, endPoint x: 810, endPoint y: 338, distance: 259.7
click at [0, 0] on slot at bounding box center [0, 0] width 0 height 0
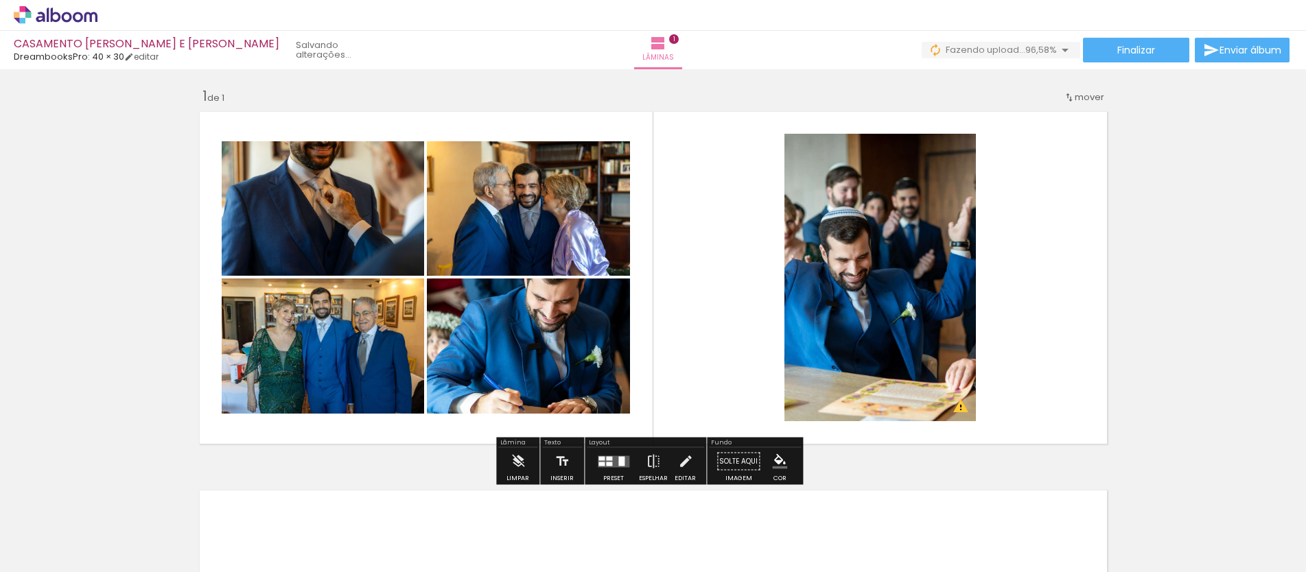
click at [692, 281] on quentale-layouter at bounding box center [654, 278] width 920 height 344
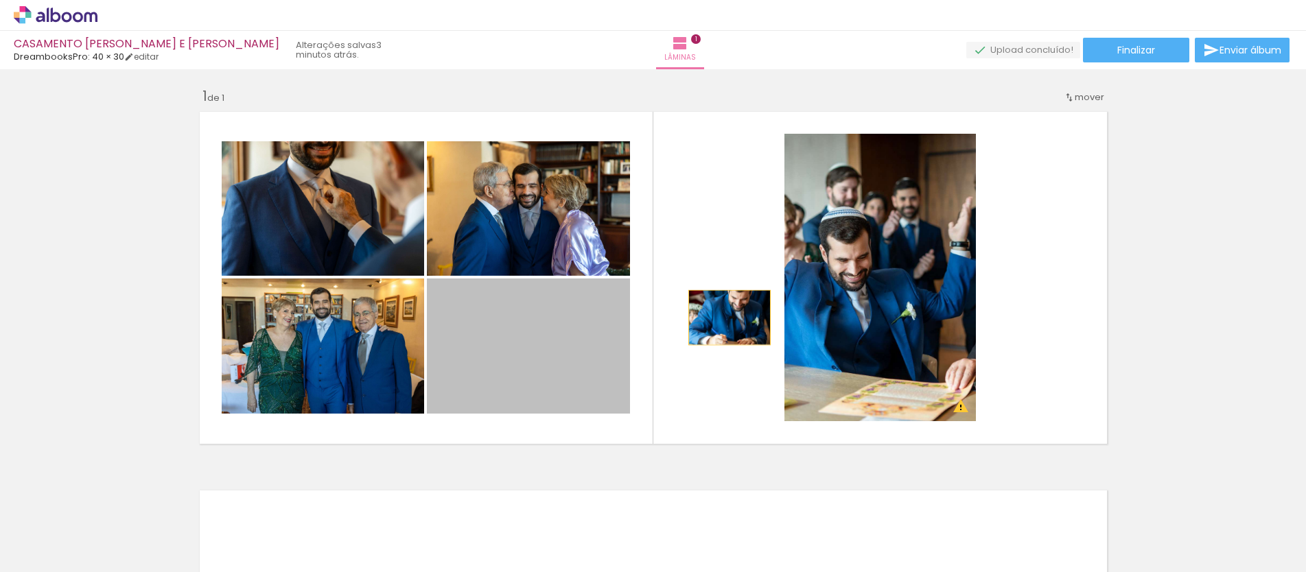
drag, startPoint x: 535, startPoint y: 343, endPoint x: 730, endPoint y: 314, distance: 197.0
click at [730, 314] on quentale-layouter at bounding box center [654, 278] width 920 height 344
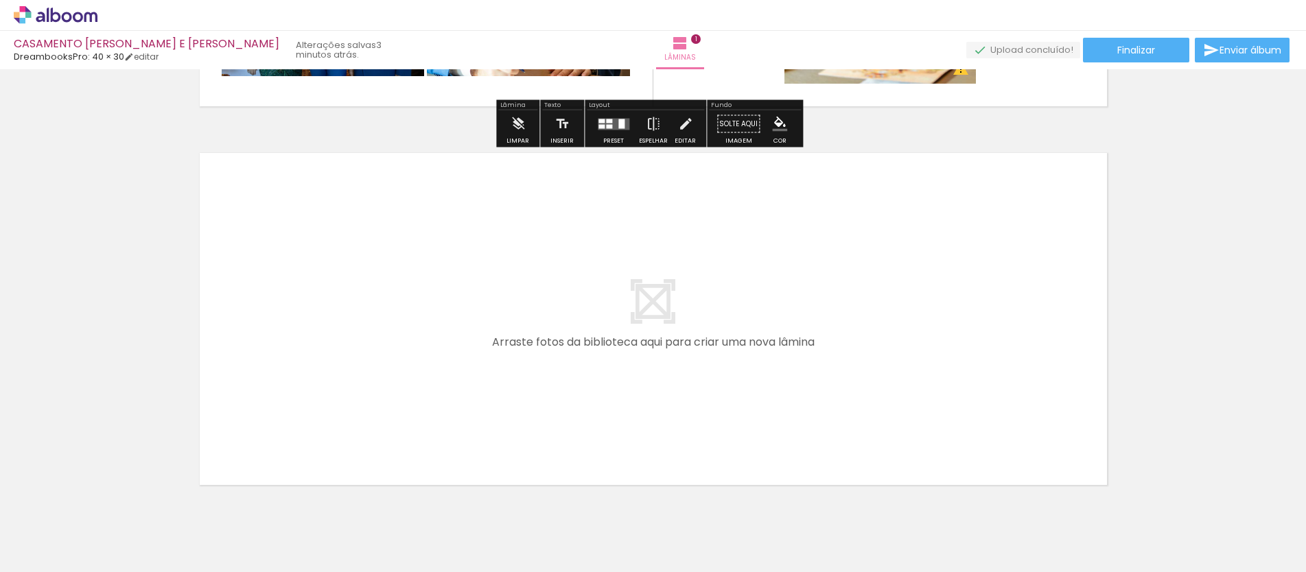
scroll to position [358, 0]
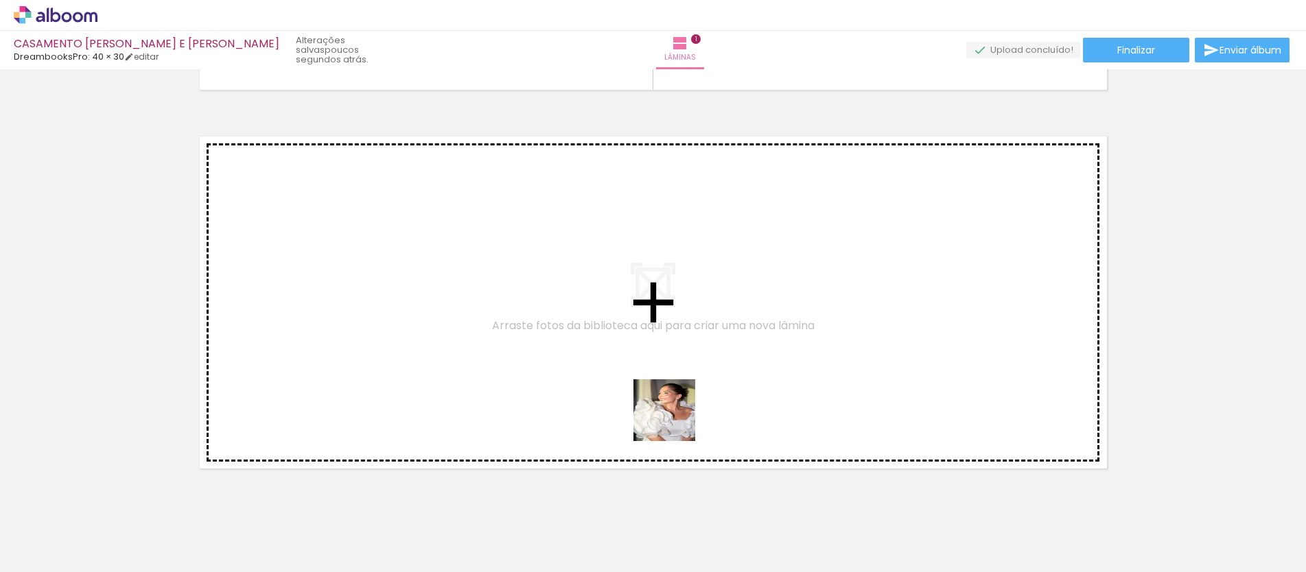
drag, startPoint x: 708, startPoint y: 517, endPoint x: 675, endPoint y: 421, distance: 102.2
click at [675, 421] on quentale-workspace at bounding box center [653, 286] width 1306 height 572
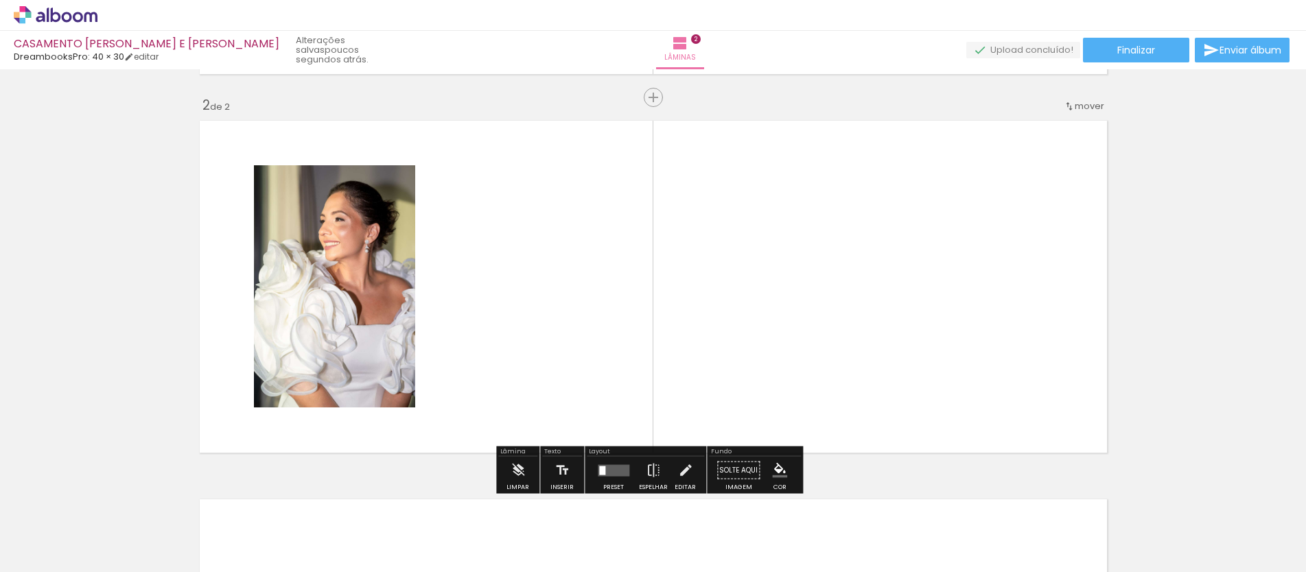
scroll to position [382, 0]
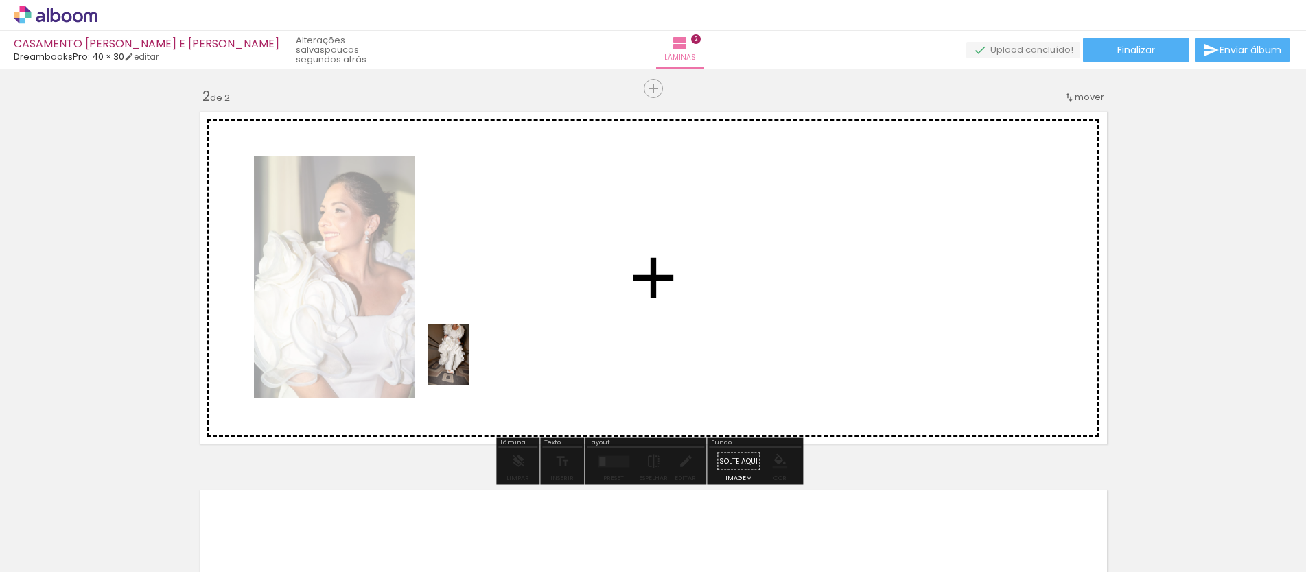
drag, startPoint x: 489, startPoint y: 533, endPoint x: 469, endPoint y: 365, distance: 168.6
click at [469, 365] on quentale-workspace at bounding box center [653, 286] width 1306 height 572
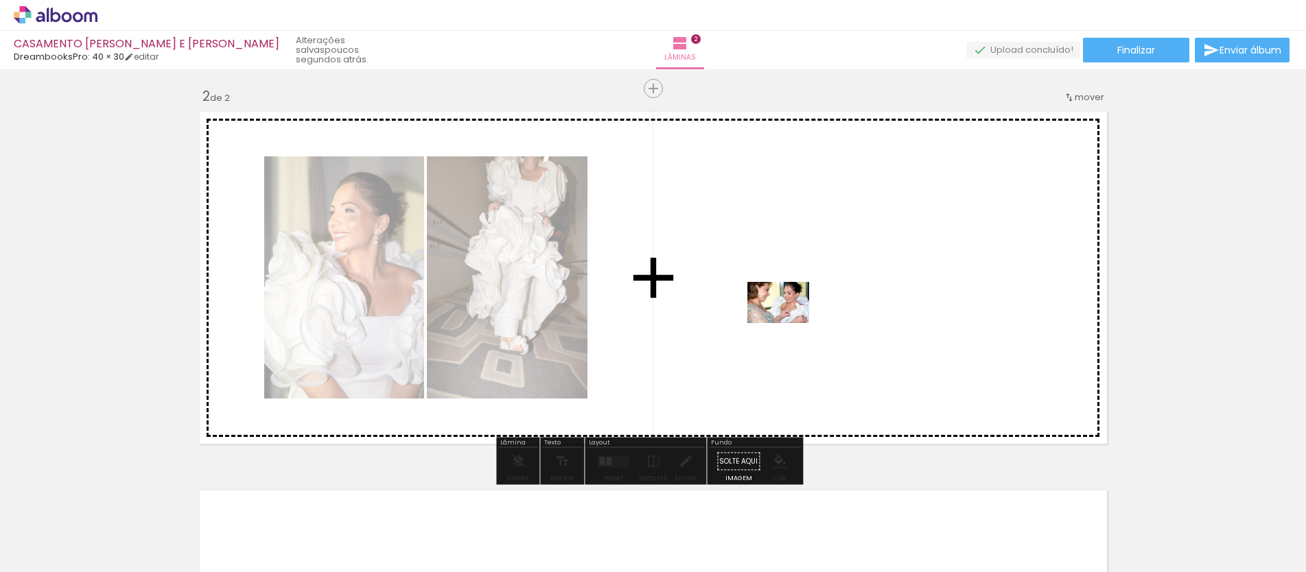
drag, startPoint x: 563, startPoint y: 529, endPoint x: 616, endPoint y: 388, distance: 150.7
click at [788, 323] on quentale-workspace at bounding box center [653, 286] width 1306 height 572
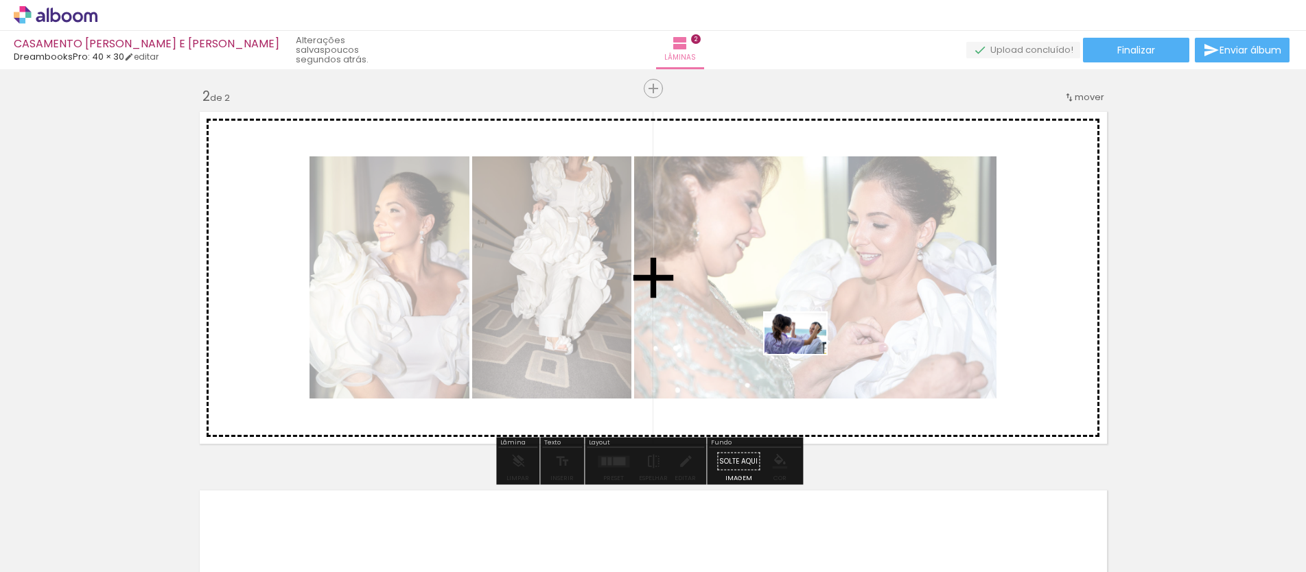
drag, startPoint x: 249, startPoint y: 525, endPoint x: 806, endPoint y: 354, distance: 582.2
click at [806, 354] on quentale-workspace at bounding box center [653, 286] width 1306 height 572
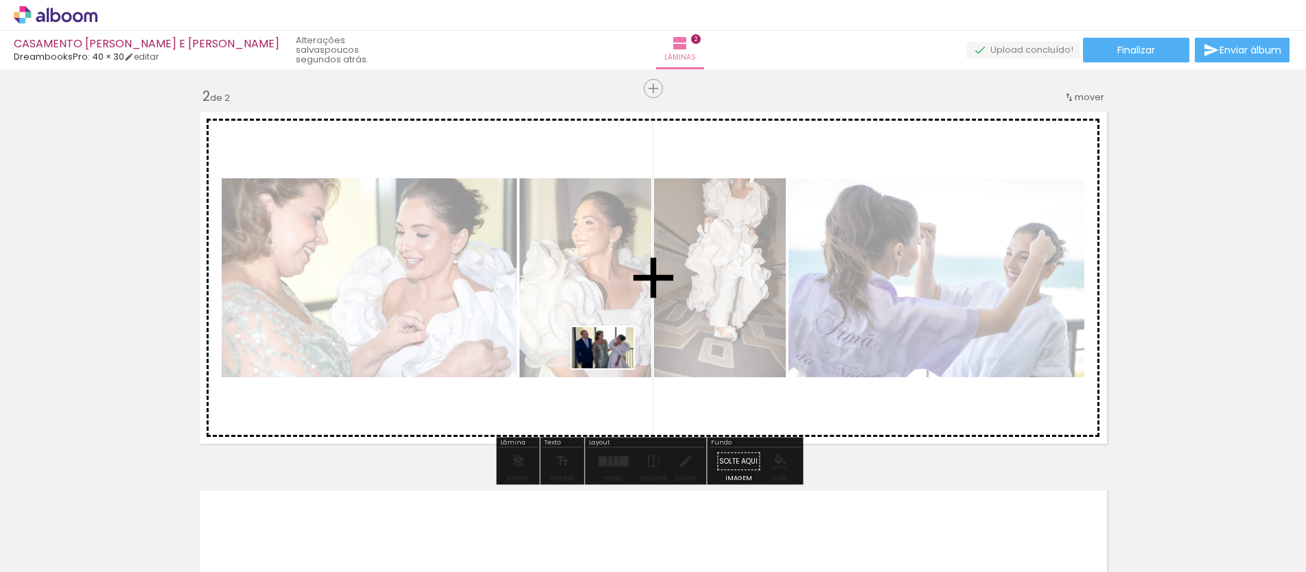
drag, startPoint x: 632, startPoint y: 528, endPoint x: 613, endPoint y: 369, distance: 160.4
click at [613, 369] on quentale-workspace at bounding box center [653, 286] width 1306 height 572
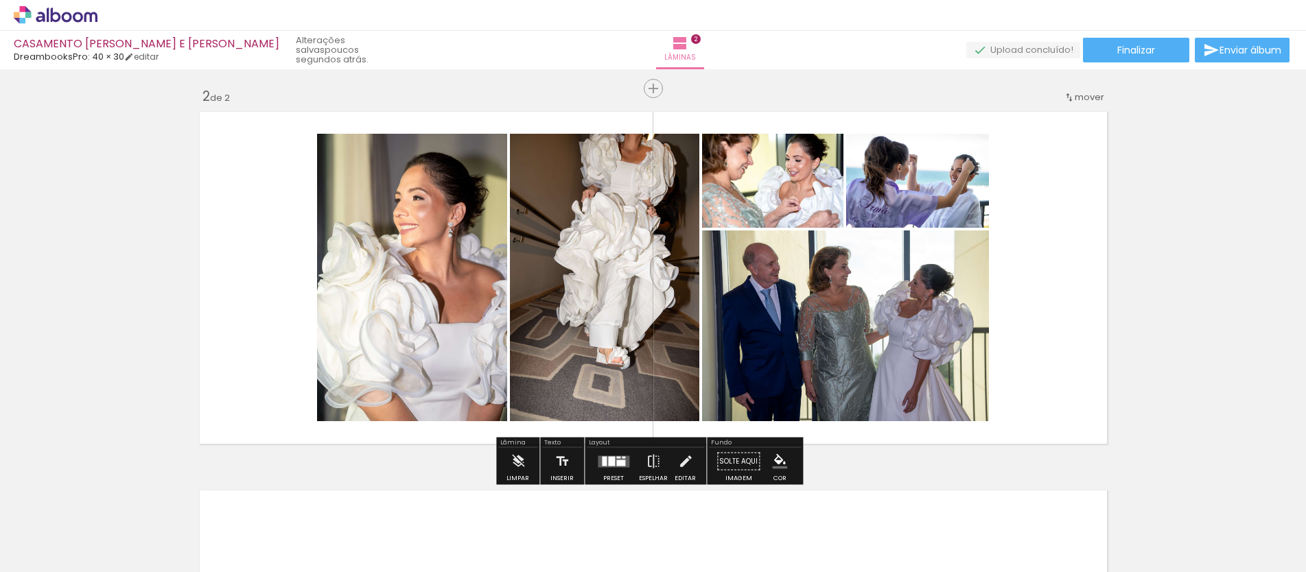
click at [1086, 305] on quentale-layouter at bounding box center [654, 278] width 920 height 344
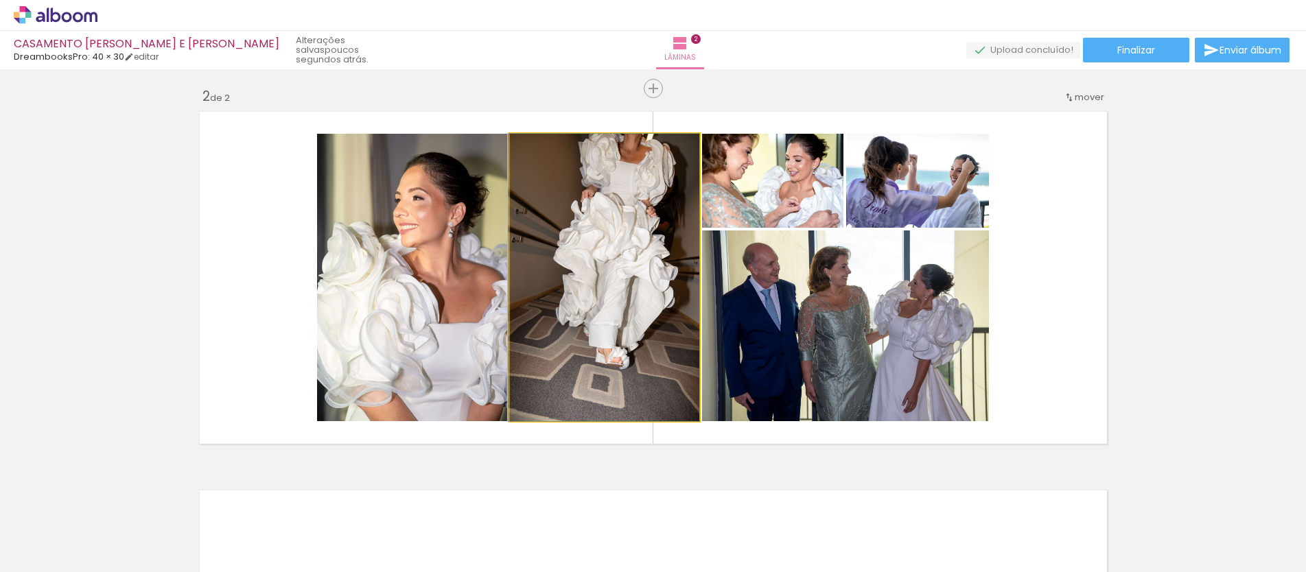
drag, startPoint x: 656, startPoint y: 249, endPoint x: 604, endPoint y: 250, distance: 52.2
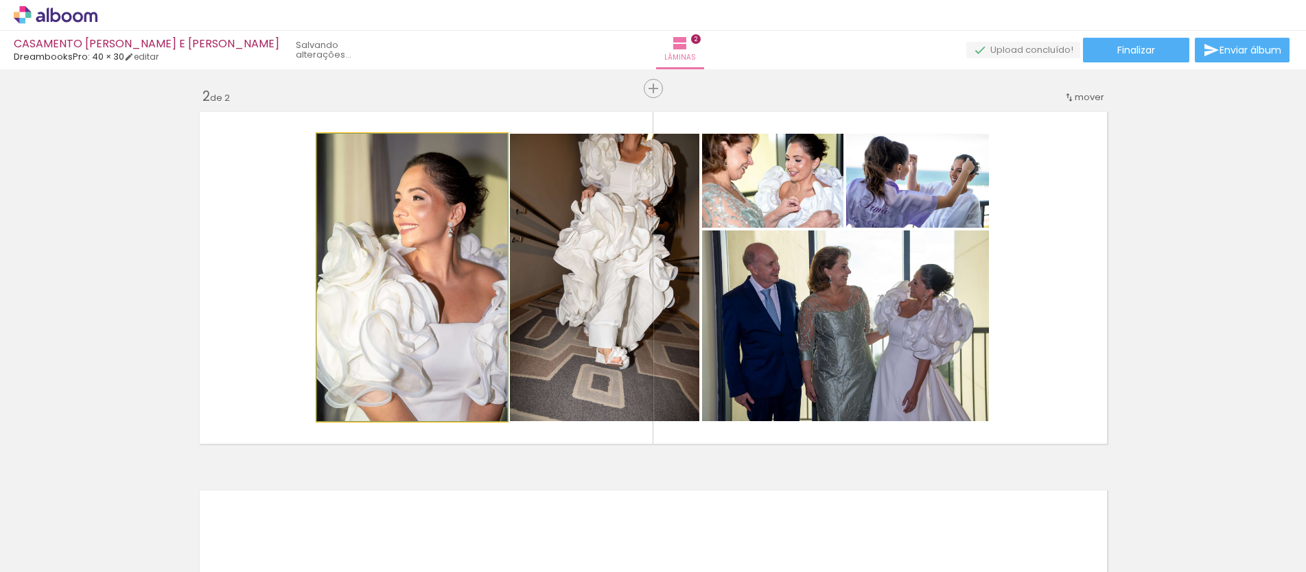
click at [463, 254] on quentale-photo at bounding box center [412, 278] width 190 height 288
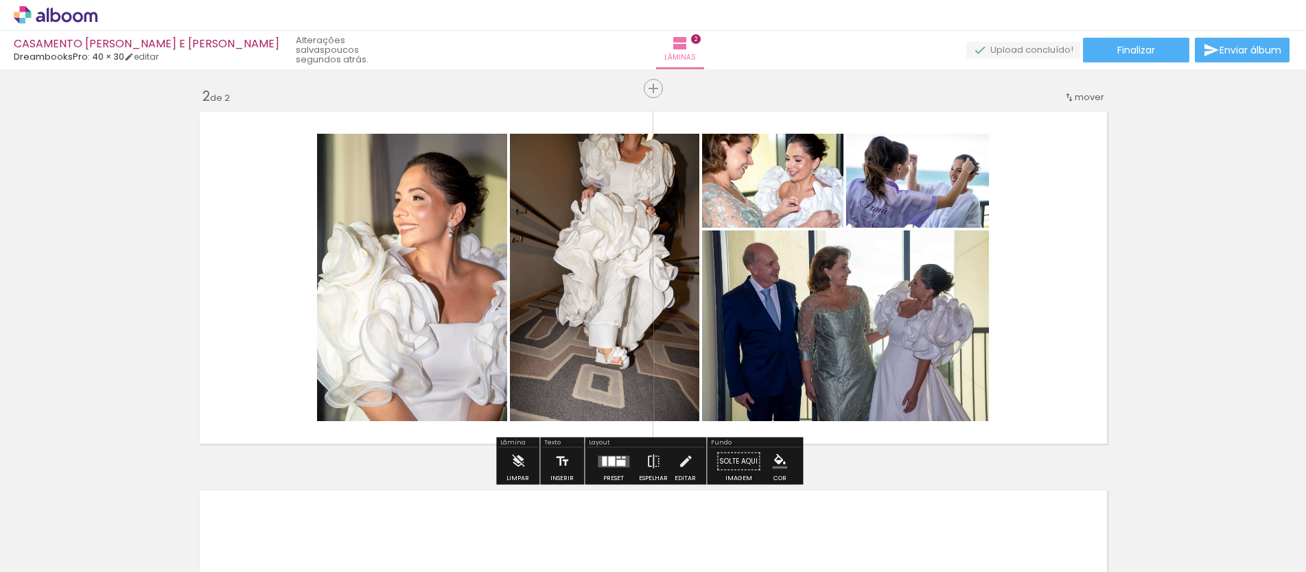
click at [570, 257] on quentale-photo at bounding box center [604, 278] width 189 height 288
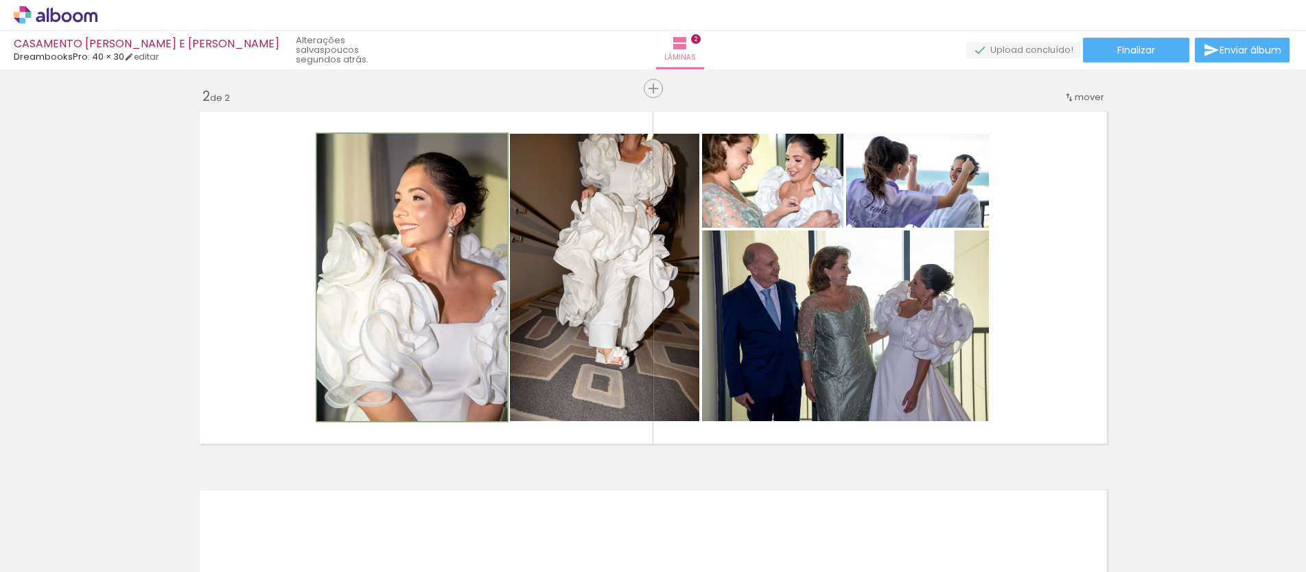
click at [454, 260] on quentale-photo at bounding box center [412, 278] width 190 height 288
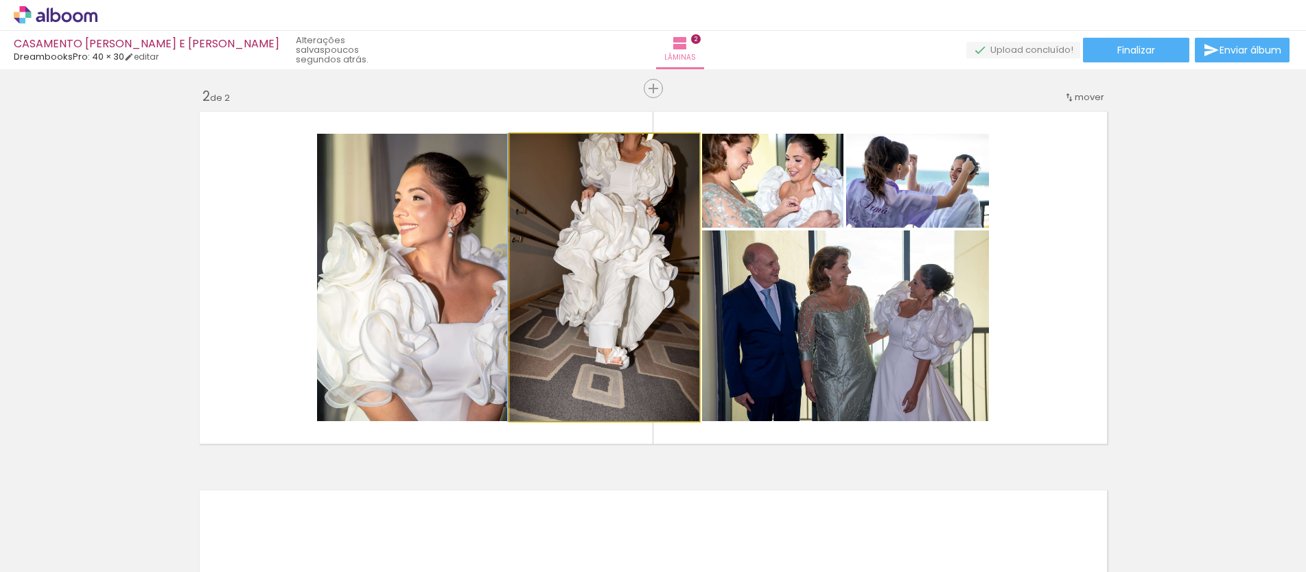
click at [551, 183] on quentale-photo at bounding box center [604, 278] width 189 height 288
drag, startPoint x: 543, startPoint y: 151, endPoint x: 514, endPoint y: 152, distance: 28.8
type paper-slider "100"
click at [514, 152] on div at bounding box center [561, 148] width 95 height 21
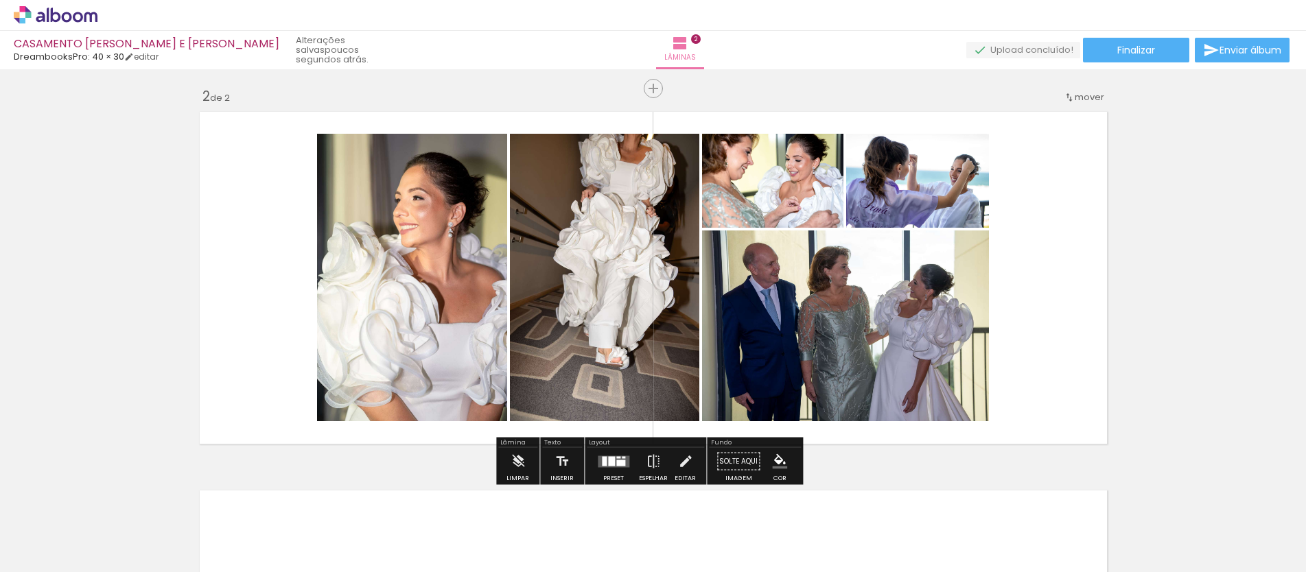
click at [740, 314] on quentale-photo at bounding box center [845, 326] width 287 height 191
click at [644, 423] on quentale-layouter at bounding box center [654, 278] width 920 height 344
click at [1108, 309] on div "Inserir lâmina 1 de 2 Inserir lâmina 2 de 2 O Designbox precisará aumentar a su…" at bounding box center [653, 260] width 1306 height 1137
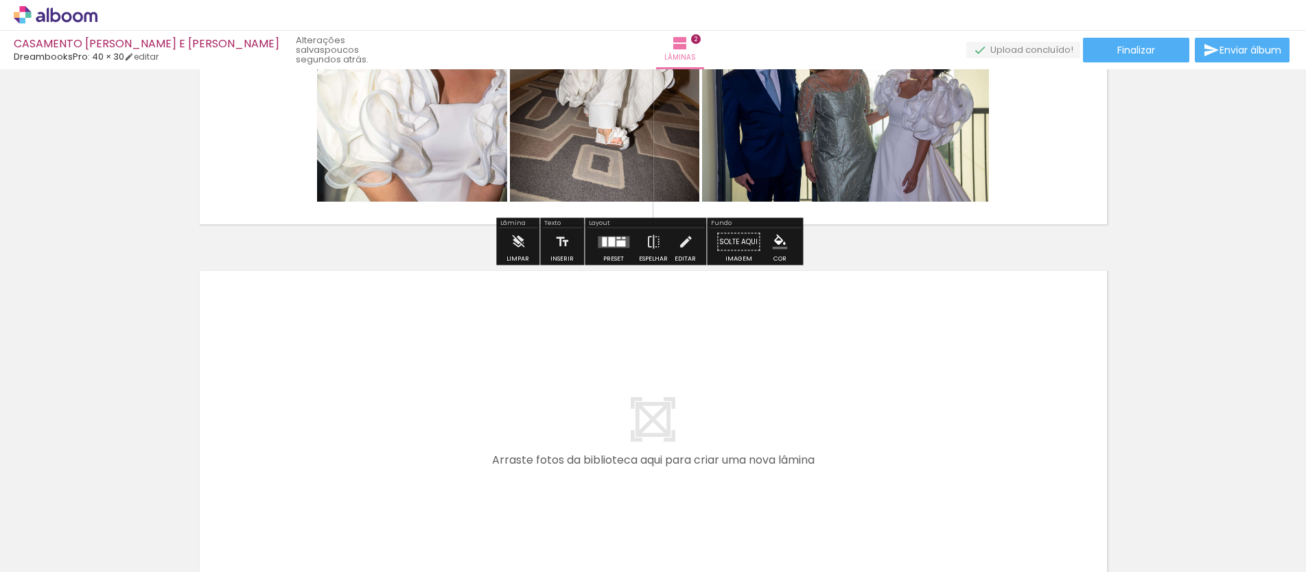
scroll to position [701, 0]
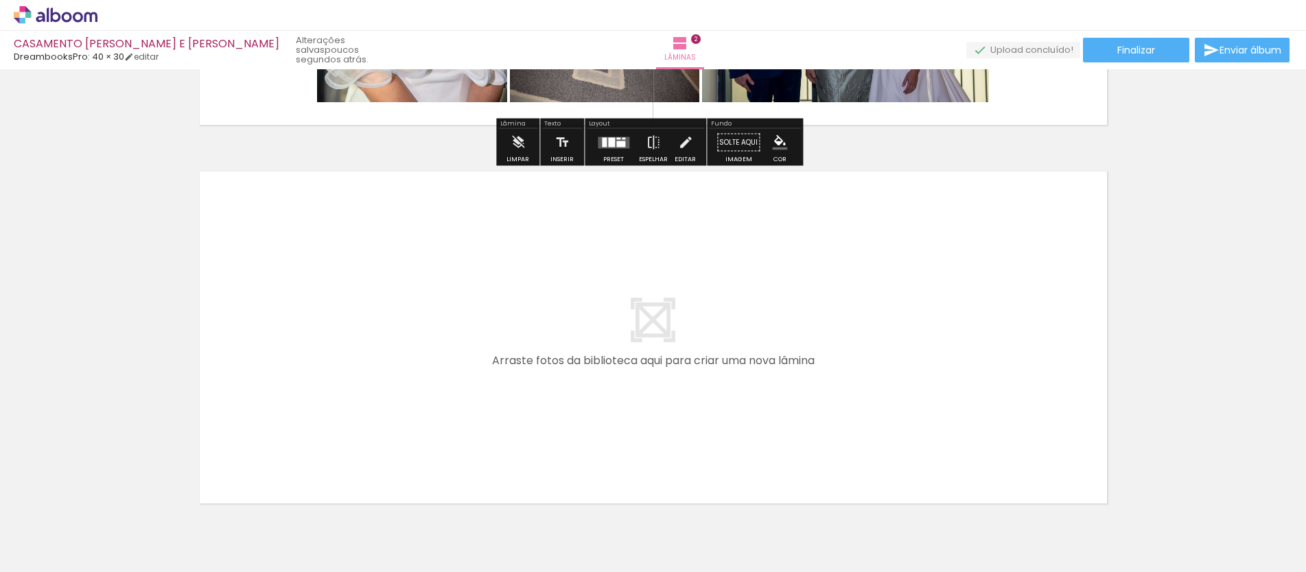
click at [799, 524] on div at bounding box center [786, 526] width 68 height 45
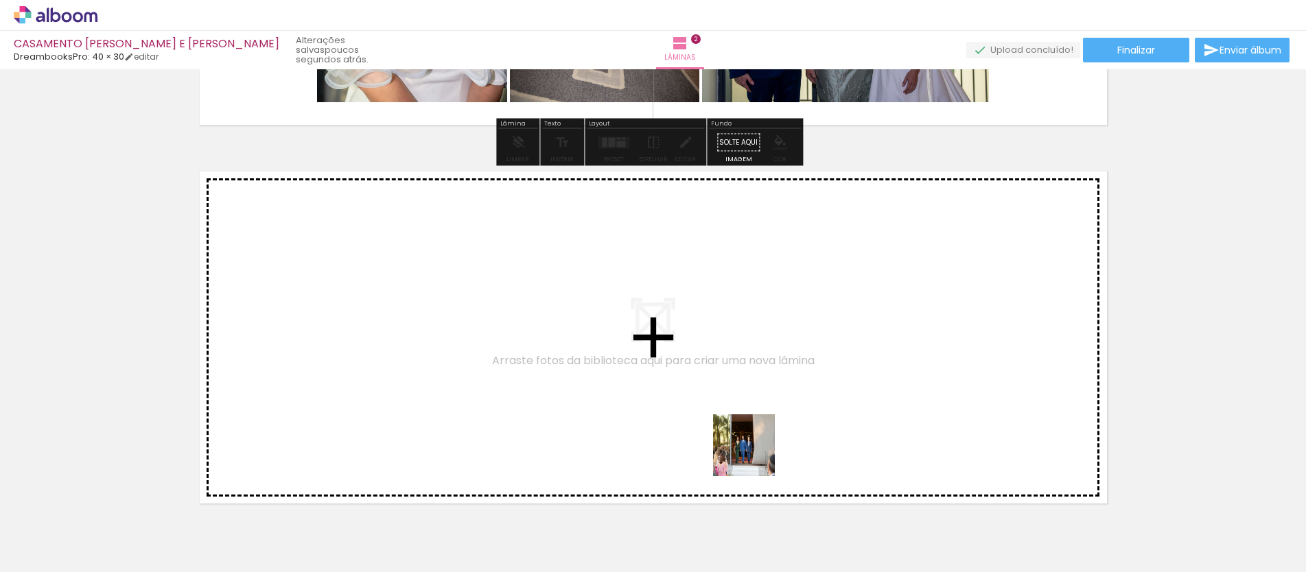
drag, startPoint x: 787, startPoint y: 536, endPoint x: 751, endPoint y: 397, distance: 143.3
click at [751, 397] on quentale-workspace at bounding box center [653, 286] width 1306 height 572
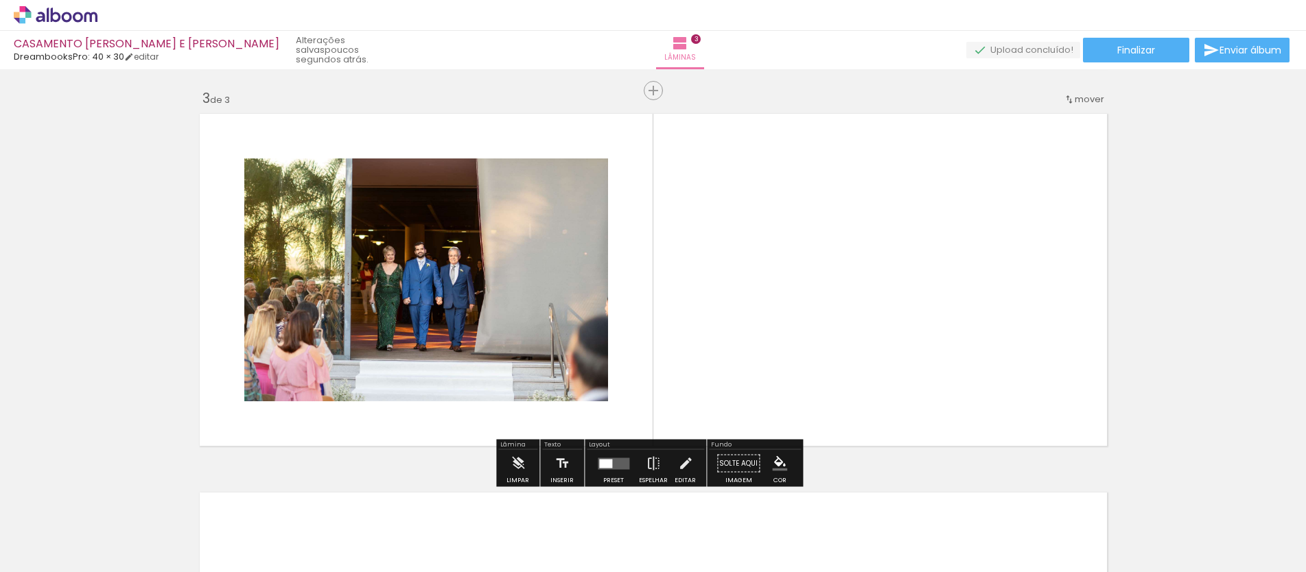
scroll to position [761, 0]
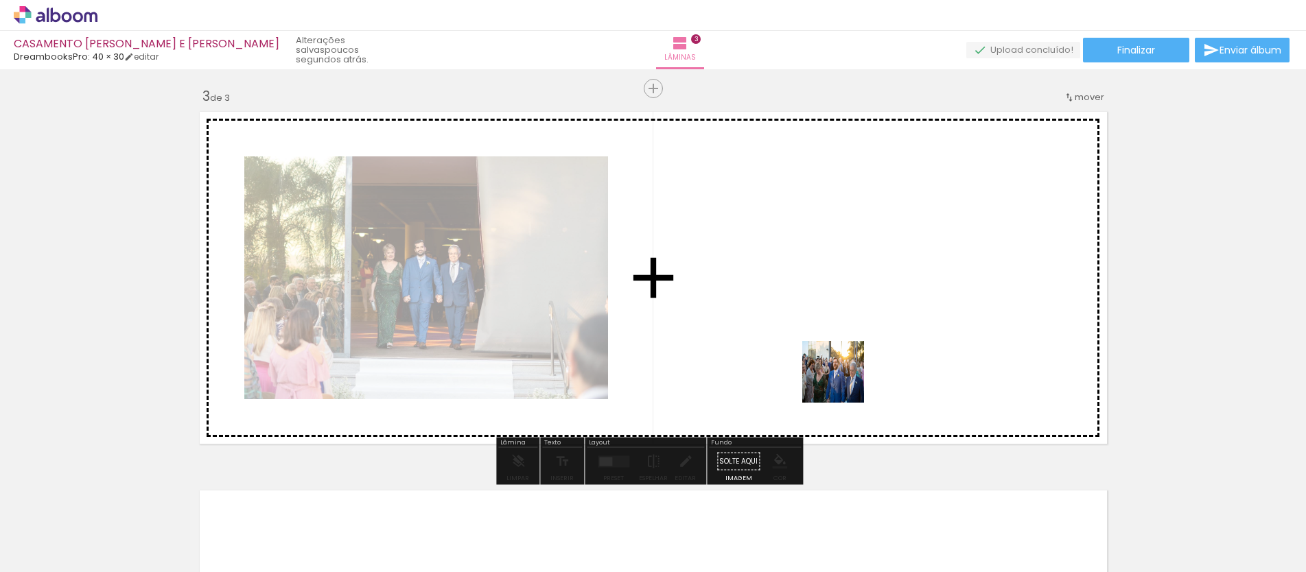
drag, startPoint x: 863, startPoint y: 515, endPoint x: 847, endPoint y: 353, distance: 163.5
click at [847, 353] on quentale-workspace at bounding box center [653, 286] width 1306 height 572
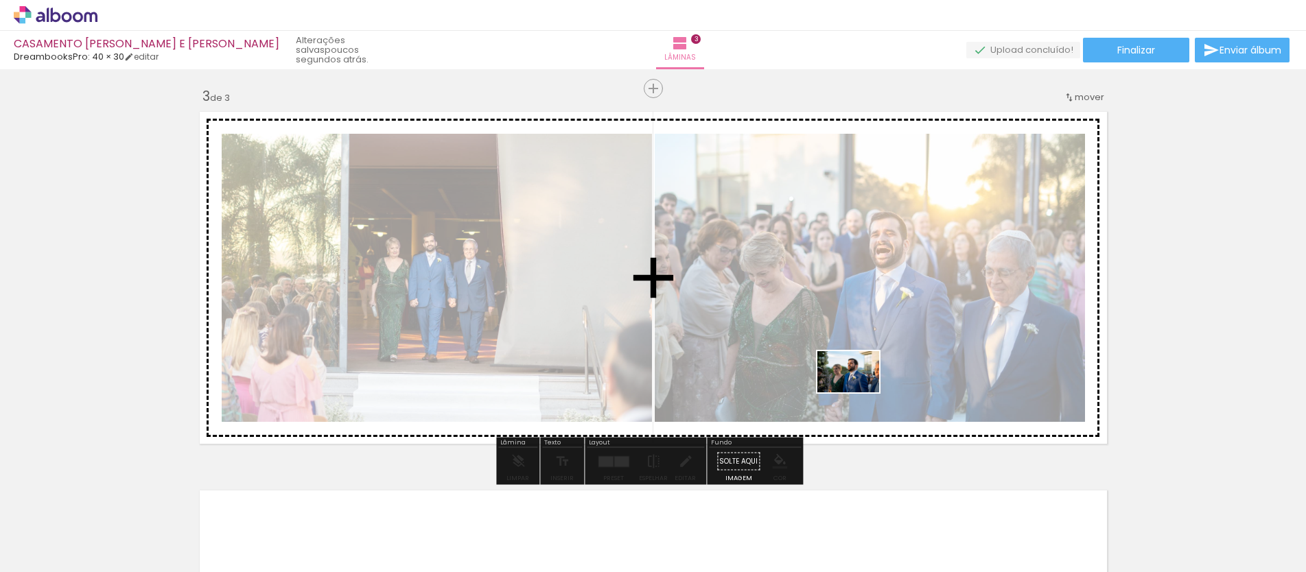
drag, startPoint x: 900, startPoint y: 467, endPoint x: 858, endPoint y: 393, distance: 85.4
click at [858, 393] on quentale-workspace at bounding box center [653, 286] width 1306 height 572
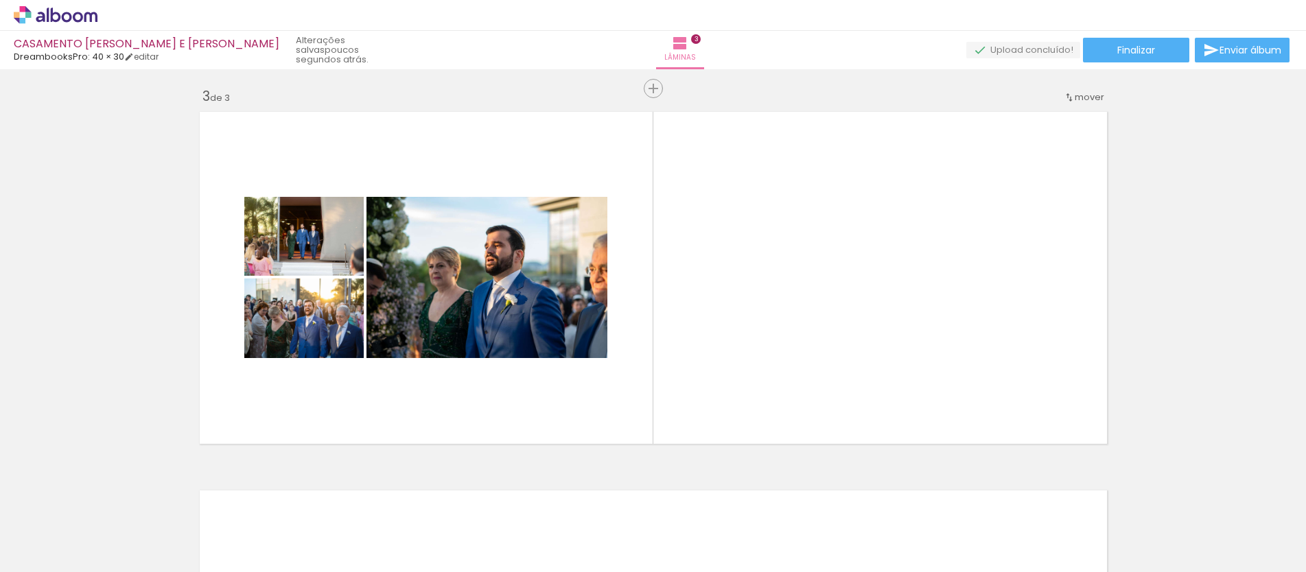
scroll to position [0, 718]
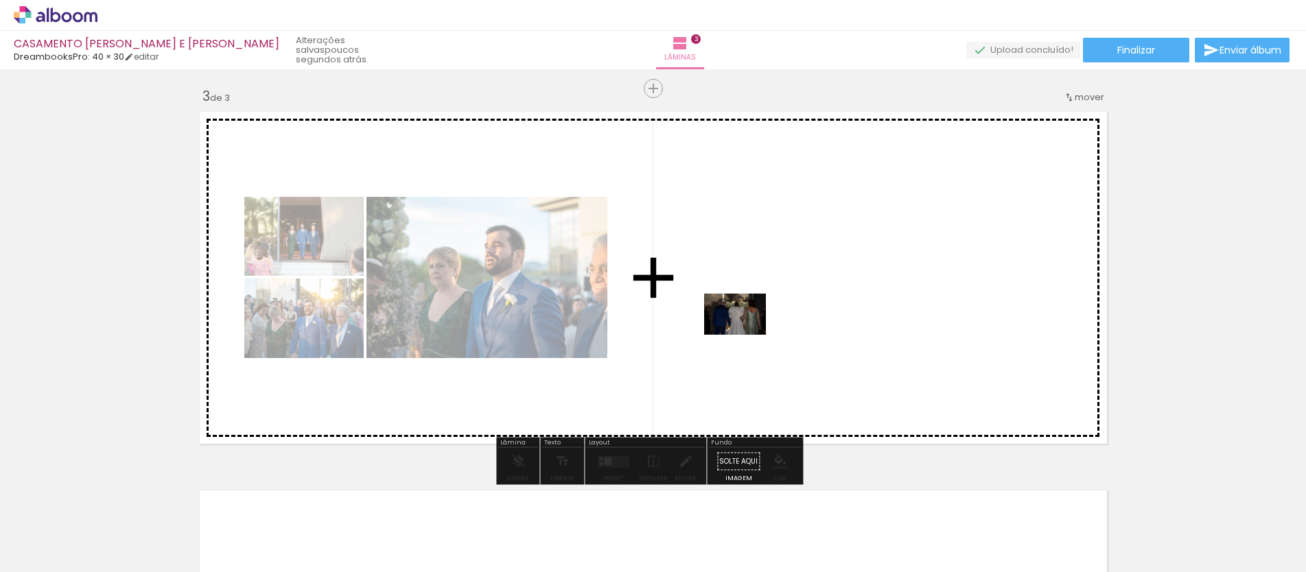
drag, startPoint x: 427, startPoint y: 529, endPoint x: 673, endPoint y: 386, distance: 285.1
click at [747, 332] on quentale-workspace at bounding box center [653, 286] width 1306 height 572
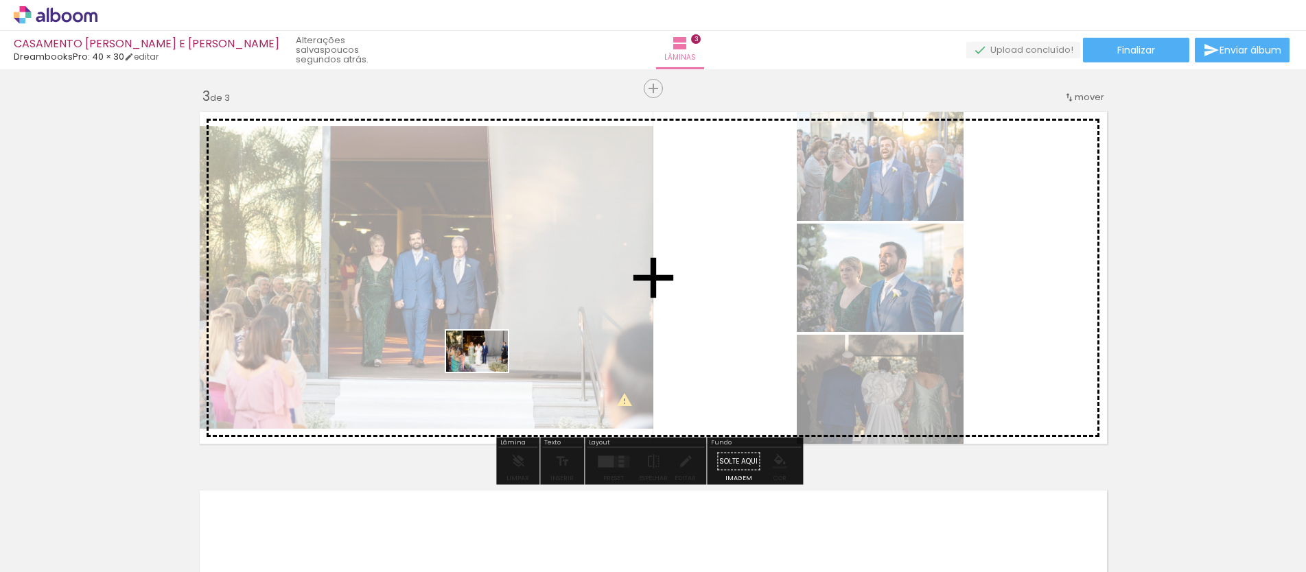
drag, startPoint x: 511, startPoint y: 517, endPoint x: 487, endPoint y: 372, distance: 146.7
click at [487, 372] on quentale-workspace at bounding box center [653, 286] width 1306 height 572
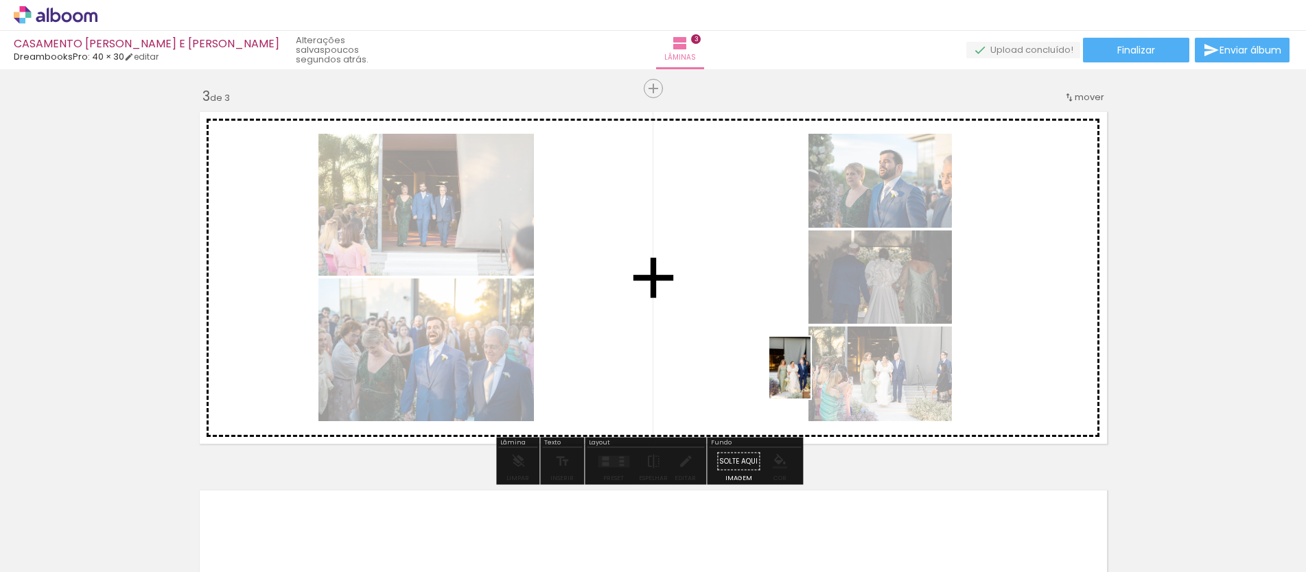
drag, startPoint x: 581, startPoint y: 536, endPoint x: 810, endPoint y: 378, distance: 278.9
click at [810, 378] on quentale-workspace at bounding box center [653, 286] width 1306 height 572
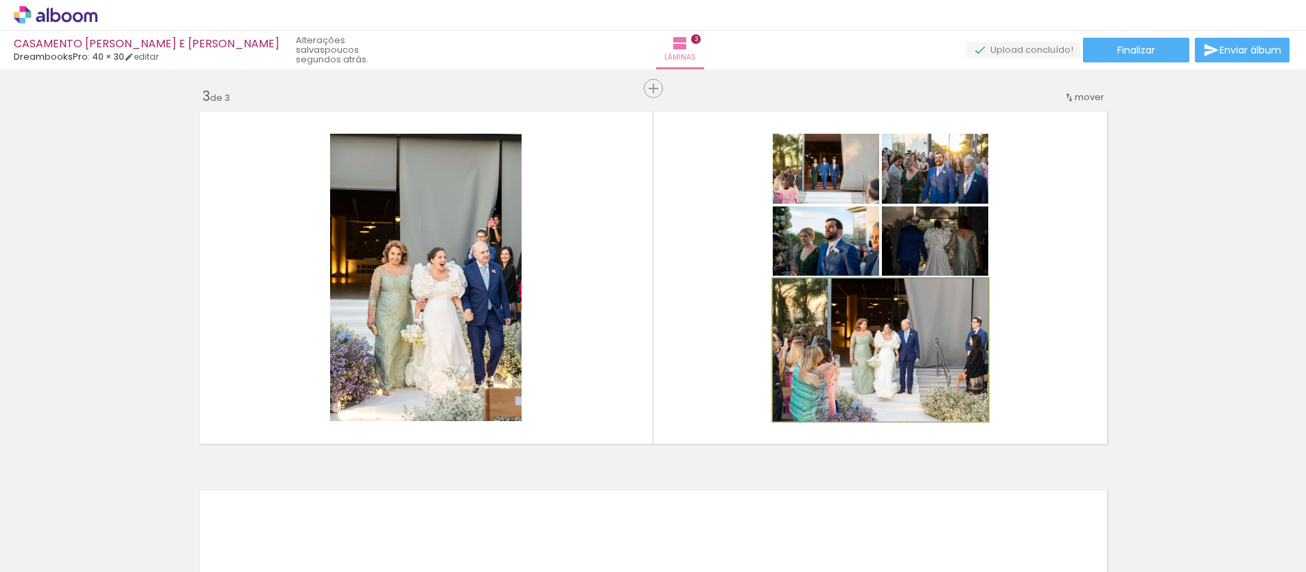
drag, startPoint x: 909, startPoint y: 358, endPoint x: 902, endPoint y: 383, distance: 26.1
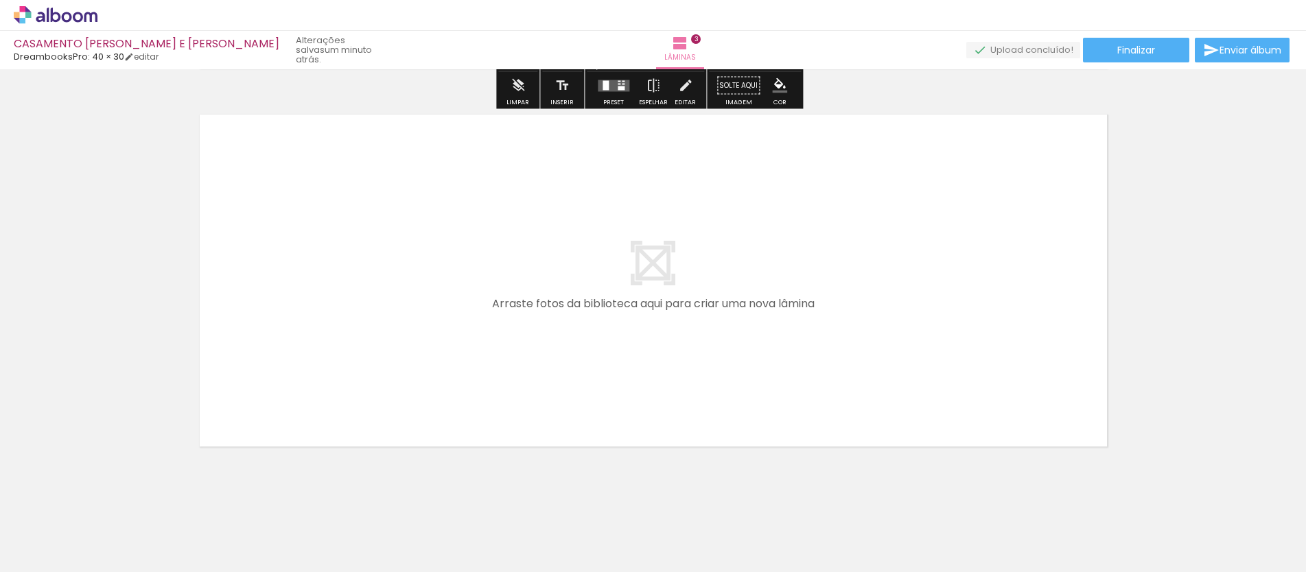
scroll to position [1143, 0]
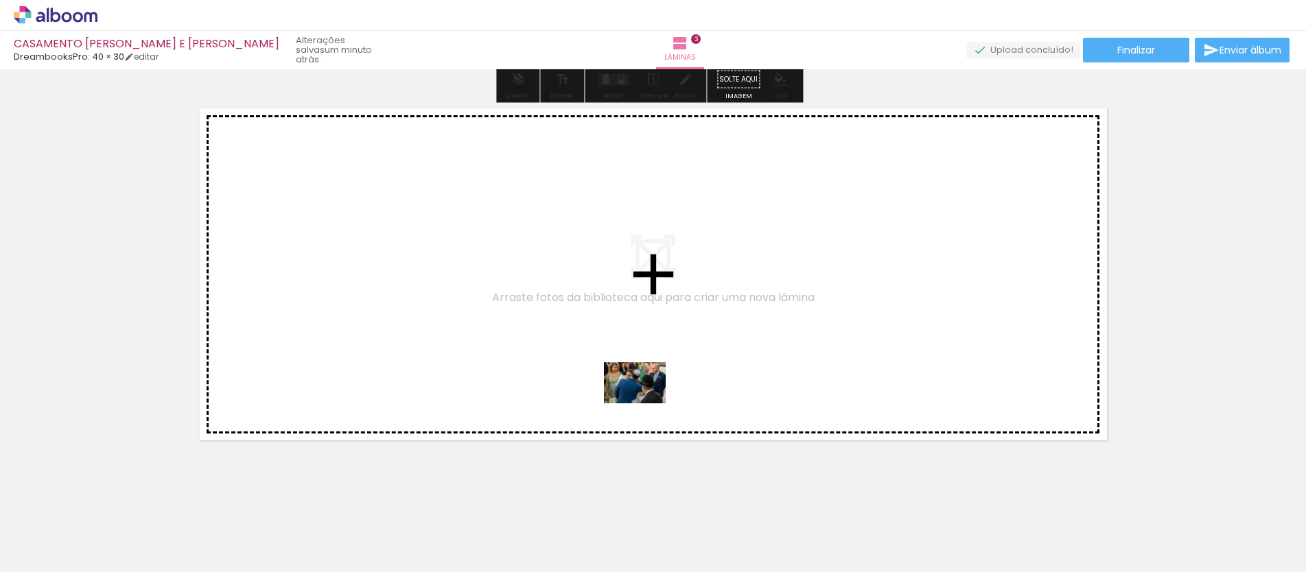
drag, startPoint x: 656, startPoint y: 528, endPoint x: 645, endPoint y: 404, distance: 125.4
click at [645, 404] on quentale-workspace at bounding box center [653, 286] width 1306 height 572
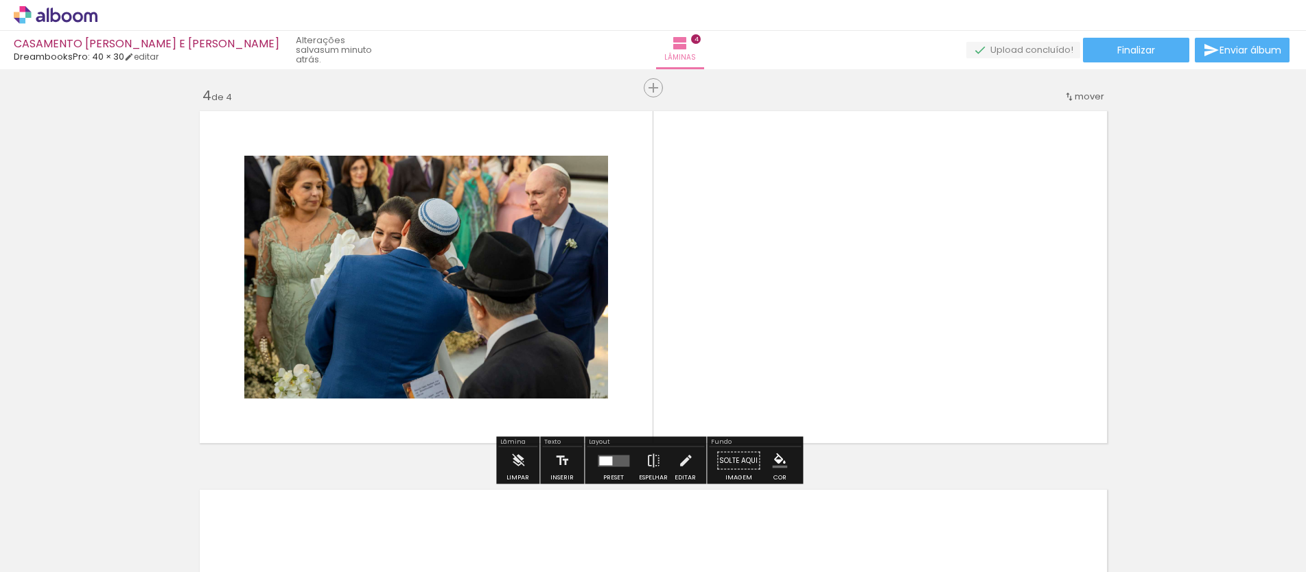
scroll to position [1140, 0]
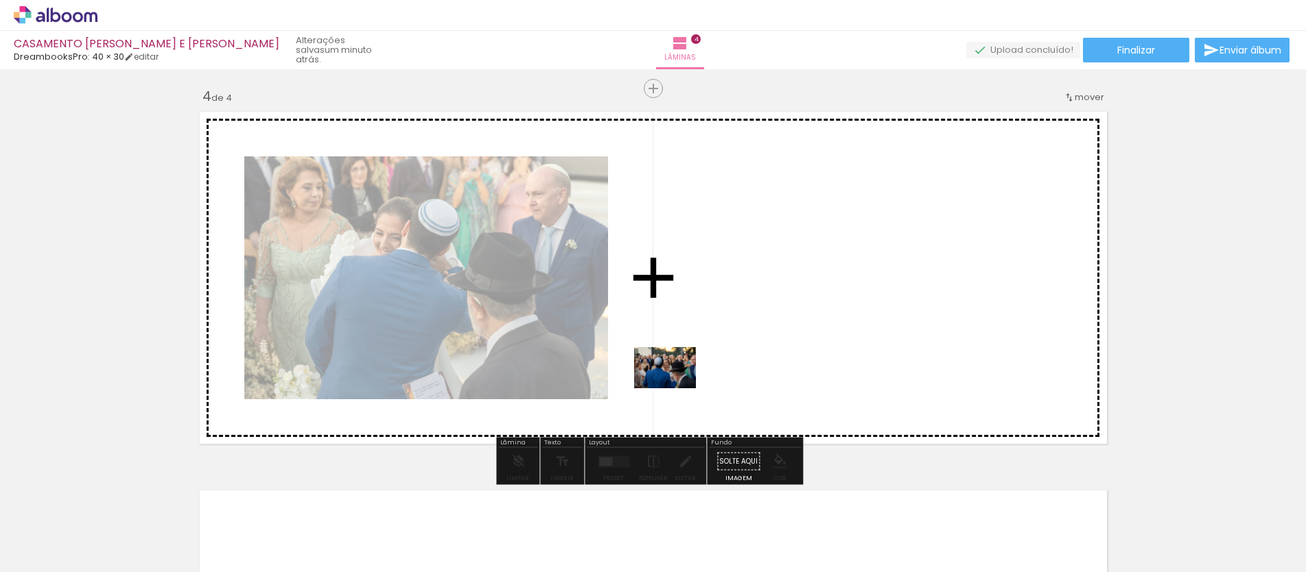
drag, startPoint x: 725, startPoint y: 535, endPoint x: 675, endPoint y: 388, distance: 154.3
click at [675, 388] on quentale-workspace at bounding box center [653, 286] width 1306 height 572
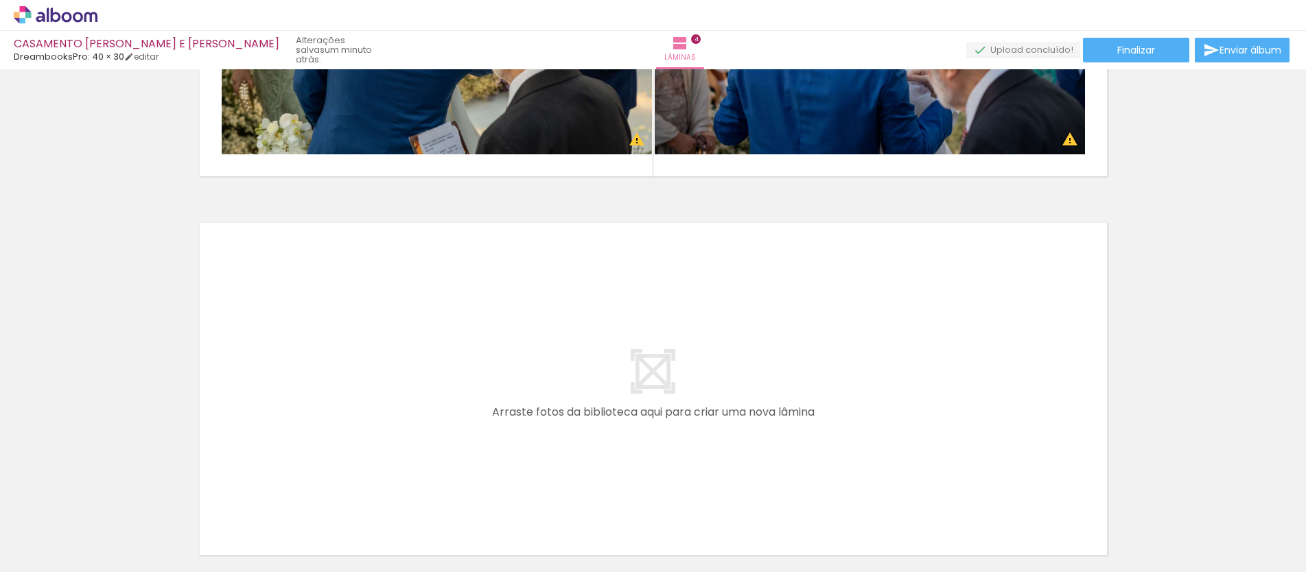
scroll to position [1262, 0]
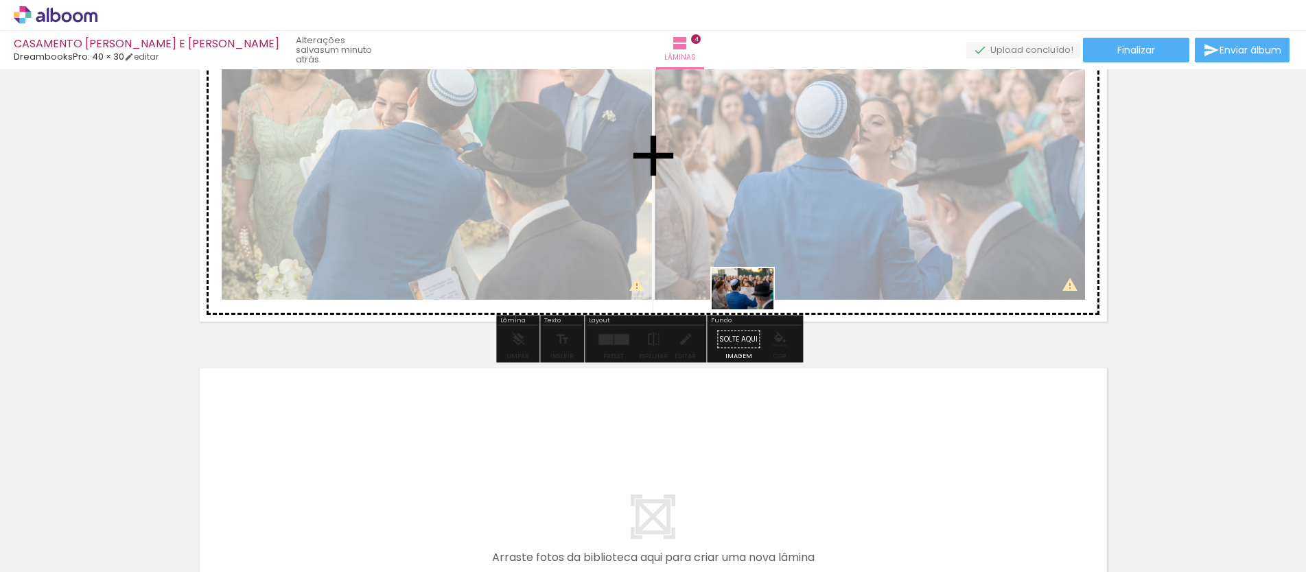
drag, startPoint x: 807, startPoint y: 528, endPoint x: 753, endPoint y: 309, distance: 224.9
click at [753, 309] on quentale-workspace at bounding box center [653, 286] width 1306 height 572
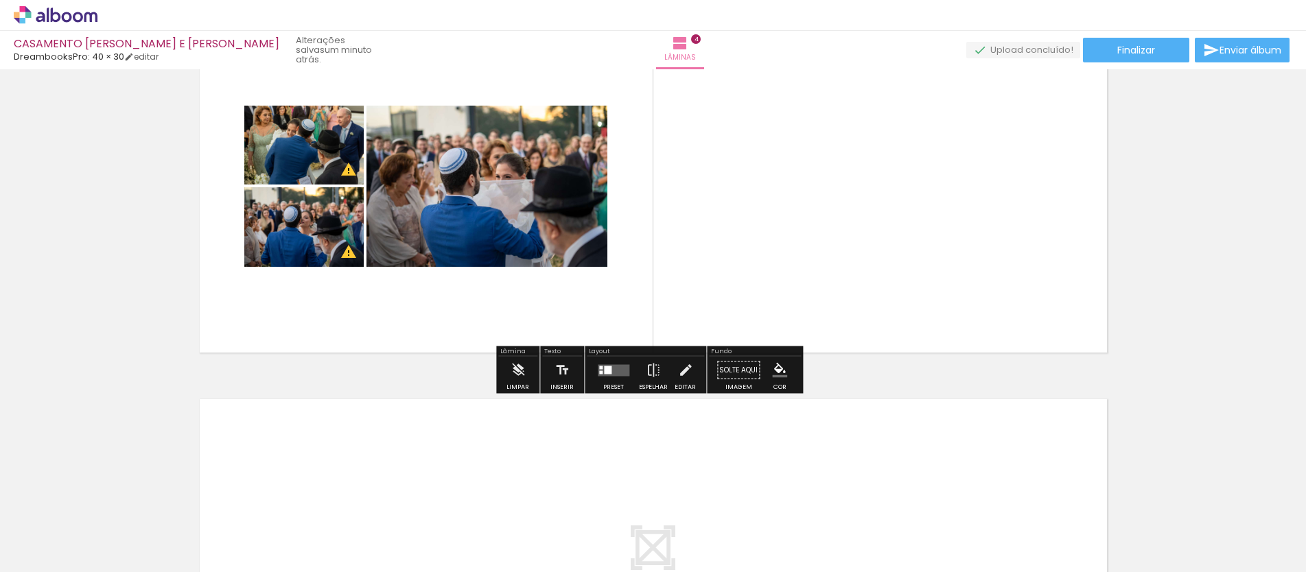
scroll to position [1218, 0]
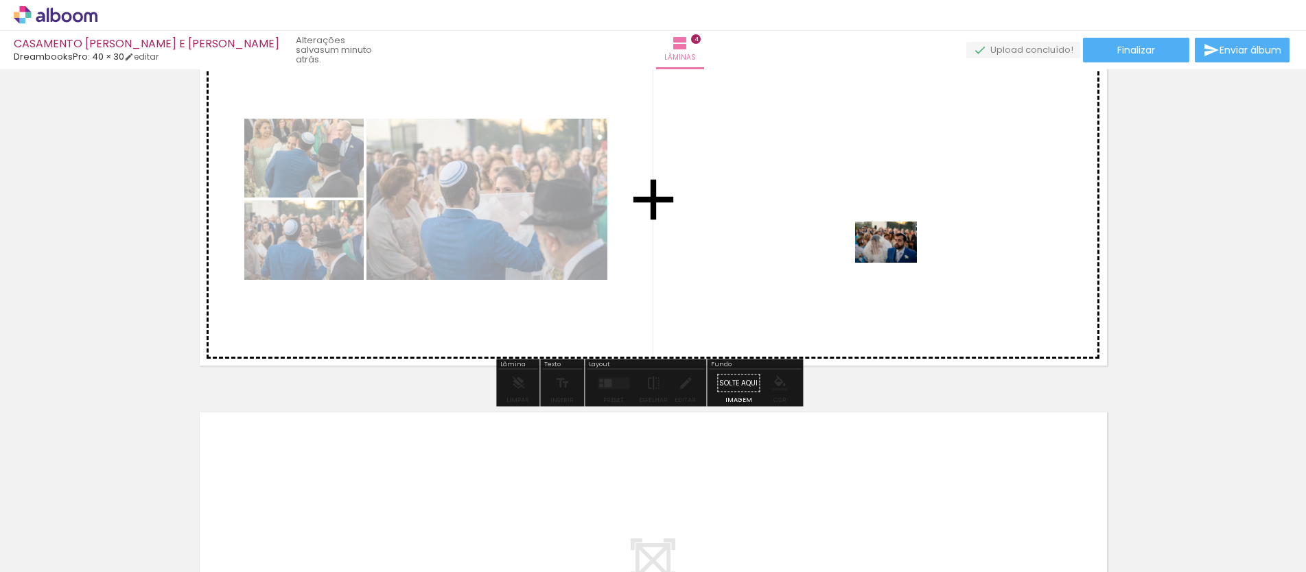
drag, startPoint x: 885, startPoint y: 459, endPoint x: 896, endPoint y: 263, distance: 196.6
click at [896, 263] on quentale-workspace at bounding box center [653, 286] width 1306 height 572
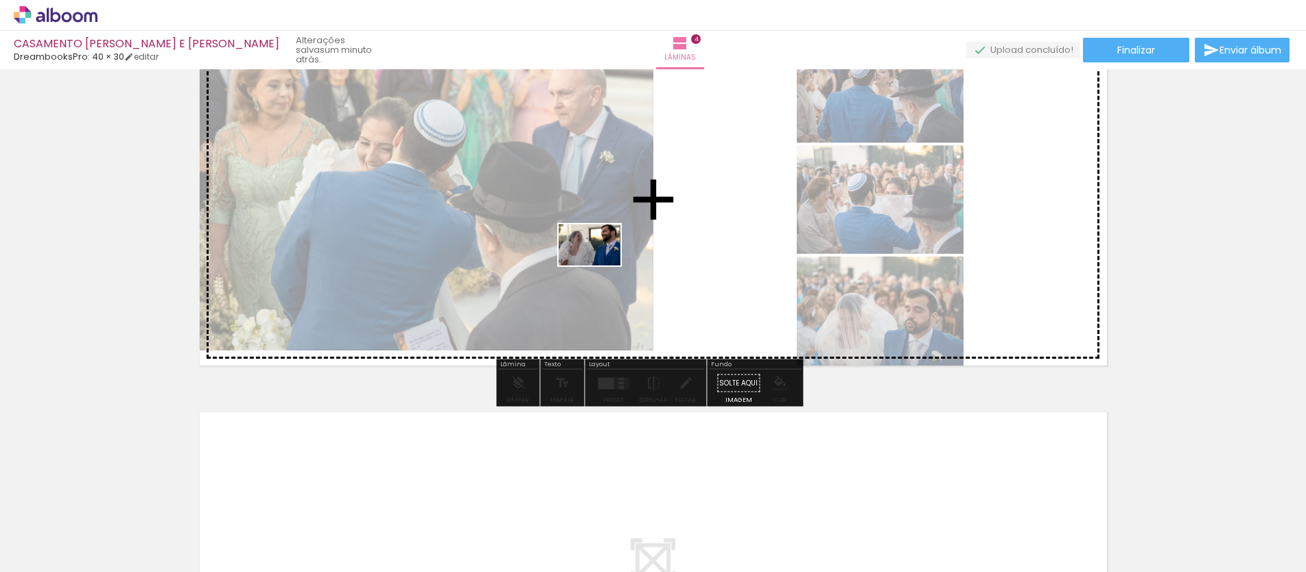
drag, startPoint x: 950, startPoint y: 528, endPoint x: 600, endPoint y: 266, distance: 437.3
click at [600, 266] on quentale-workspace at bounding box center [653, 286] width 1306 height 572
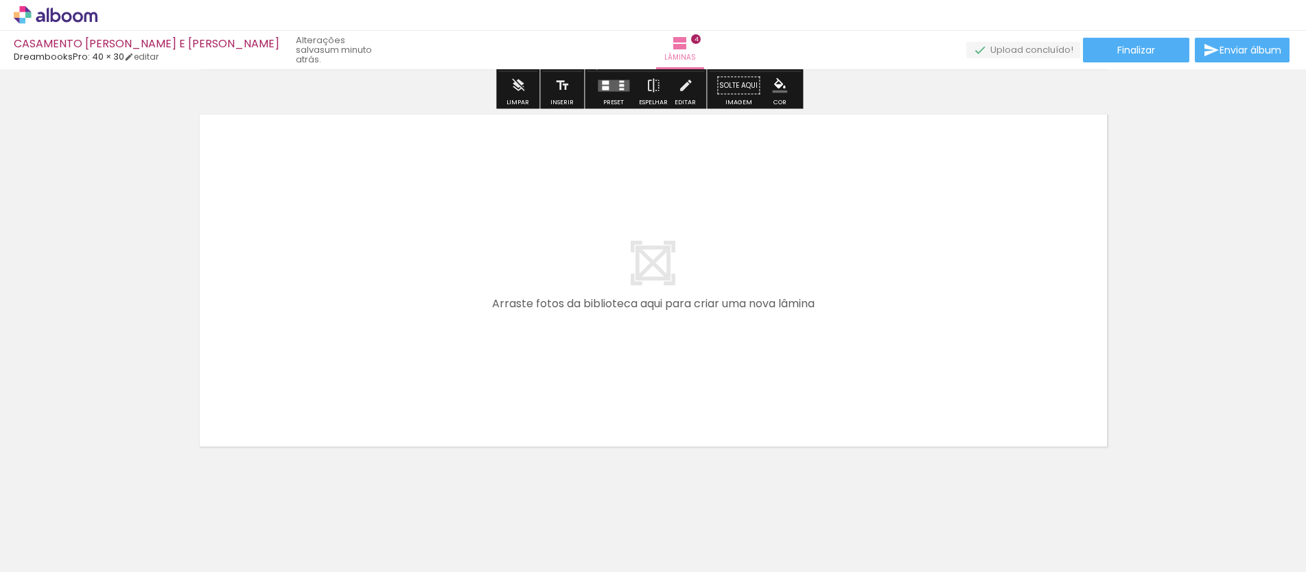
scroll to position [1530, 0]
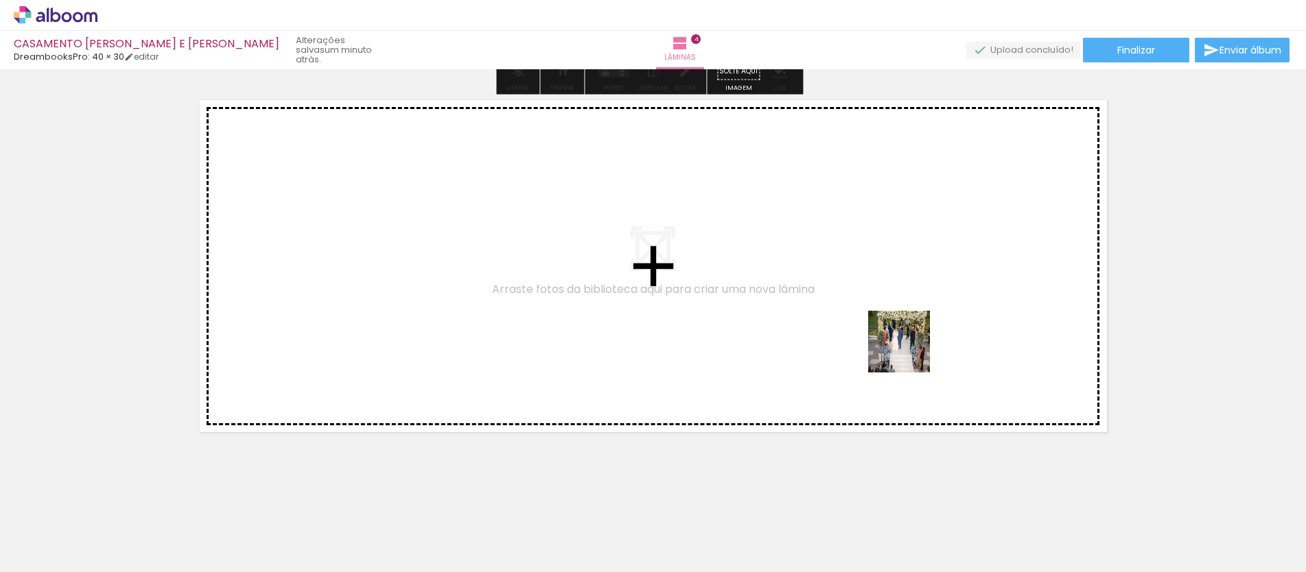
drag, startPoint x: 1022, startPoint y: 529, endPoint x: 909, endPoint y: 349, distance: 212.1
click at [909, 349] on quentale-workspace at bounding box center [653, 286] width 1306 height 572
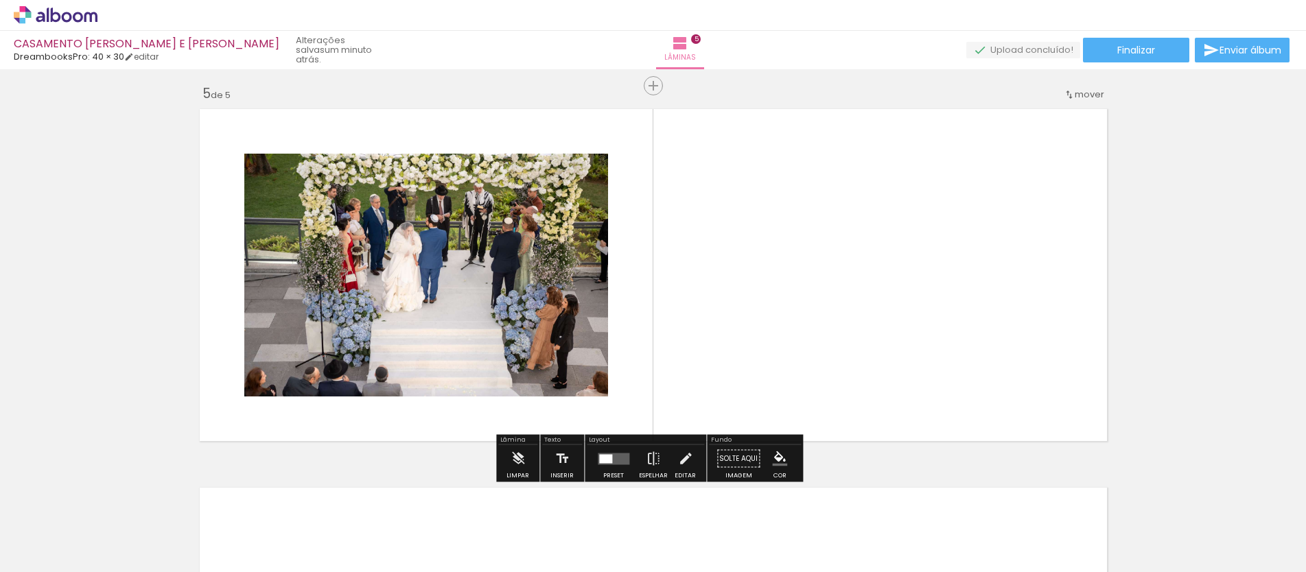
scroll to position [1519, 0]
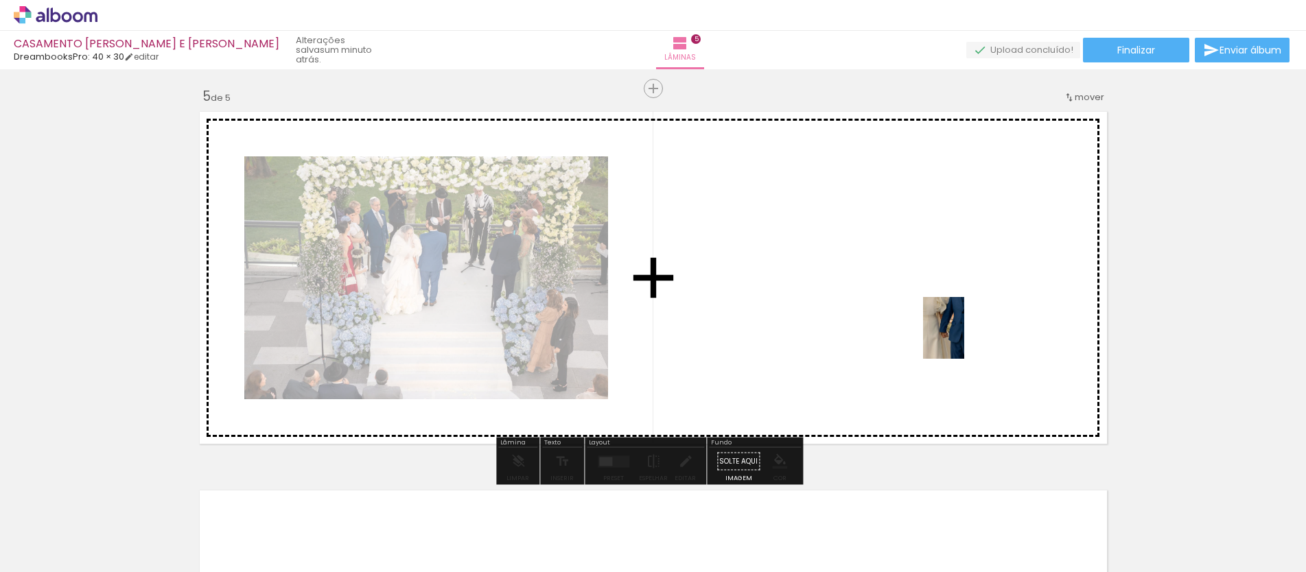
drag, startPoint x: 1098, startPoint y: 517, endPoint x: 964, endPoint y: 338, distance: 223.6
click at [964, 338] on quentale-workspace at bounding box center [653, 286] width 1306 height 572
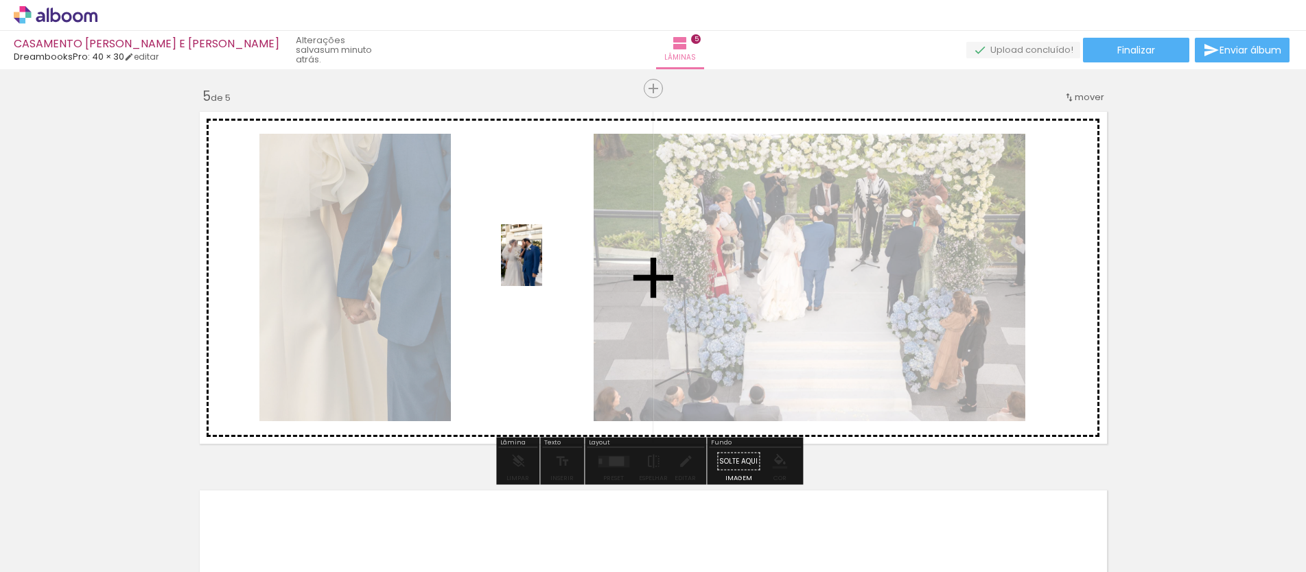
drag, startPoint x: 1171, startPoint y: 521, endPoint x: 542, endPoint y: 266, distance: 678.4
click at [542, 266] on quentale-workspace at bounding box center [653, 286] width 1306 height 572
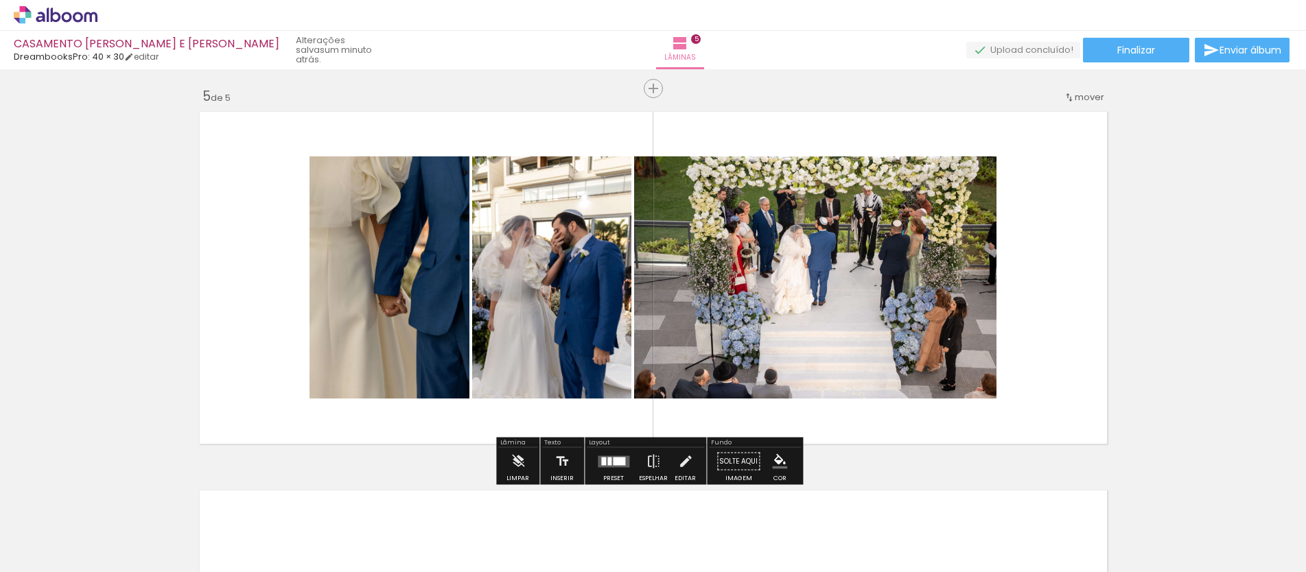
click at [829, 279] on quentale-photo at bounding box center [815, 277] width 362 height 242
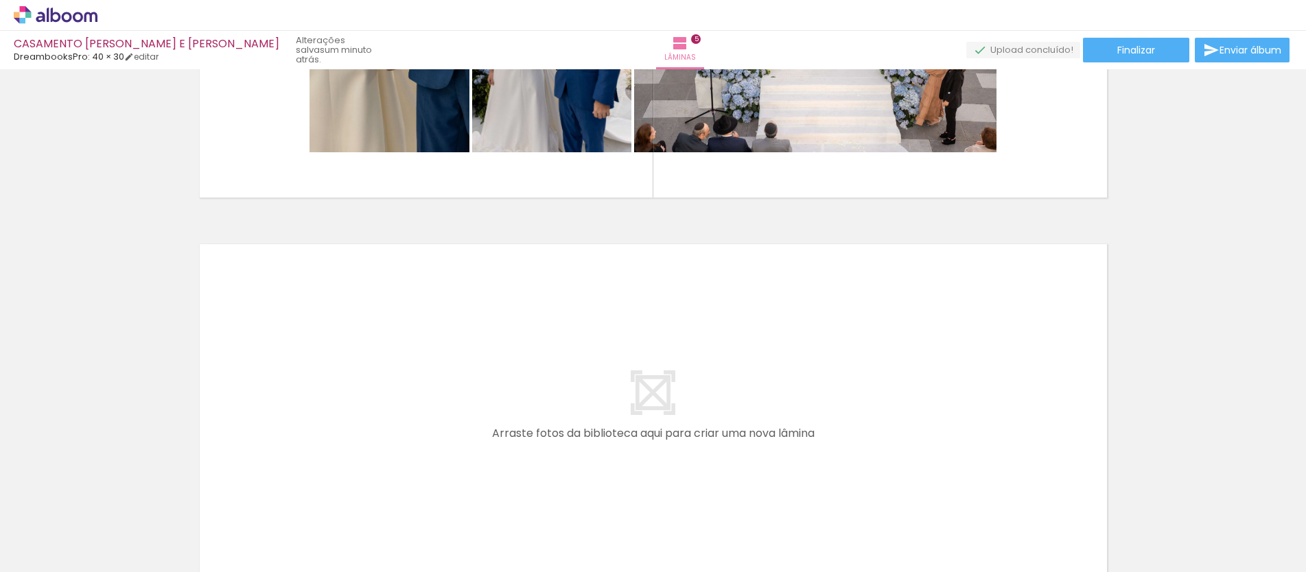
scroll to position [1481, 0]
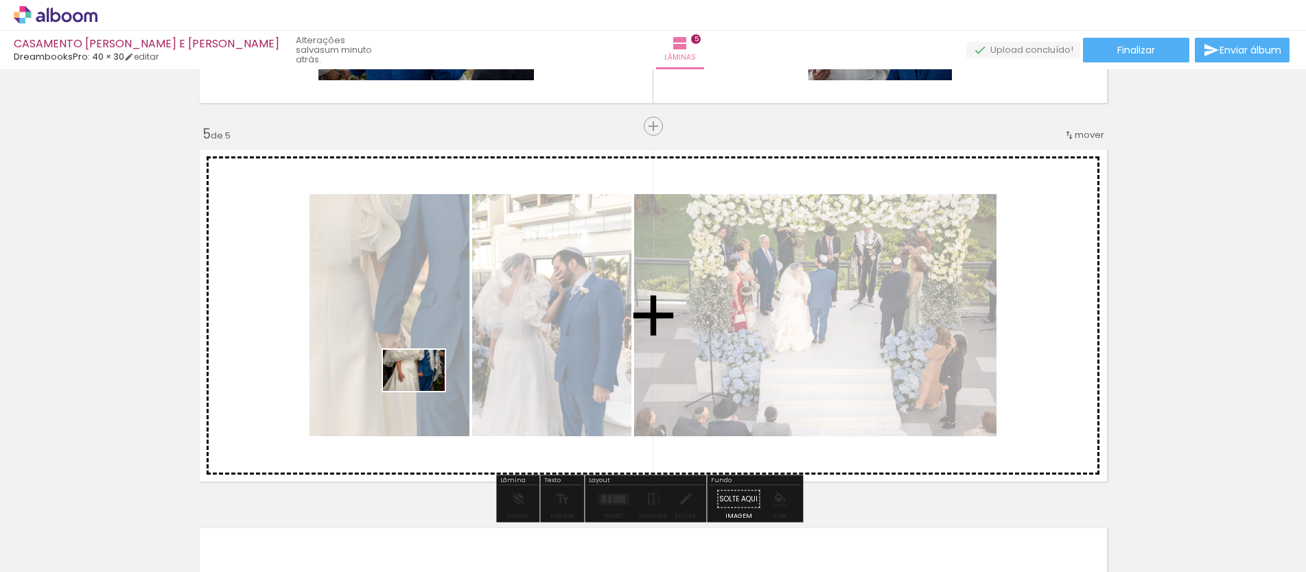
drag, startPoint x: 399, startPoint y: 515, endPoint x: 424, endPoint y: 391, distance: 126.6
click at [424, 391] on quentale-workspace at bounding box center [653, 286] width 1306 height 572
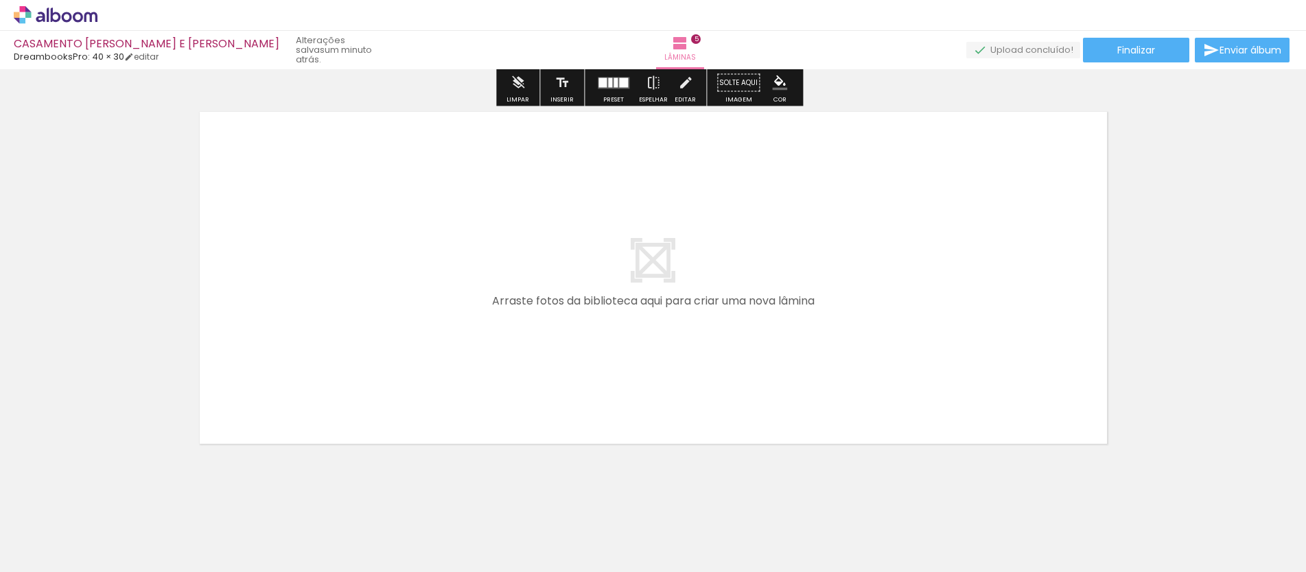
scroll to position [1909, 0]
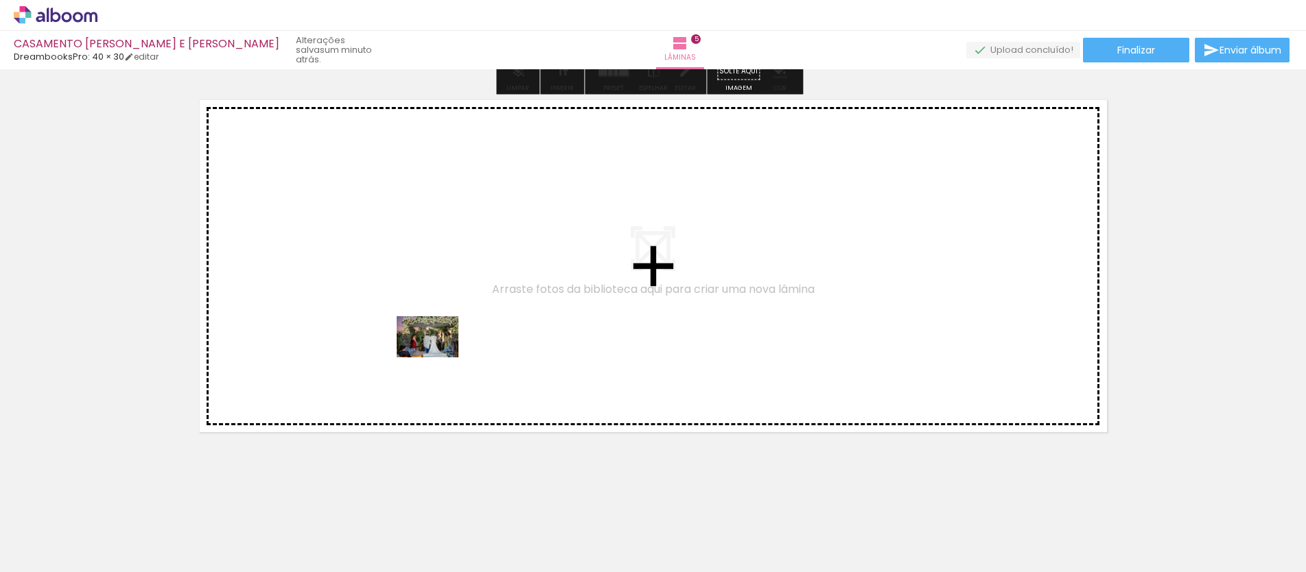
drag, startPoint x: 468, startPoint y: 516, endPoint x: 438, endPoint y: 358, distance: 161.4
click at [438, 358] on quentale-workspace at bounding box center [653, 286] width 1306 height 572
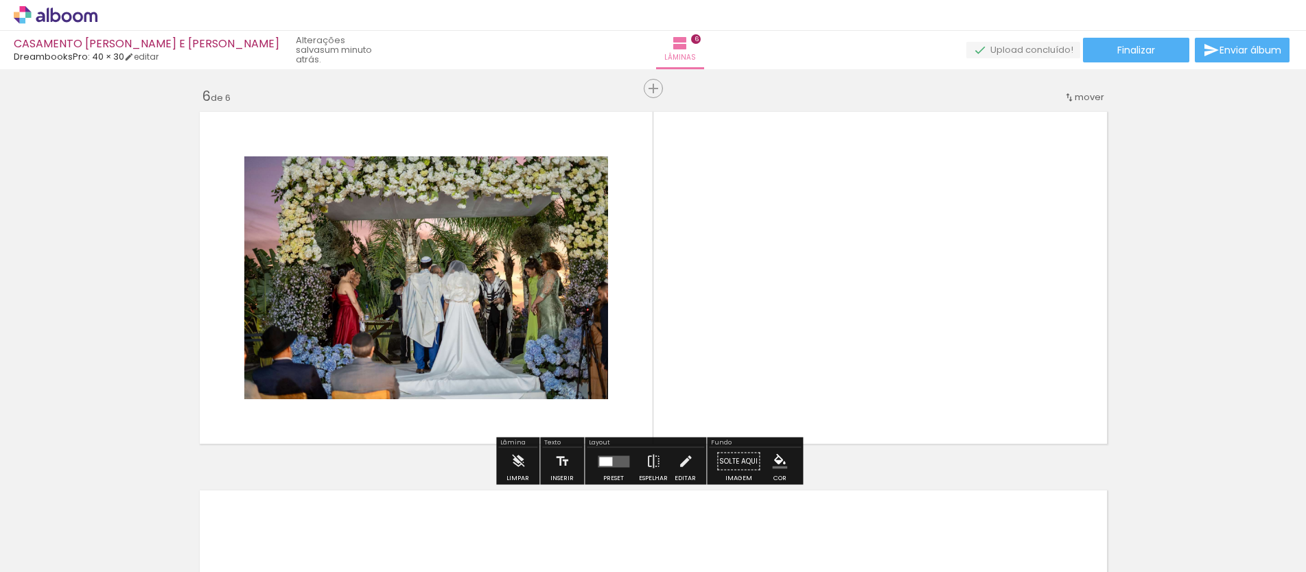
scroll to position [1895, 0]
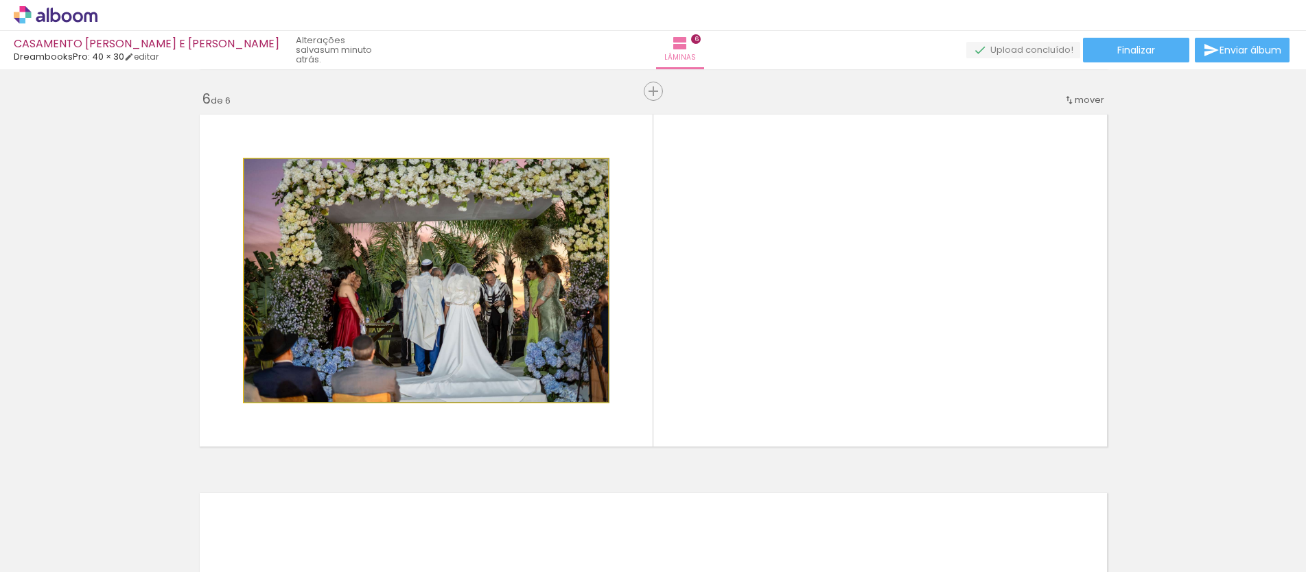
drag, startPoint x: 436, startPoint y: 346, endPoint x: 476, endPoint y: 355, distance: 40.9
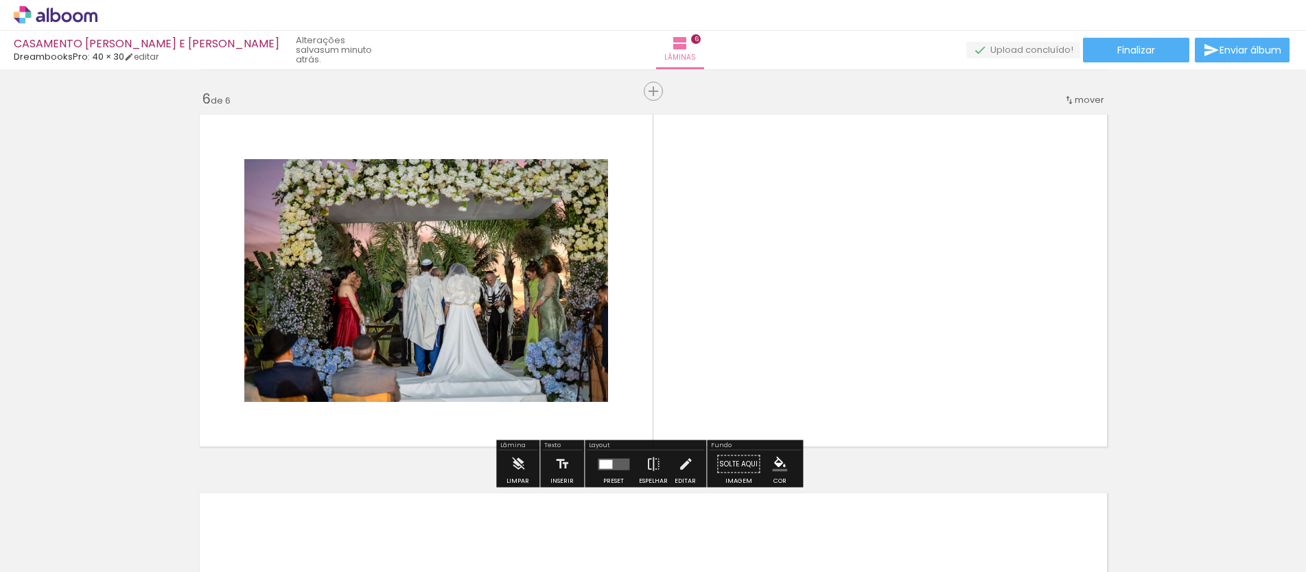
scroll to position [1892, 0]
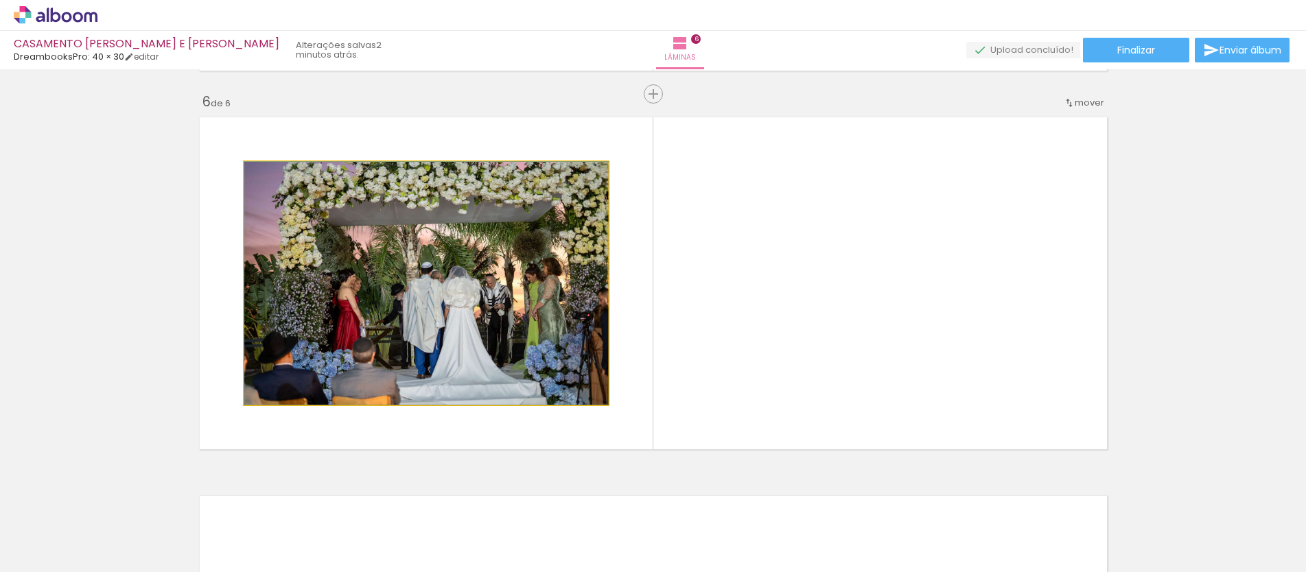
click at [363, 362] on quentale-photo at bounding box center [426, 283] width 364 height 243
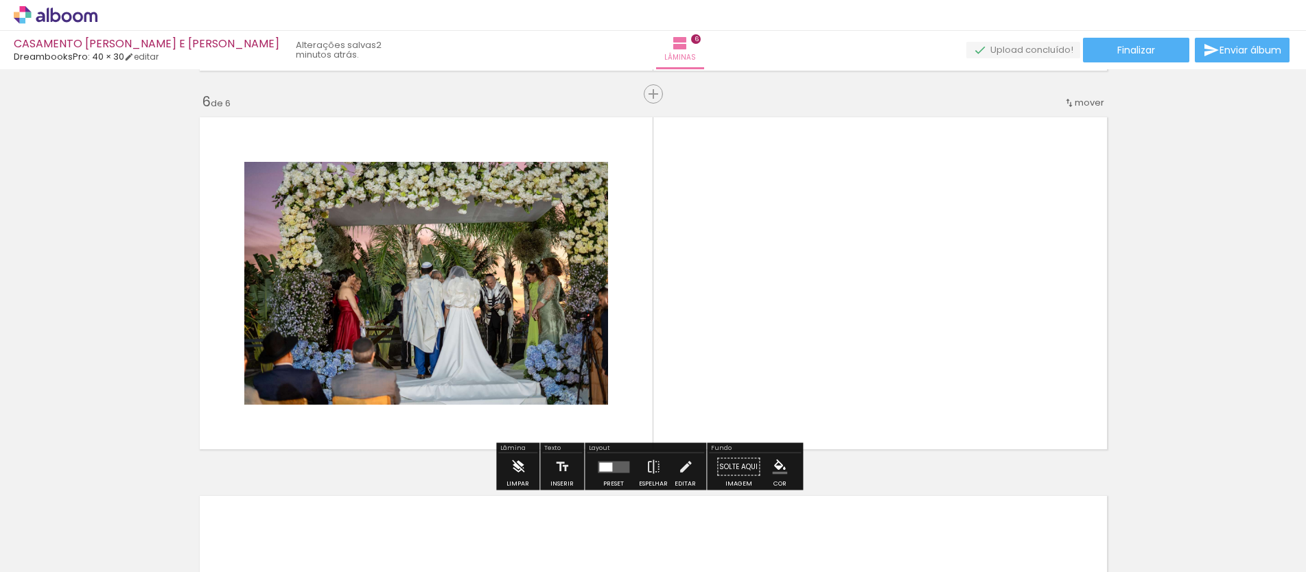
click at [523, 474] on iron-icon at bounding box center [518, 467] width 15 height 27
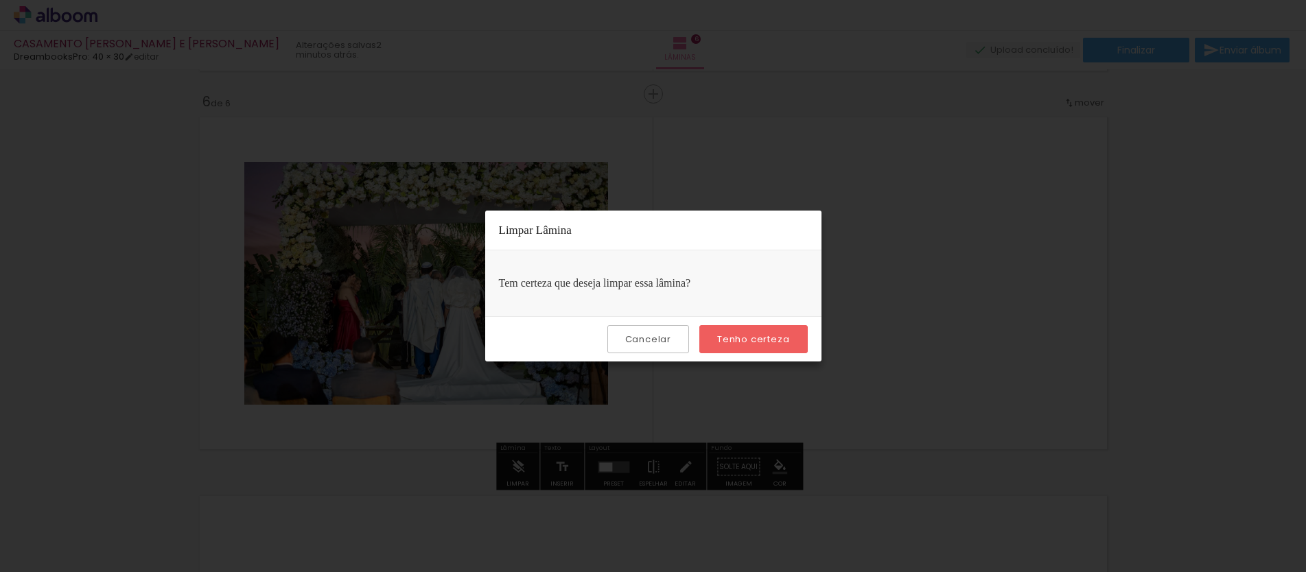
click at [0, 0] on slot "Cancelar" at bounding box center [0, 0] width 0 height 0
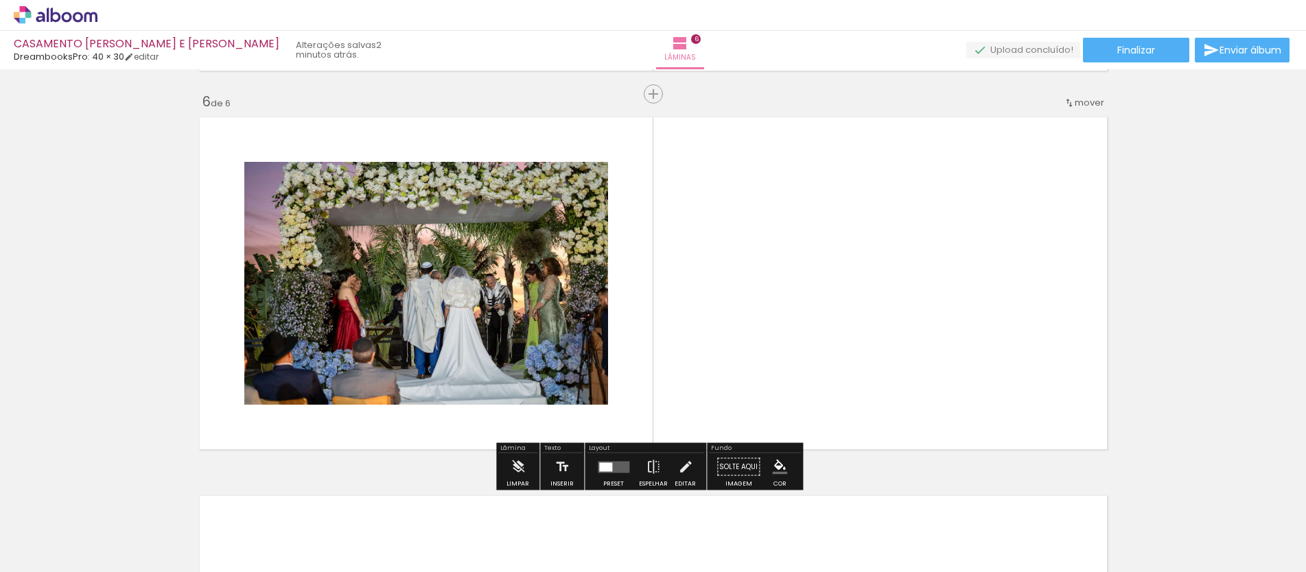
click at [480, 312] on quentale-photo at bounding box center [426, 283] width 364 height 243
click at [517, 471] on iron-icon at bounding box center [518, 467] width 15 height 27
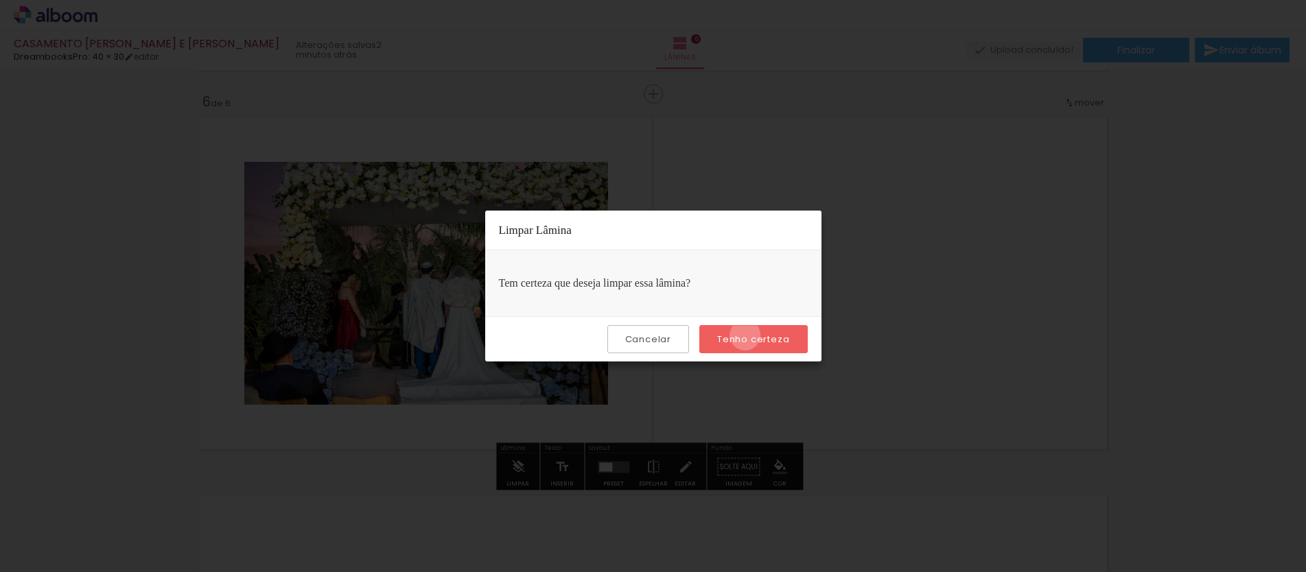
click at [0, 0] on slot "Tenho certeza" at bounding box center [0, 0] width 0 height 0
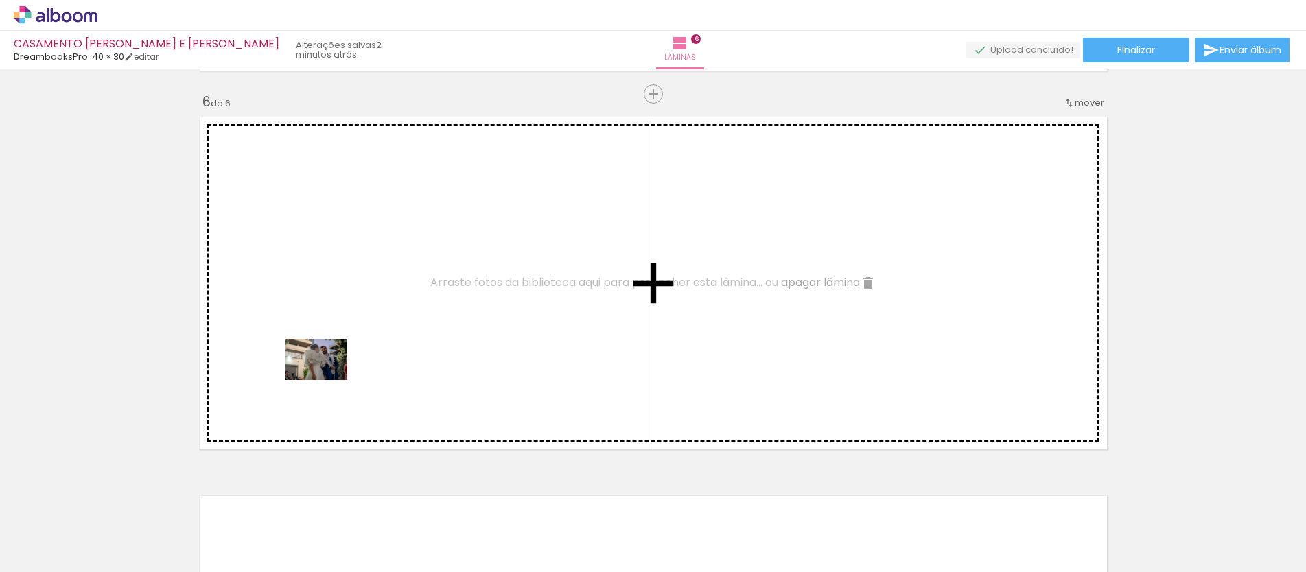
drag, startPoint x: 250, startPoint y: 535, endPoint x: 327, endPoint y: 380, distance: 172.5
click at [327, 380] on quentale-workspace at bounding box center [653, 286] width 1306 height 572
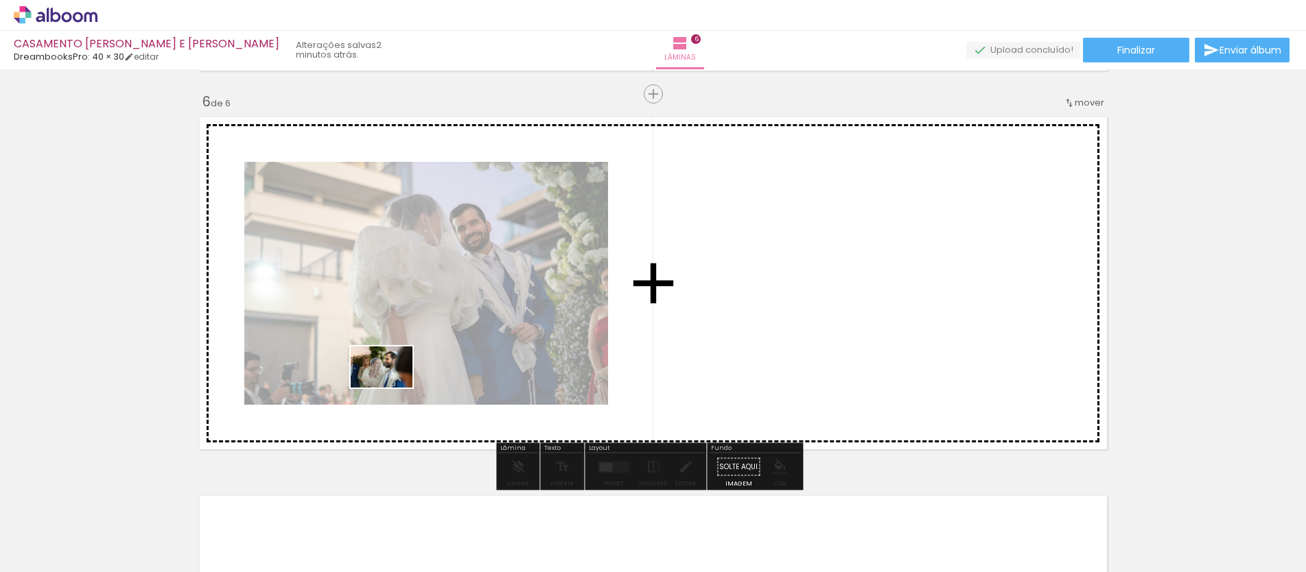
drag, startPoint x: 323, startPoint y: 520, endPoint x: 392, endPoint y: 388, distance: 149.5
click at [392, 388] on quentale-workspace at bounding box center [653, 286] width 1306 height 572
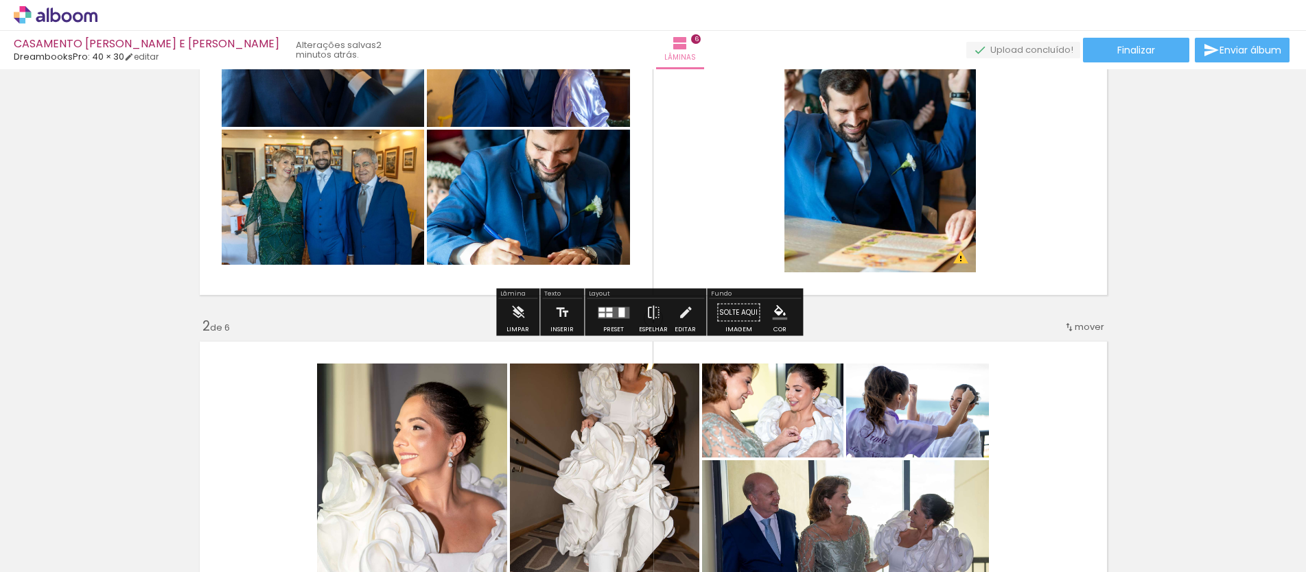
scroll to position [603, 0]
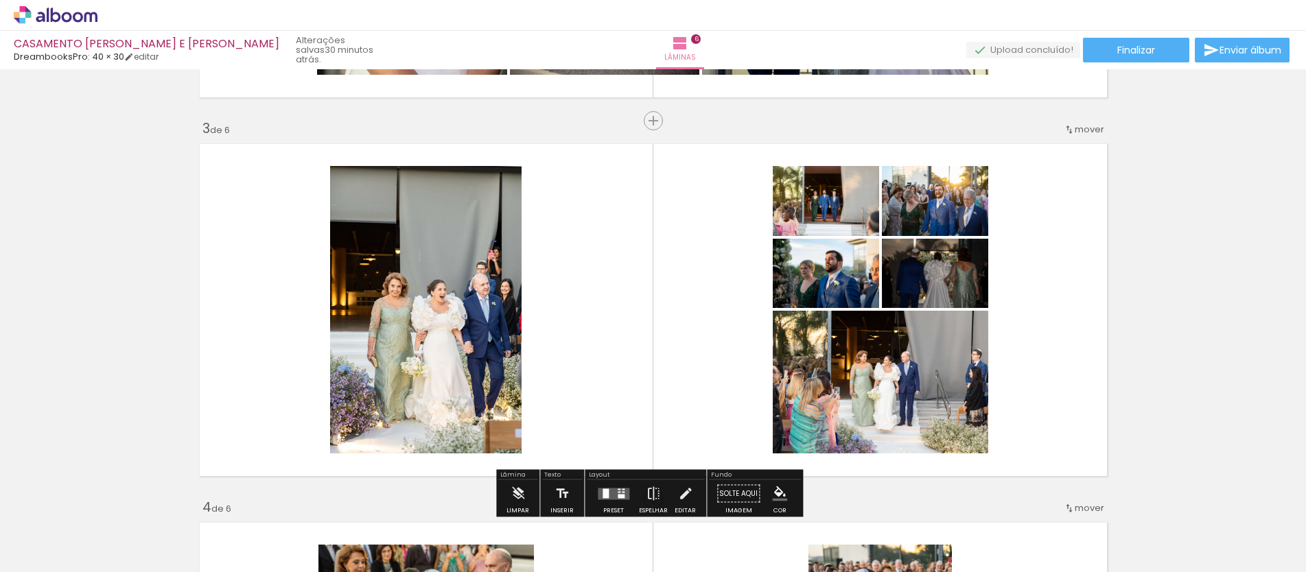
scroll to position [869, 0]
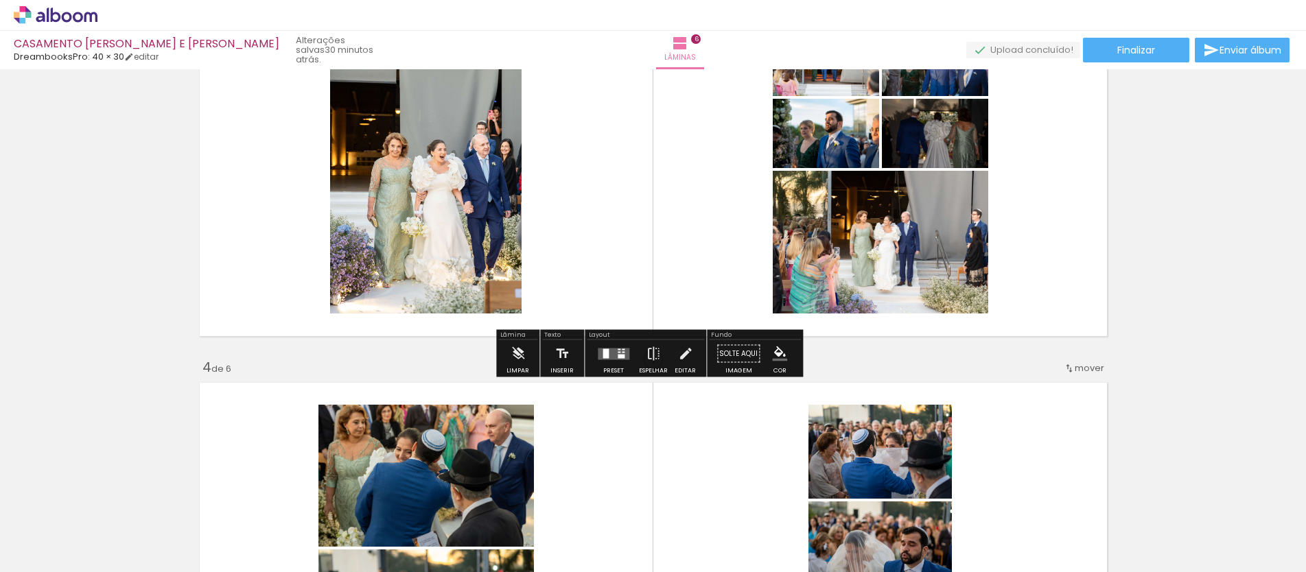
click at [619, 356] on div at bounding box center [621, 356] width 7 height 4
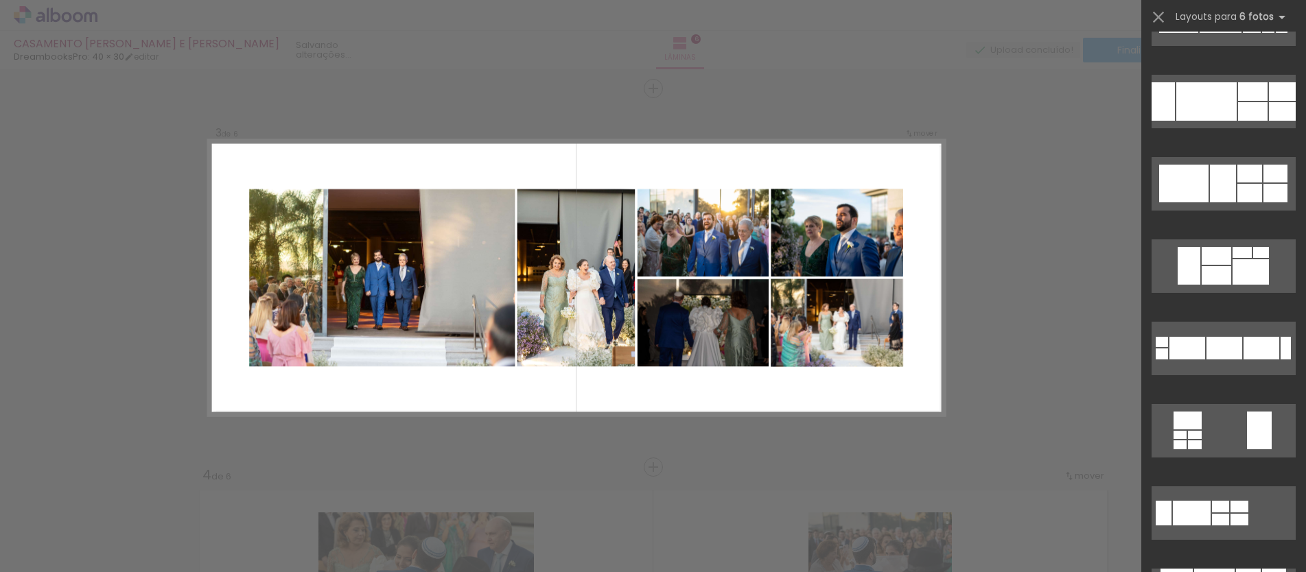
scroll to position [380, 0]
